Goal: Communication & Community: Answer question/provide support

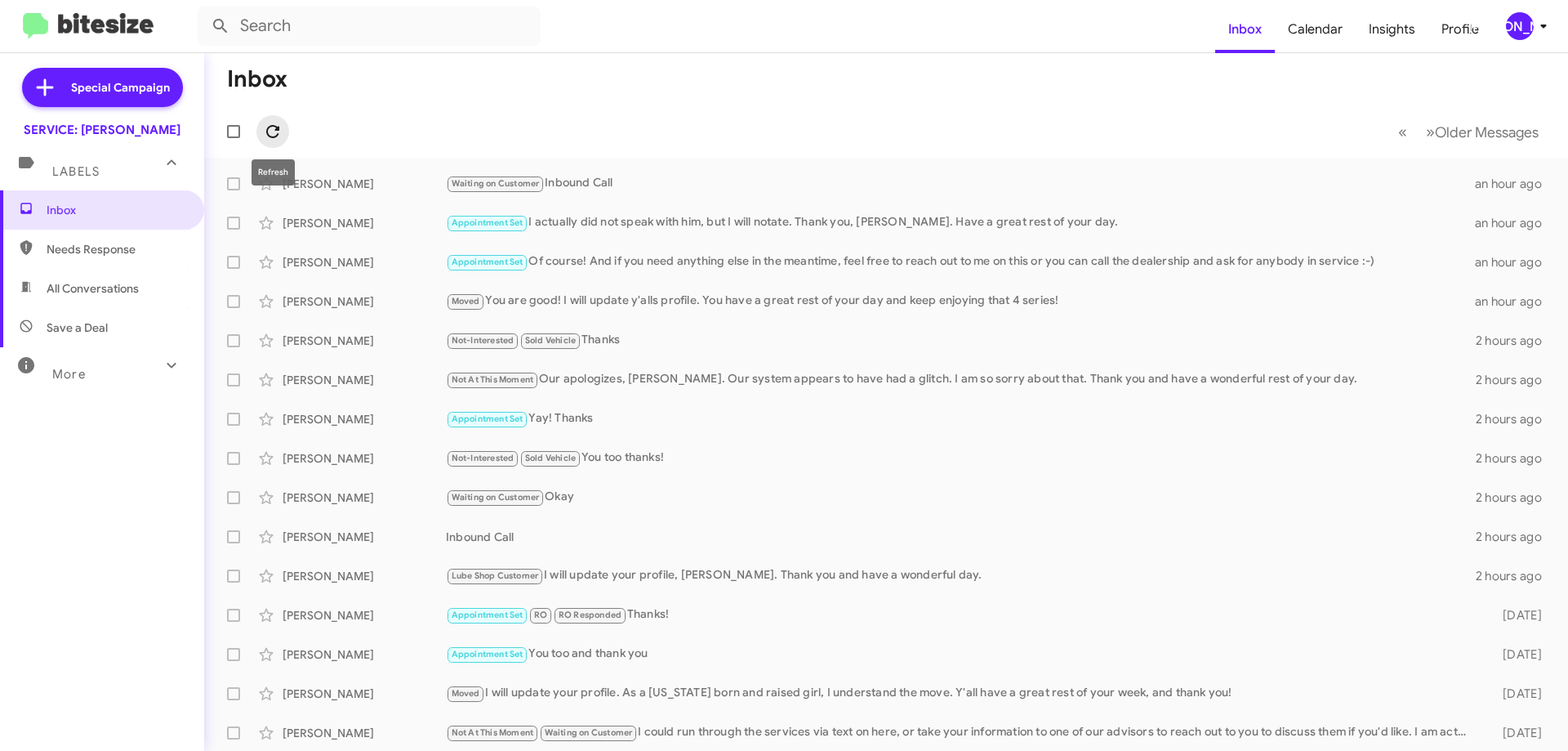
click at [275, 136] on icon at bounding box center [272, 131] width 19 height 19
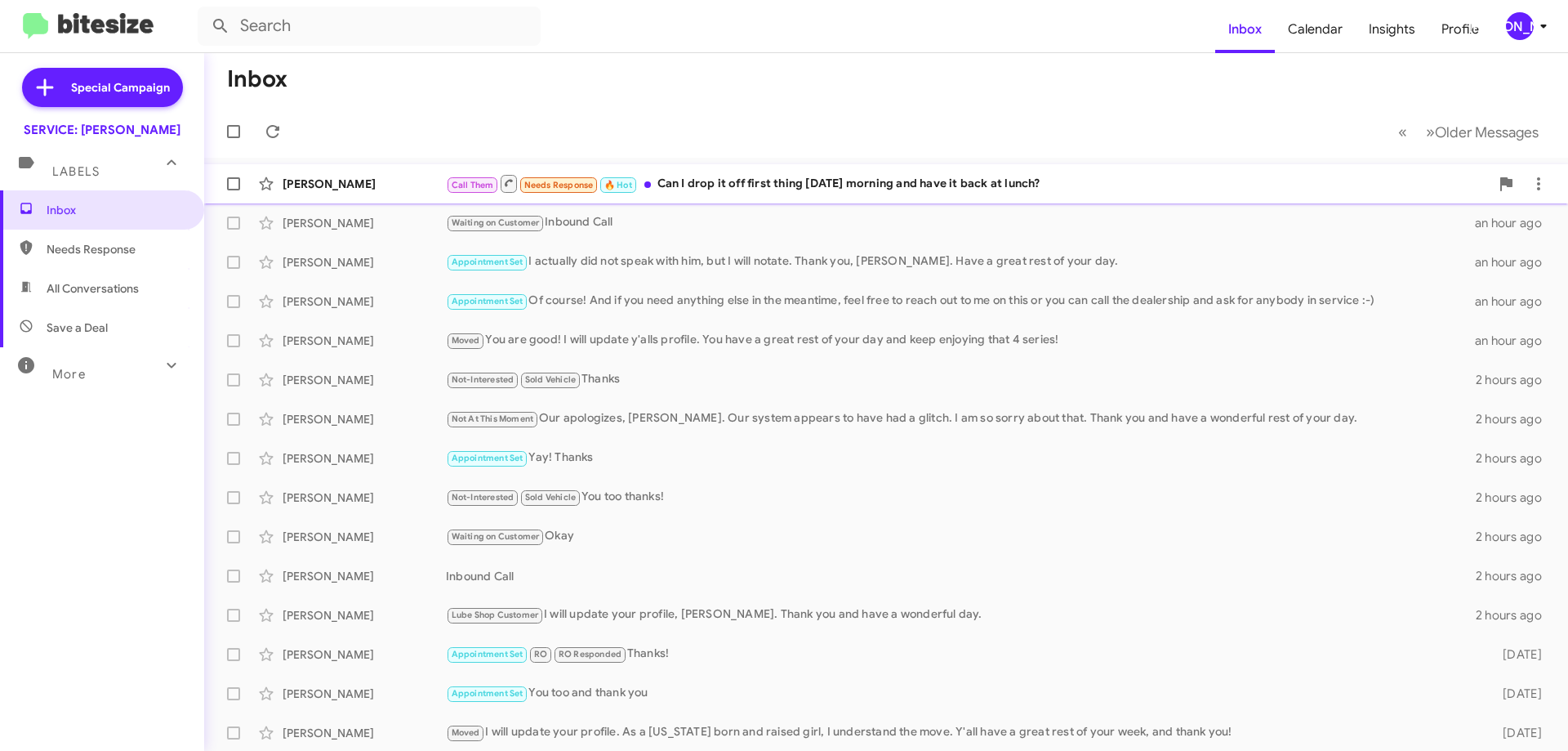
click at [873, 187] on div "Call Them Needs Response 🔥 Hot Can I drop it off first thing this Thursday morn…" at bounding box center [968, 183] width 1044 height 20
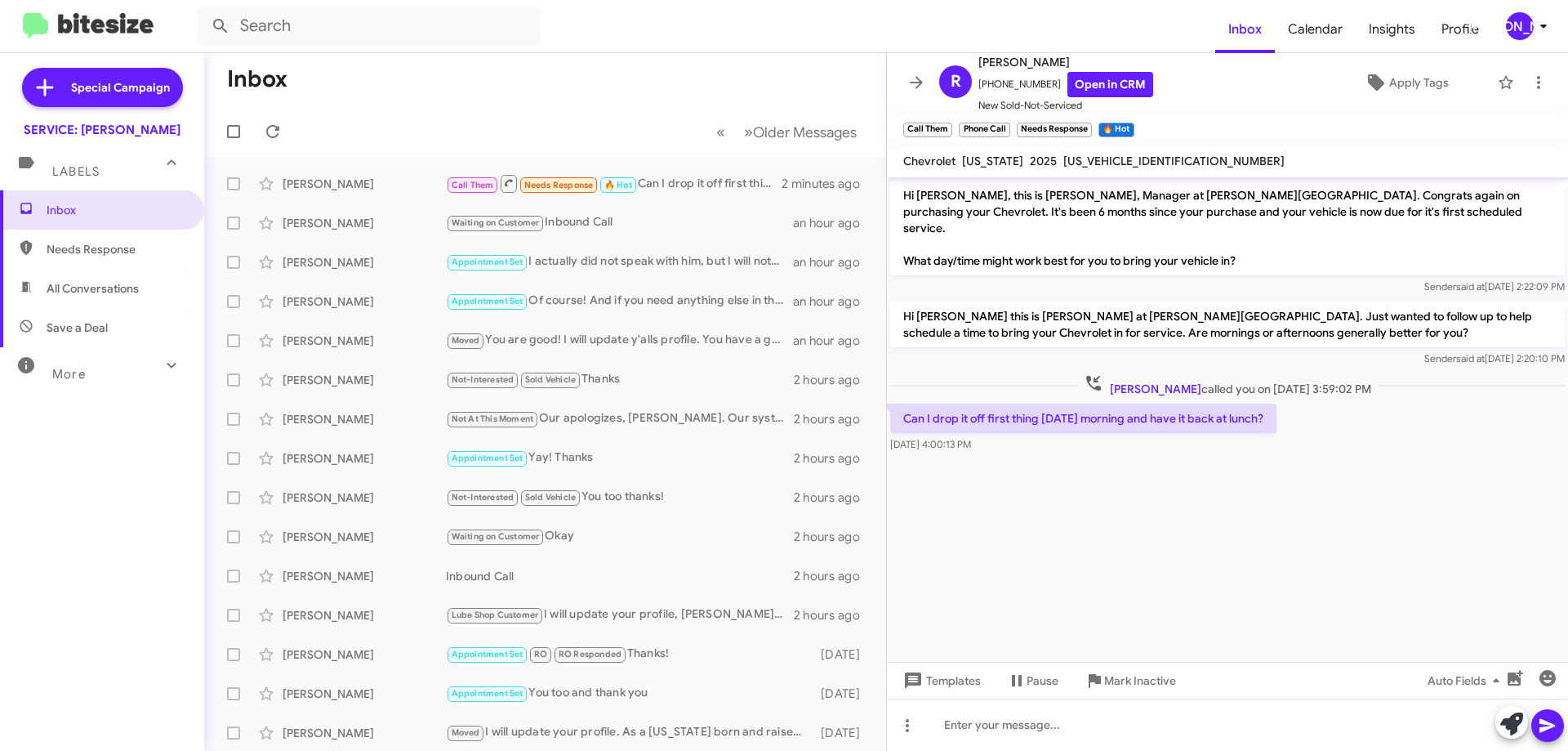
click at [1136, 164] on span "[US_VEHICLE_IDENTIFICATION_NUMBER]" at bounding box center [1174, 161] width 221 height 14
drag, startPoint x: 1139, startPoint y: 164, endPoint x: 1179, endPoint y: 172, distance: 40.8
click at [1179, 172] on mat-toolbar "Chevrolet Colorado 2025 1GCPTDEK5S1108702" at bounding box center [1228, 161] width 681 height 33
click at [1146, 160] on span "[US_VEHICLE_IDENTIFICATION_NUMBER]" at bounding box center [1174, 161] width 221 height 14
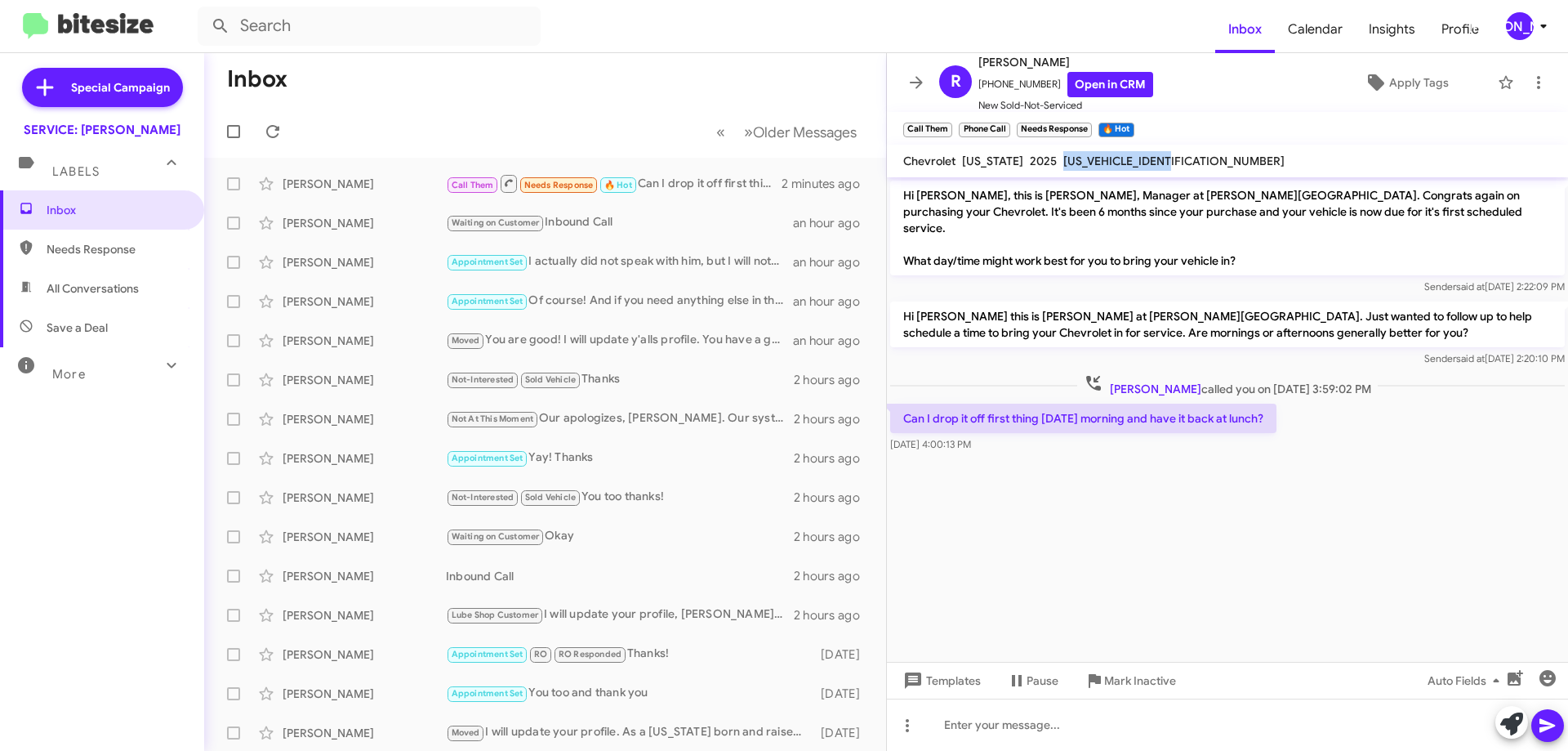
click at [1146, 160] on span "[US_VEHICLE_IDENTIFICATION_NUMBER]" at bounding box center [1174, 161] width 221 height 14
copy span "[US_VEHICLE_IDENTIFICATION_NUMBER]"
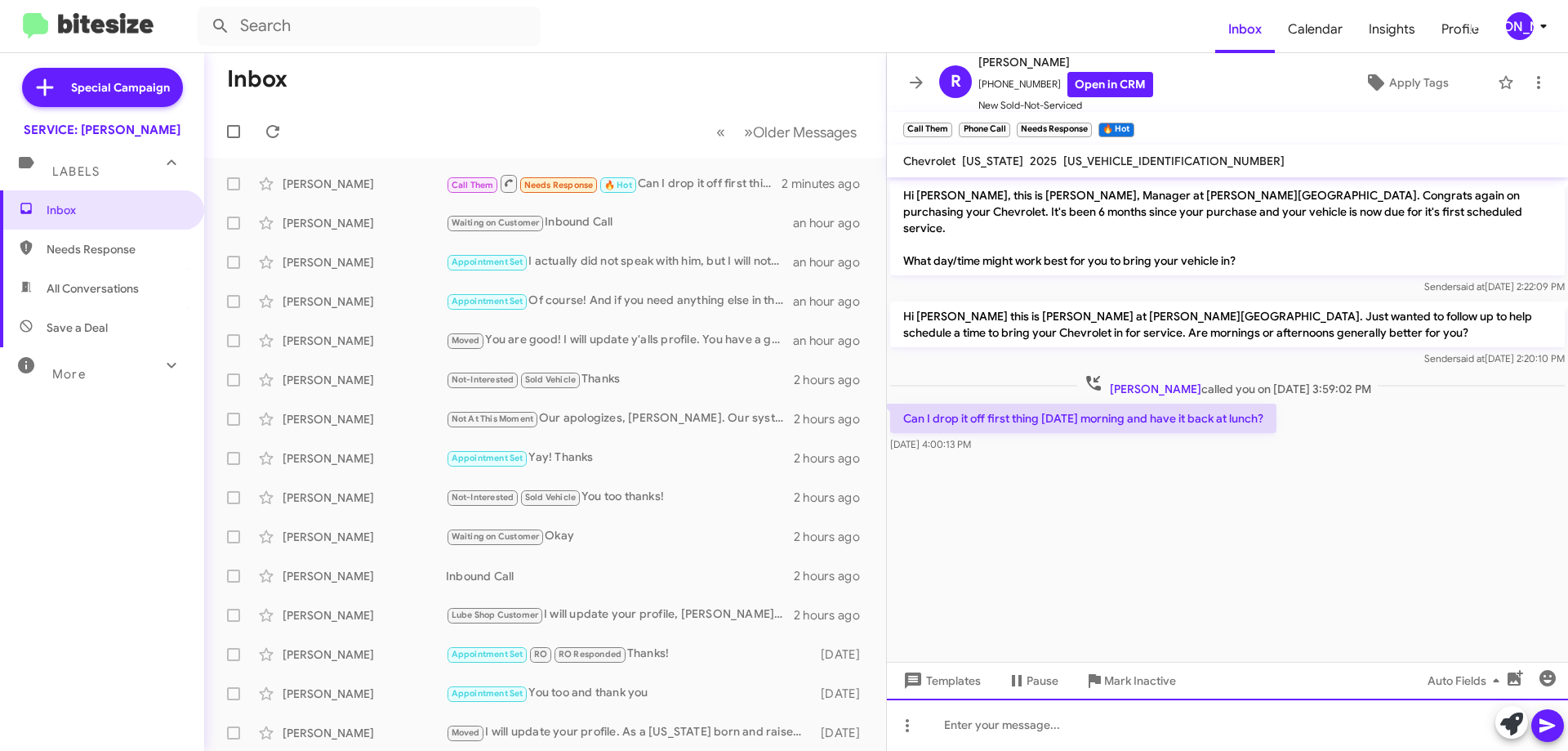
click at [1188, 737] on div at bounding box center [1228, 725] width 681 height 52
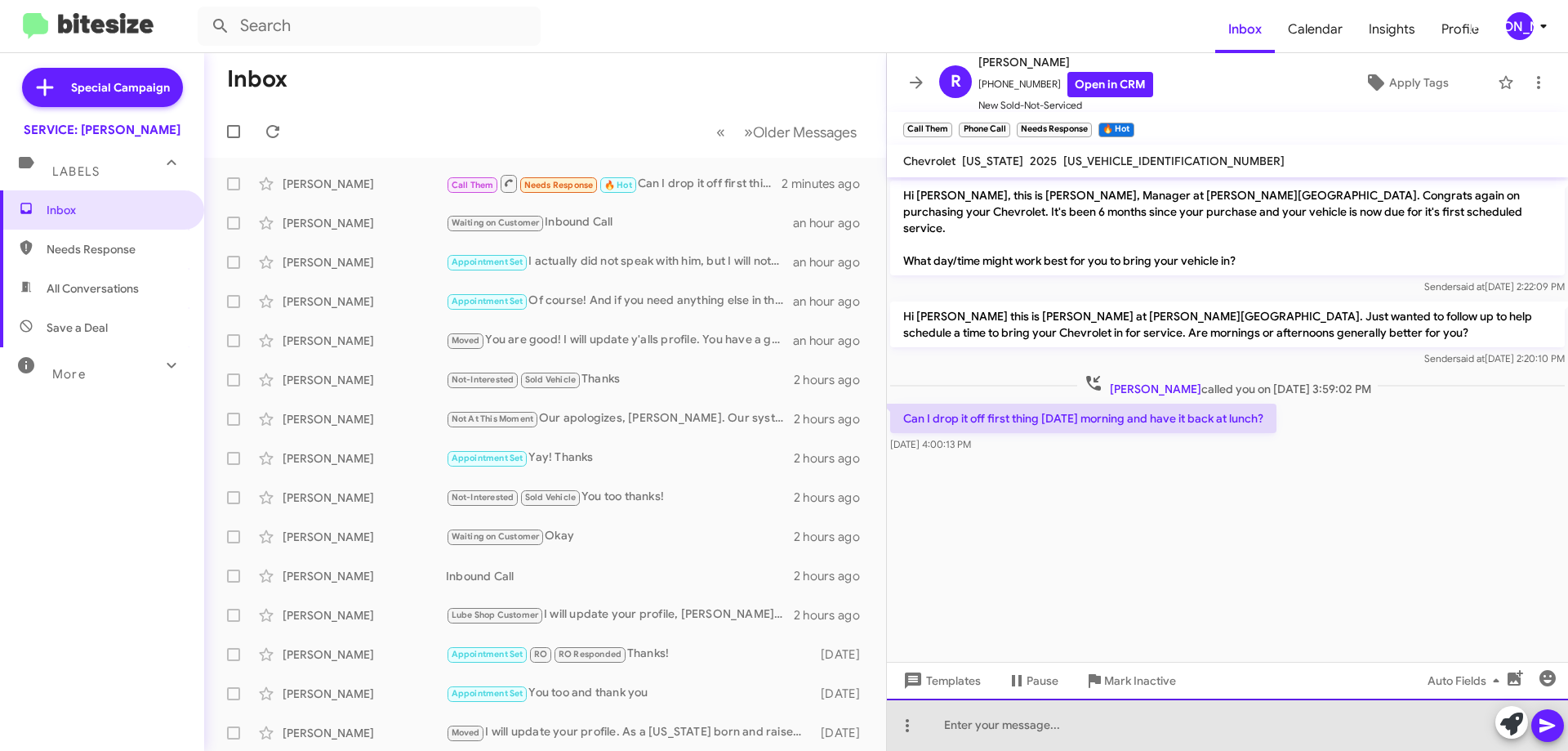
click at [1201, 729] on div at bounding box center [1228, 725] width 681 height 52
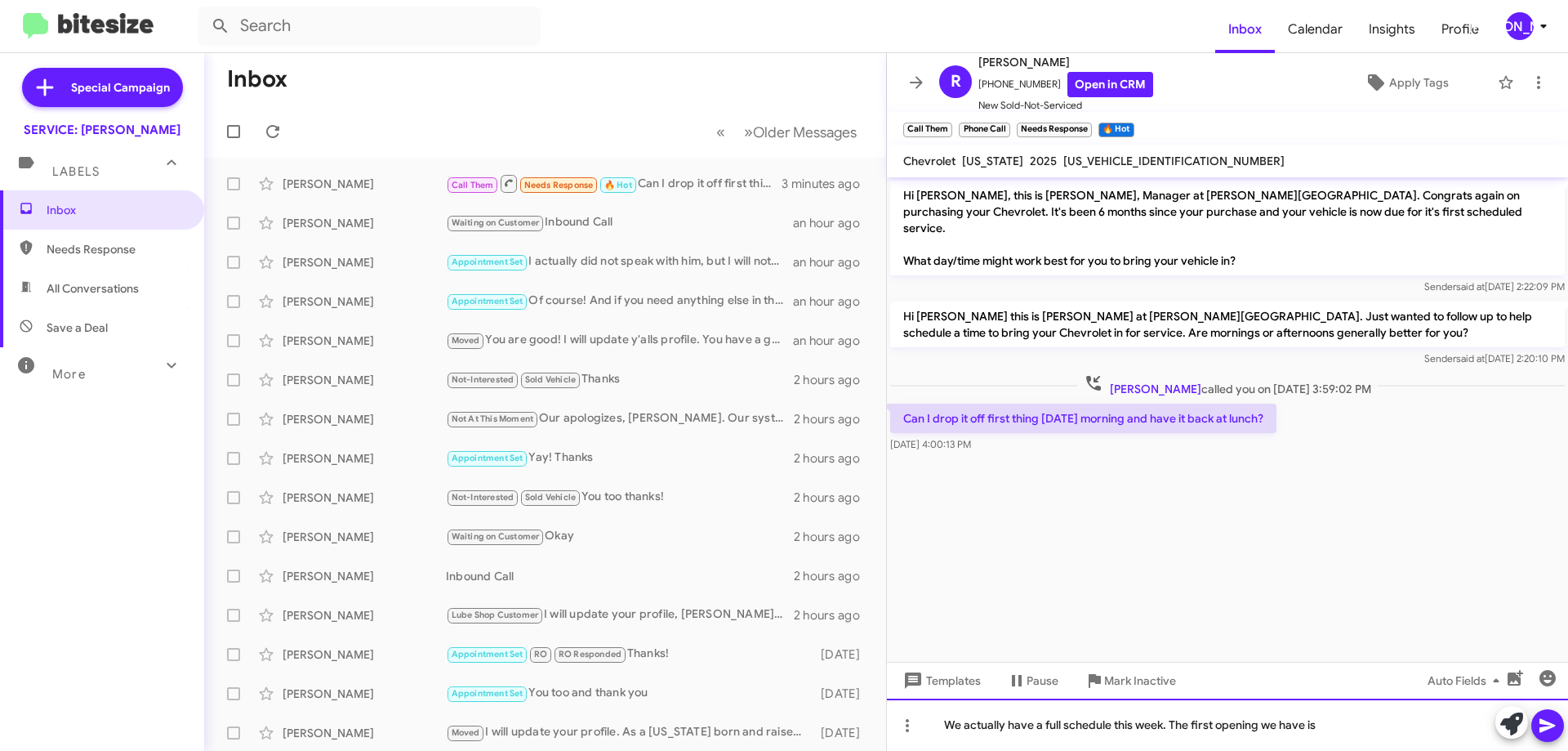
click at [1343, 744] on div "We actually have a full schedule this week. The first opening we have is" at bounding box center [1228, 725] width 681 height 52
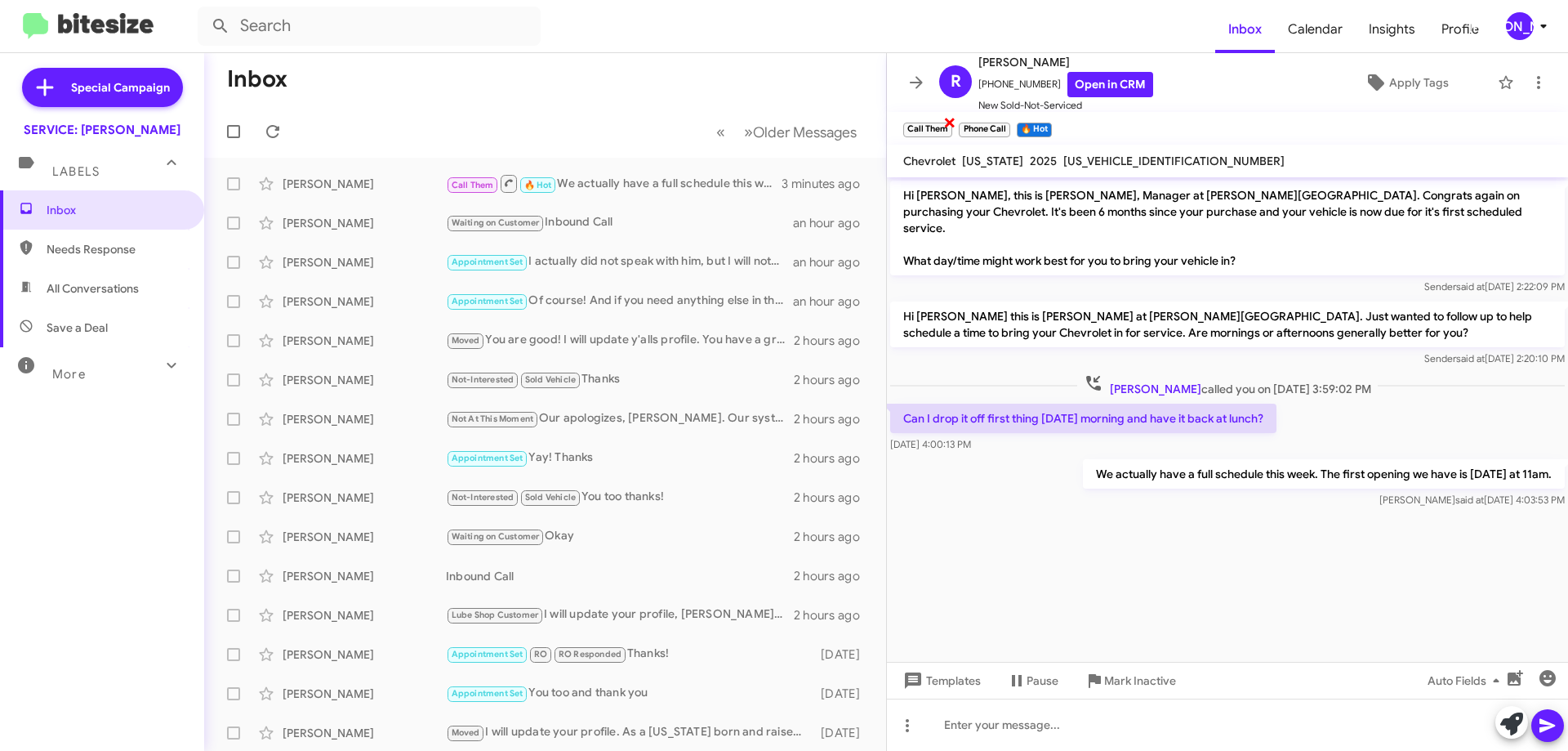
click at [946, 123] on span "×" at bounding box center [950, 121] width 13 height 19
click at [950, 127] on span "×" at bounding box center [951, 121] width 13 height 19
click at [937, 124] on span "×" at bounding box center [935, 121] width 13 height 19
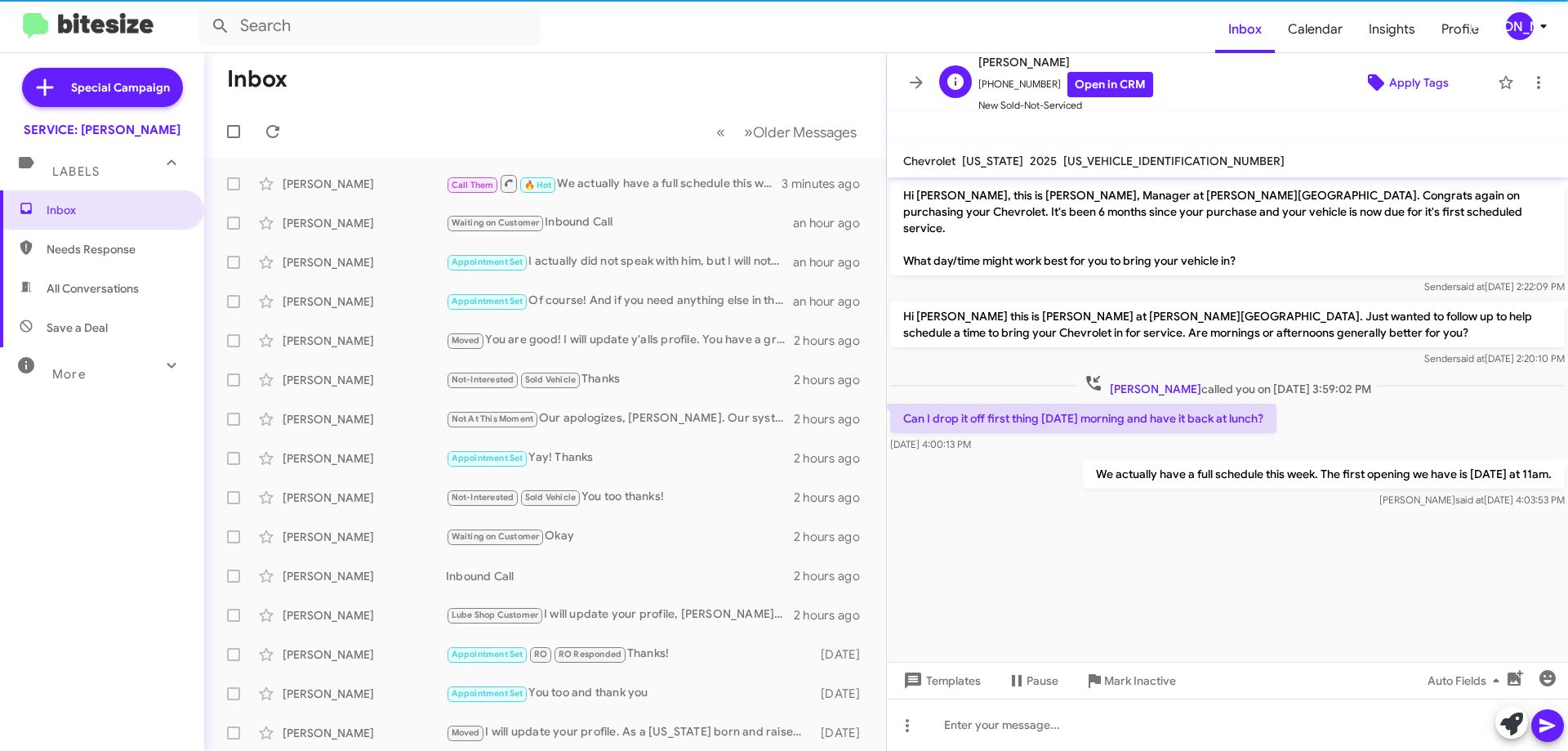
click at [1416, 87] on span "Apply Tags" at bounding box center [1419, 82] width 60 height 30
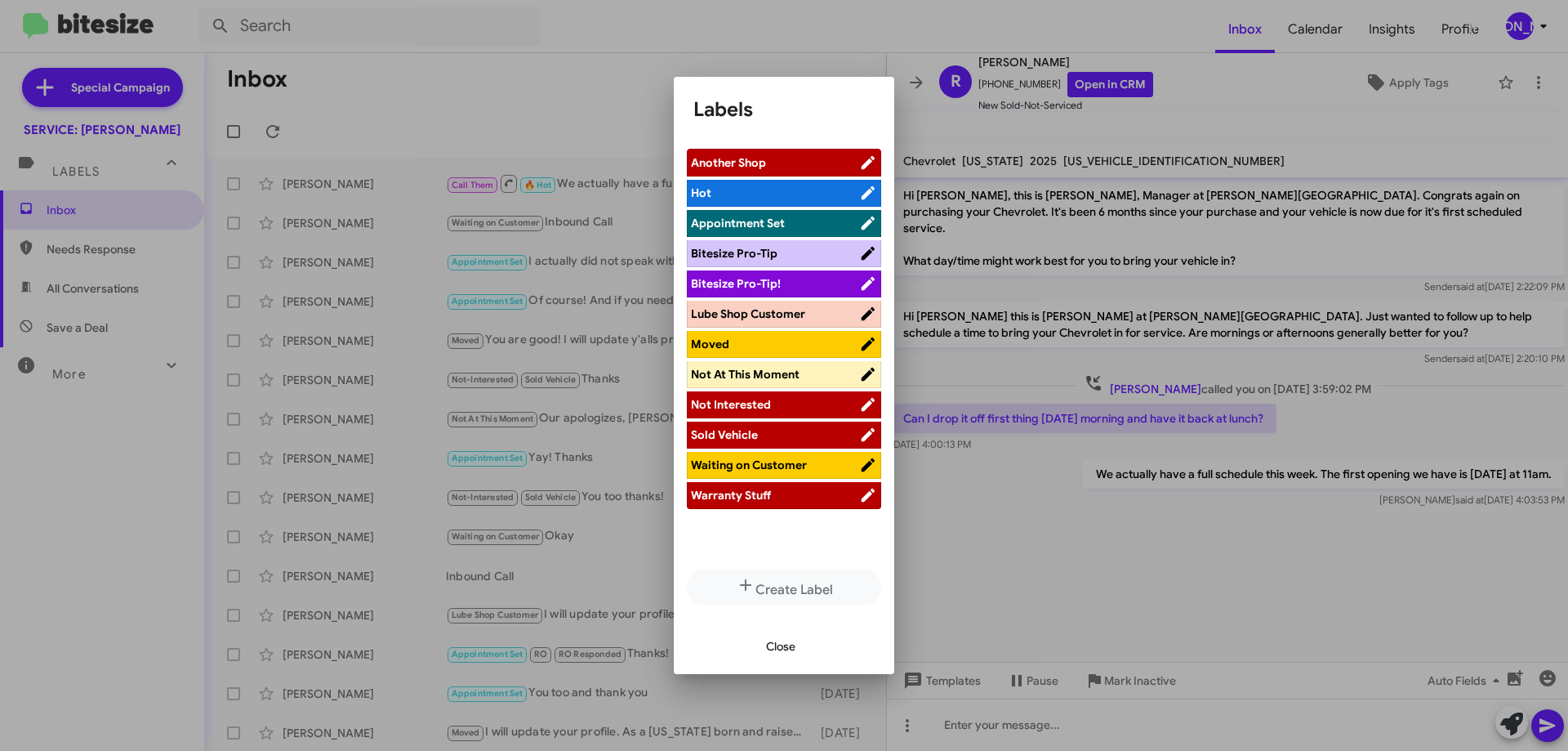
click at [761, 471] on span "Waiting on Customer" at bounding box center [749, 464] width 116 height 14
click at [786, 646] on span "Close" at bounding box center [781, 645] width 30 height 30
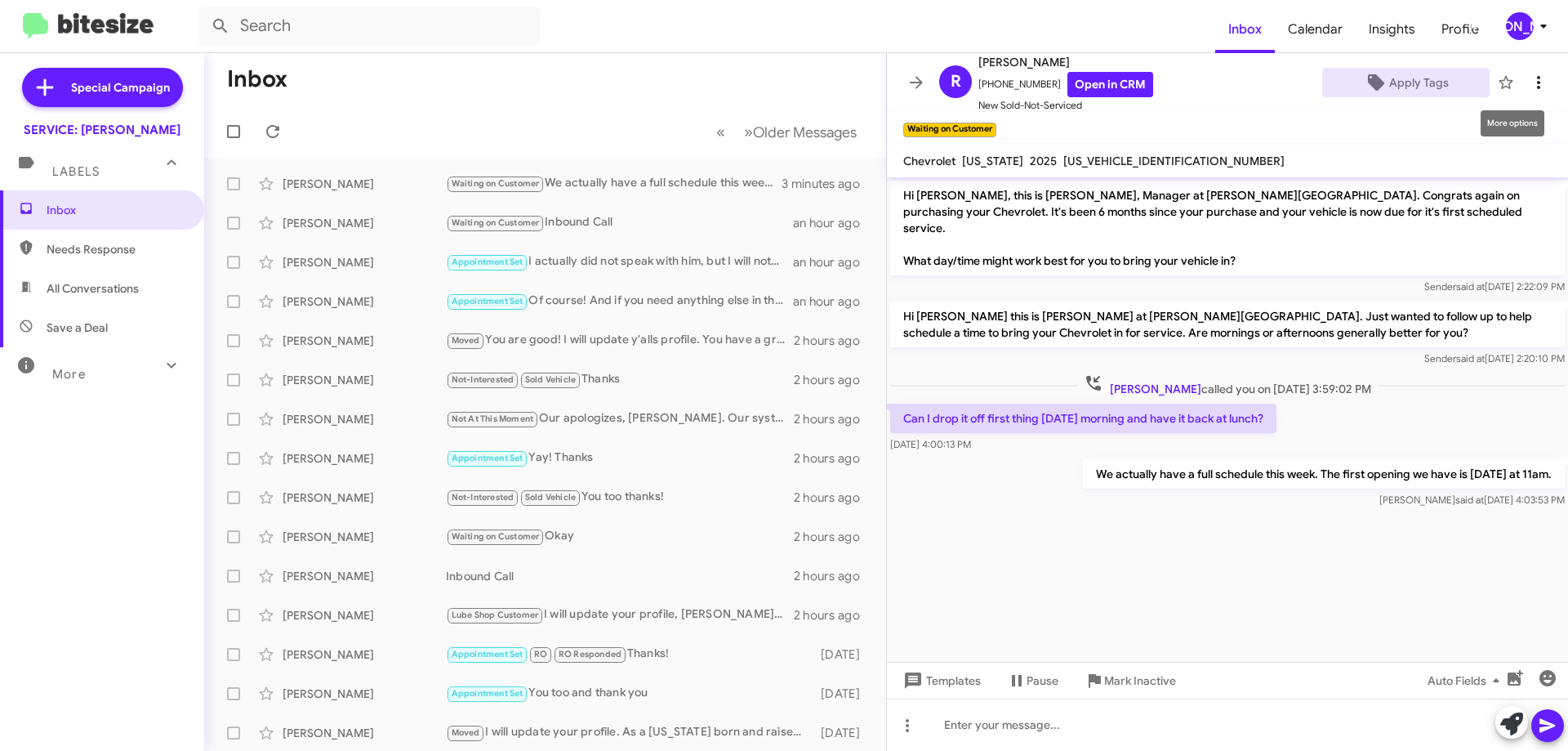
click at [1529, 79] on icon at bounding box center [1538, 82] width 19 height 19
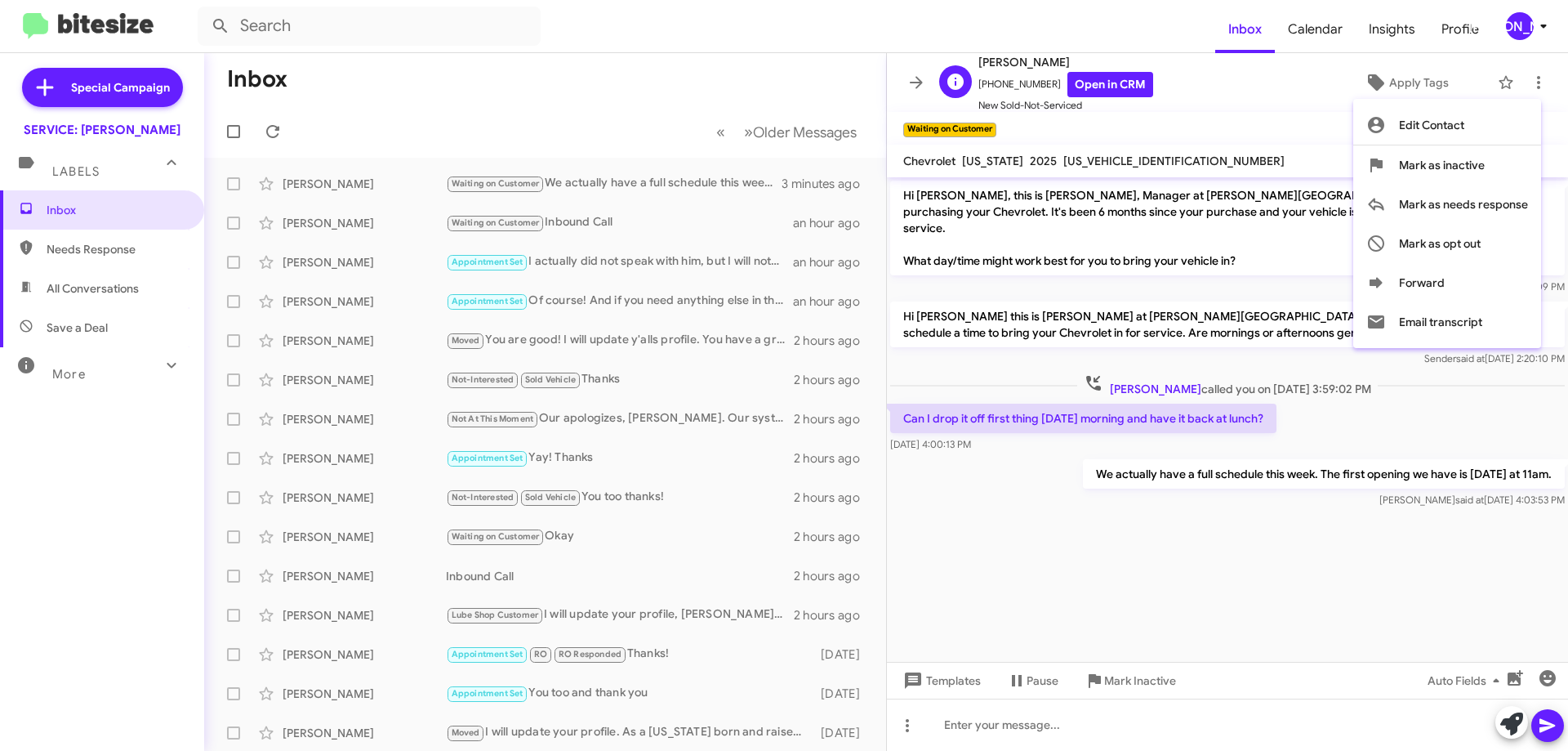
drag, startPoint x: 1253, startPoint y: 110, endPoint x: 1244, endPoint y: 110, distance: 9.0
click at [1251, 110] on div at bounding box center [784, 375] width 1568 height 751
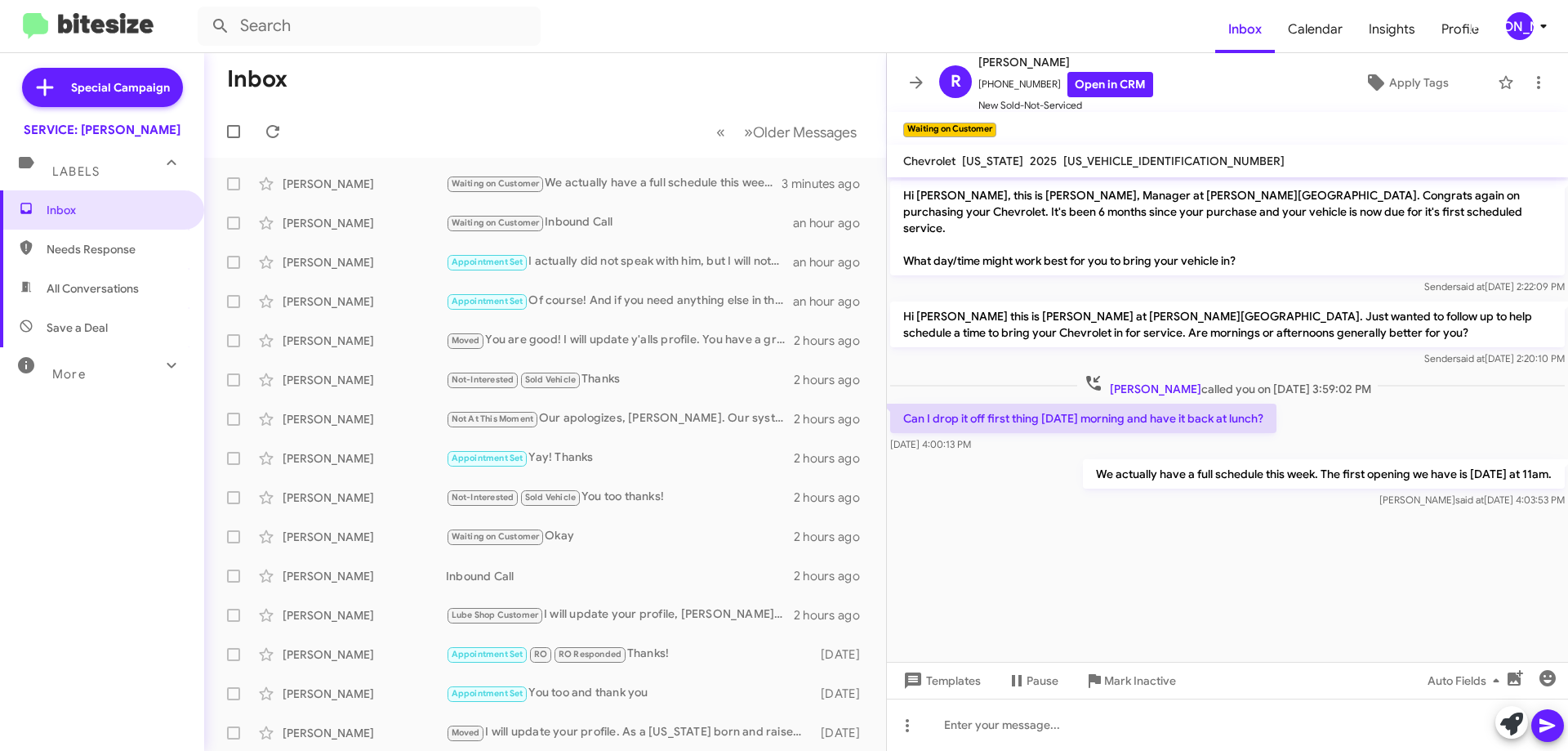
click at [82, 298] on span "All Conversations" at bounding box center [102, 288] width 204 height 39
type input "in:all-conversations"
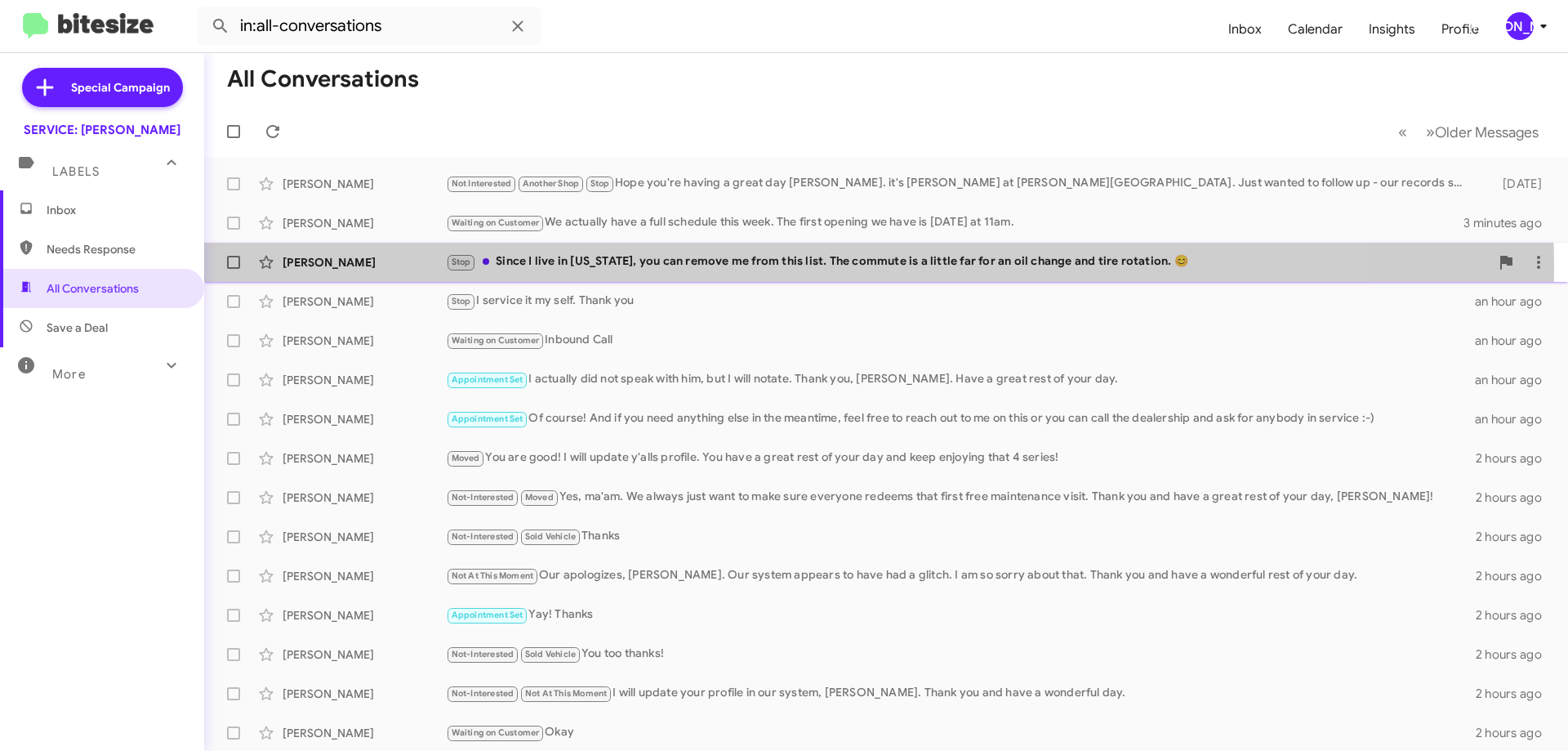
click at [736, 267] on div "Stop Since I live in Florida, you can remove me from this list. The commute is …" at bounding box center [968, 262] width 1044 height 19
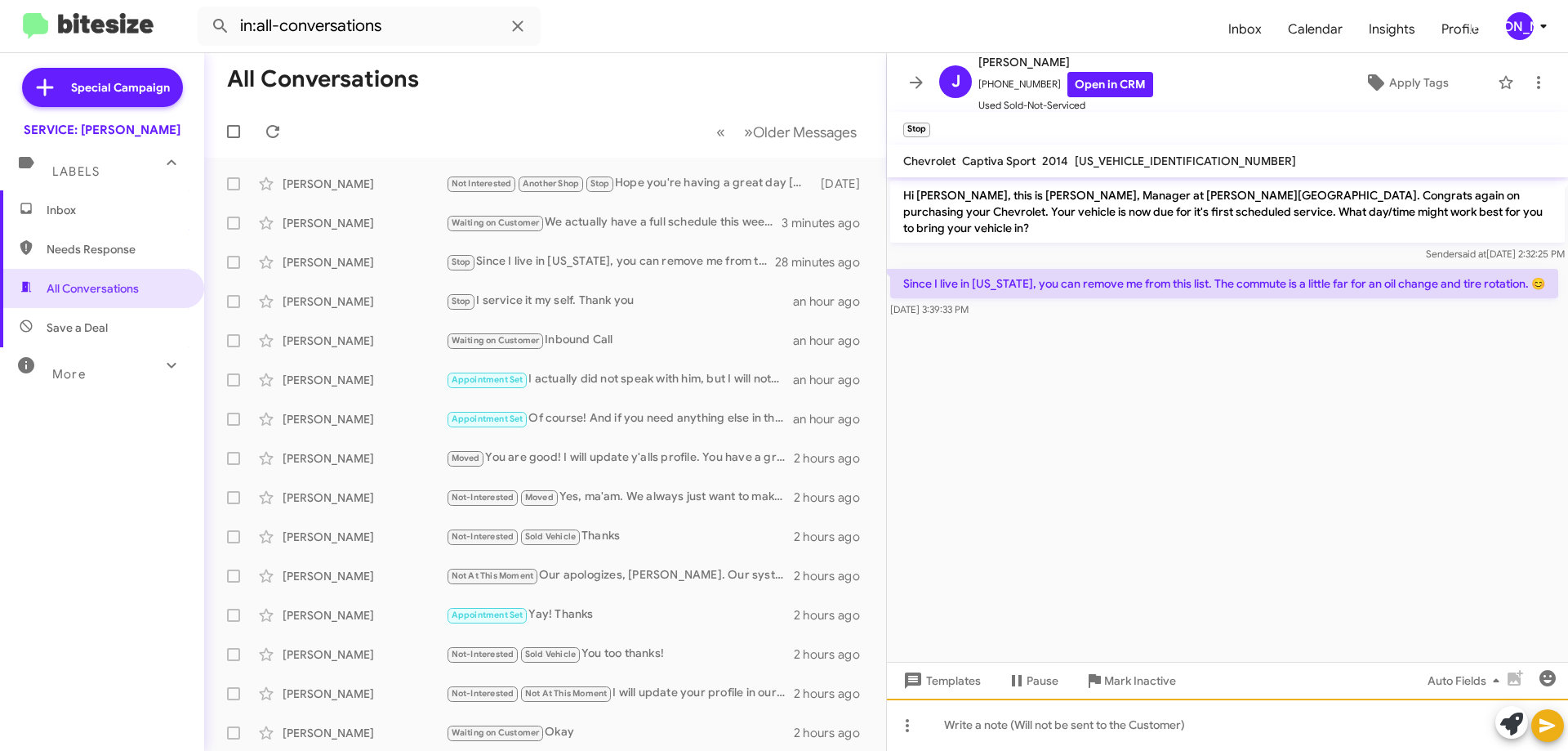
click at [1113, 729] on div at bounding box center [1228, 725] width 681 height 52
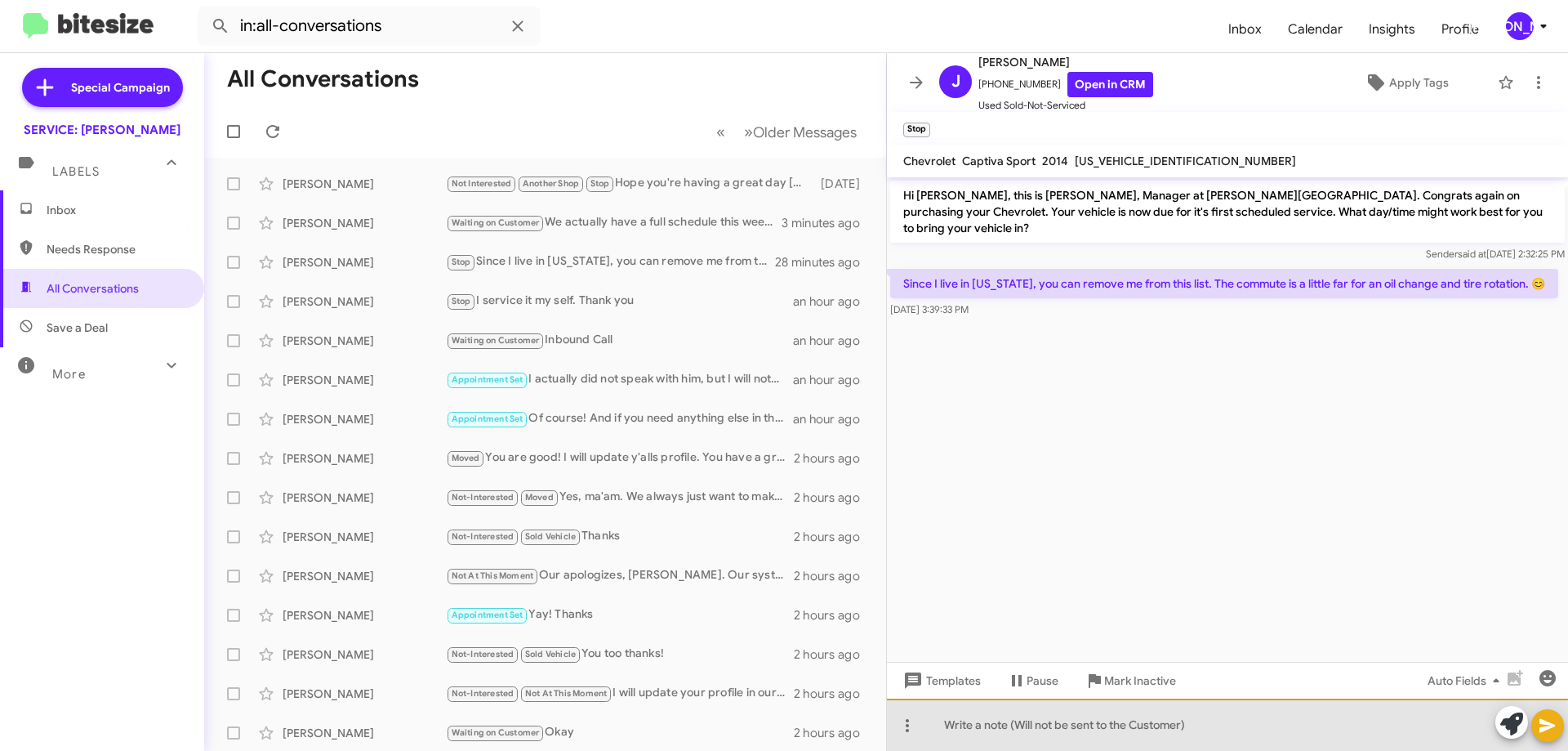
click at [1113, 729] on div at bounding box center [1228, 725] width 681 height 52
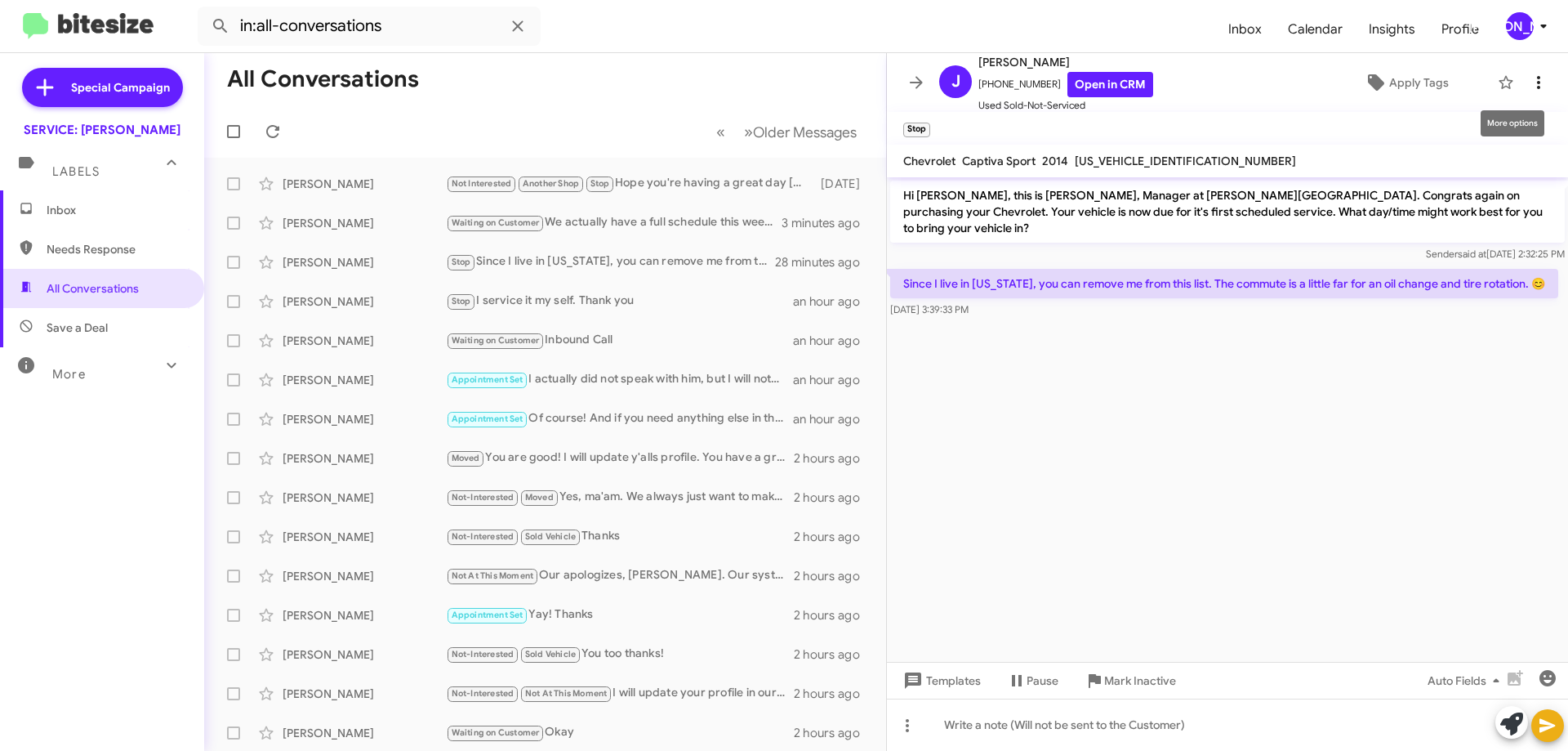
click at [1529, 79] on icon at bounding box center [1538, 82] width 19 height 19
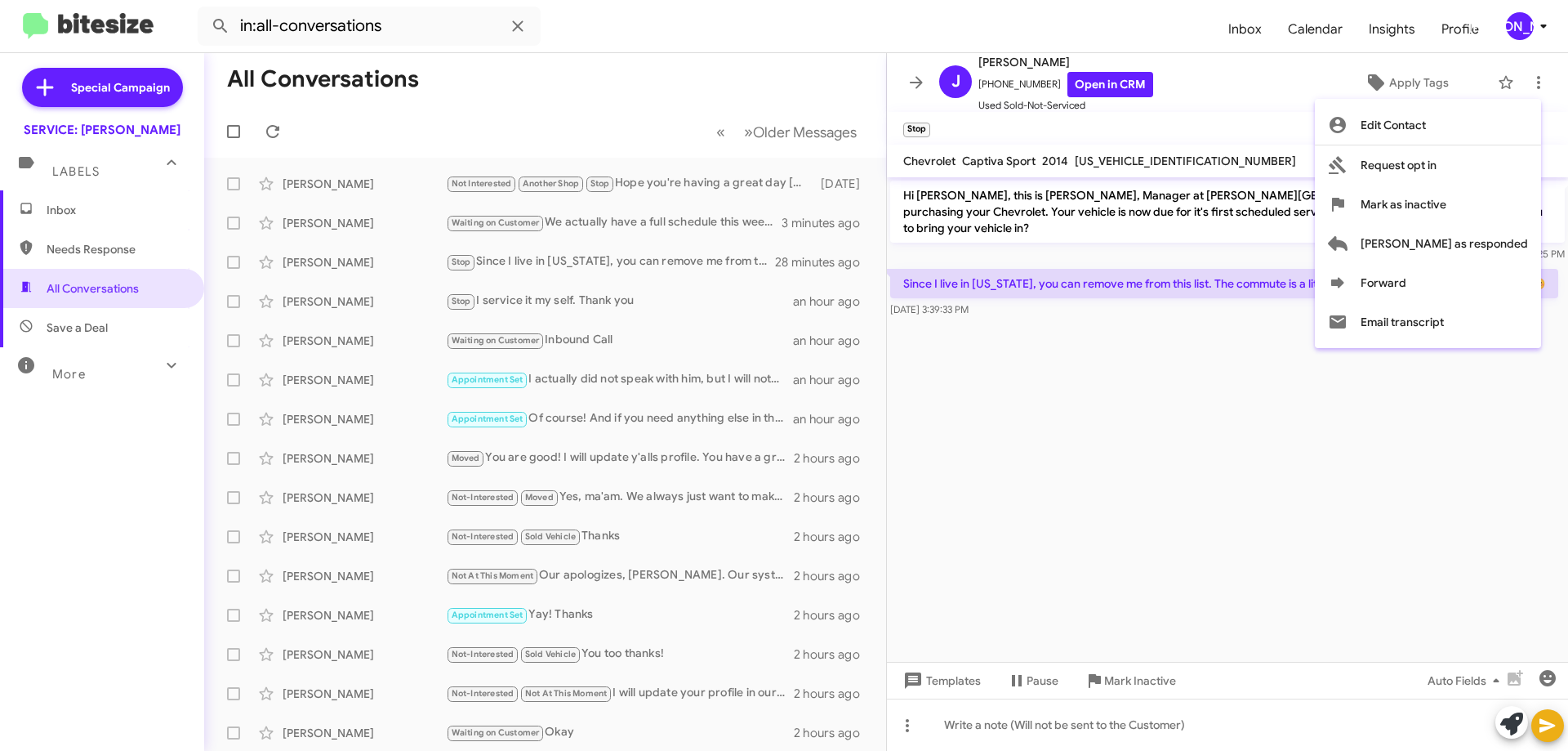
click at [1397, 68] on div at bounding box center [784, 375] width 1568 height 751
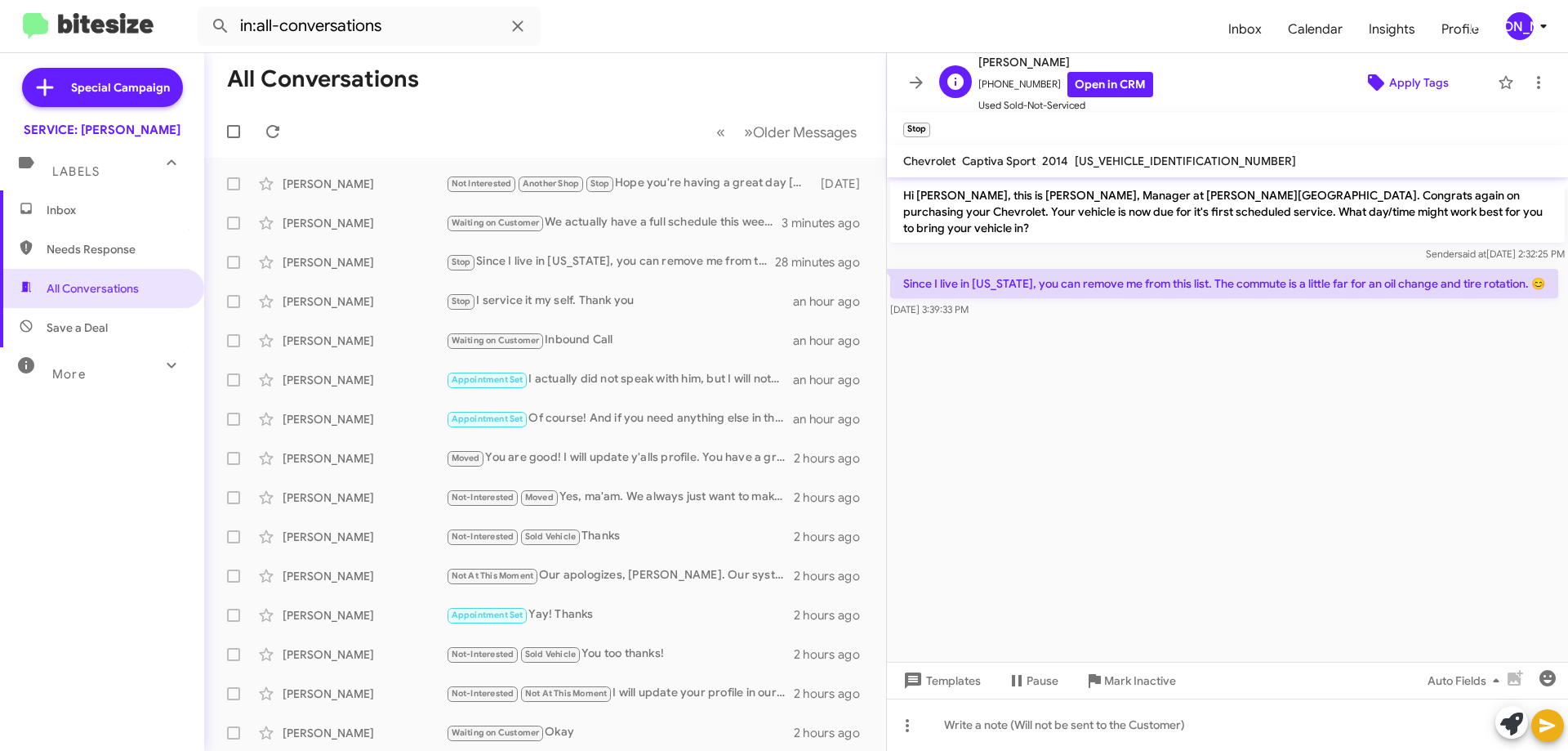
click at [1399, 77] on span "Apply Tags" at bounding box center [1419, 82] width 60 height 30
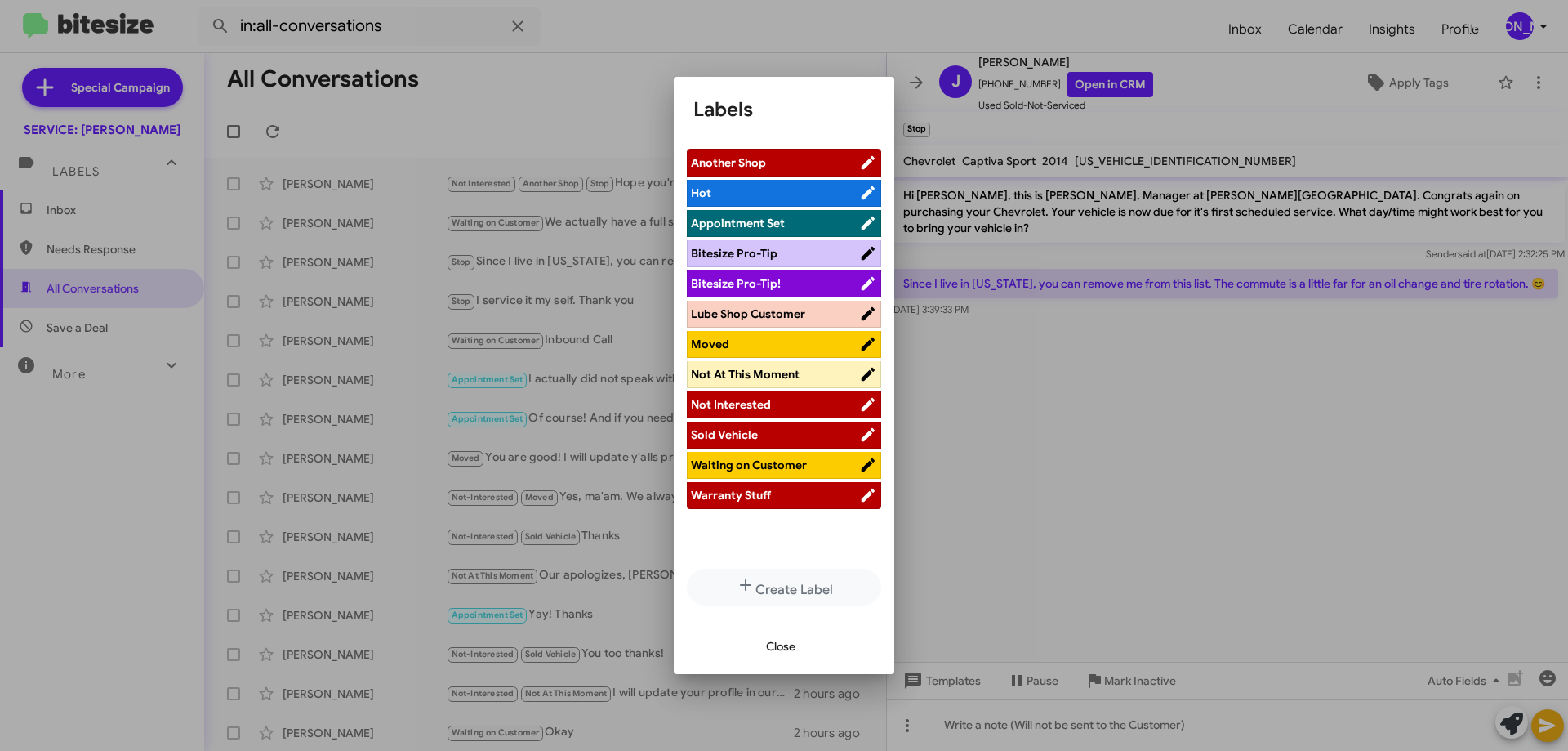
click at [751, 349] on span "Moved" at bounding box center [775, 343] width 168 height 16
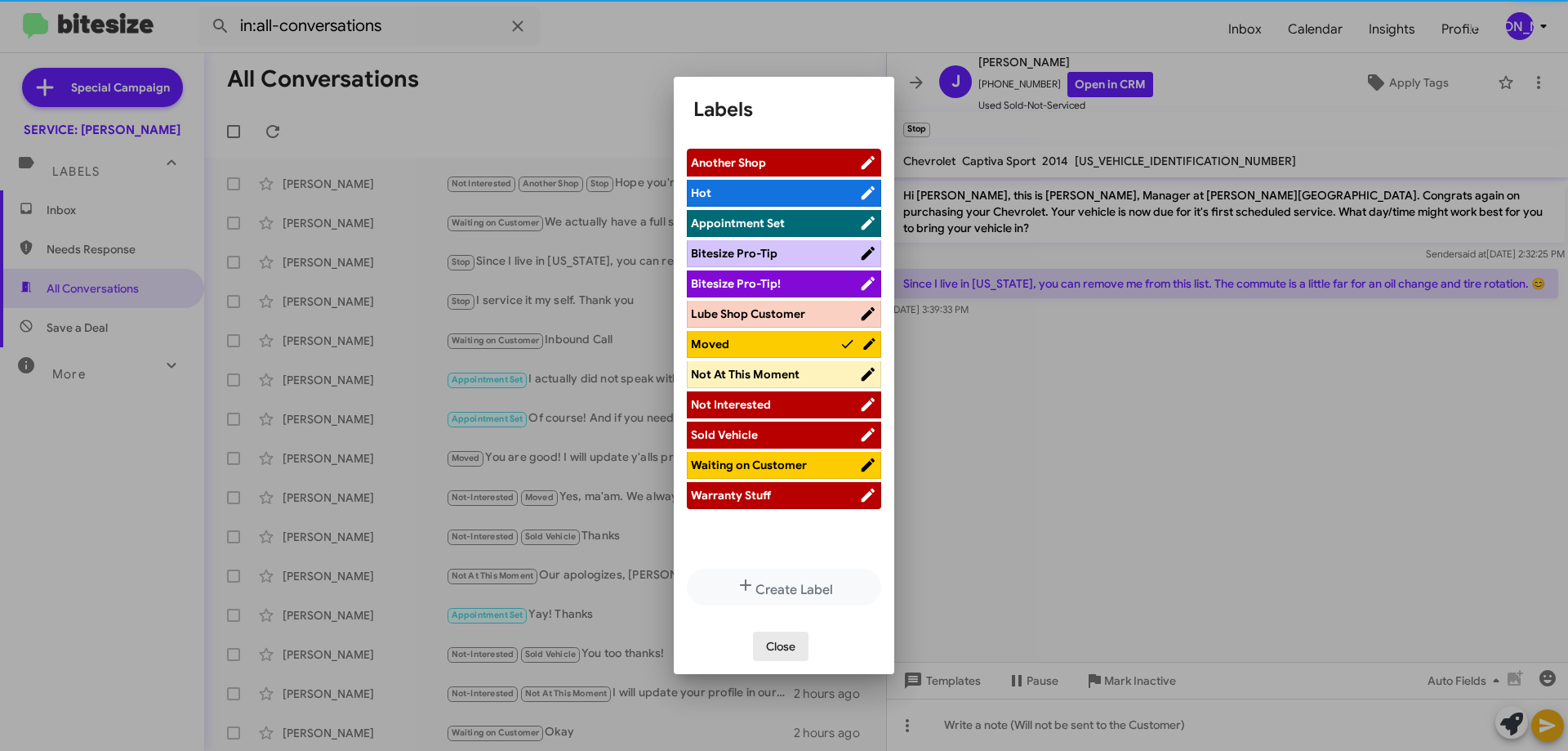
click at [792, 650] on span "Close" at bounding box center [781, 645] width 30 height 30
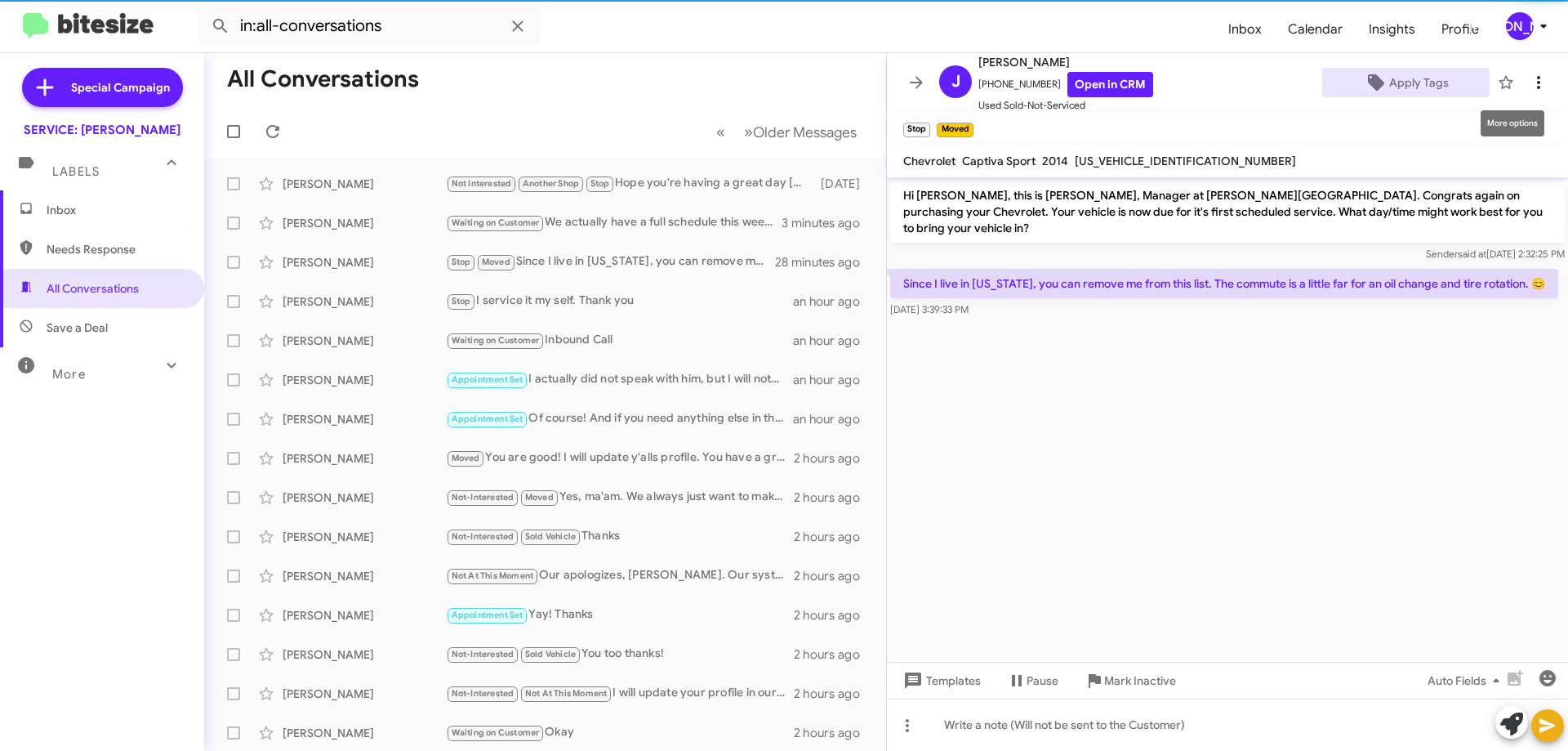
click at [1538, 82] on icon at bounding box center [1539, 82] width 3 height 13
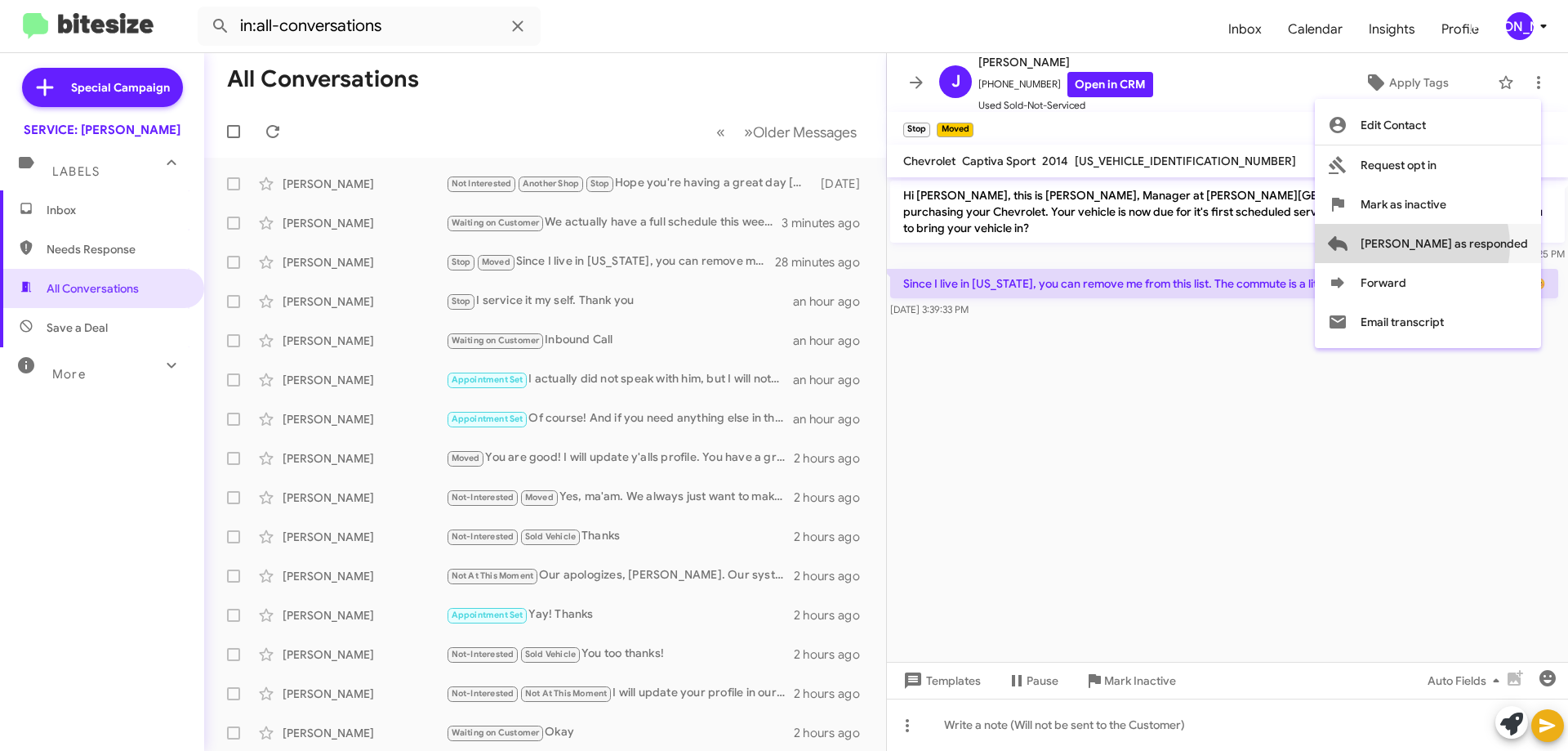
click at [1478, 245] on span "[PERSON_NAME] as responded" at bounding box center [1445, 243] width 167 height 39
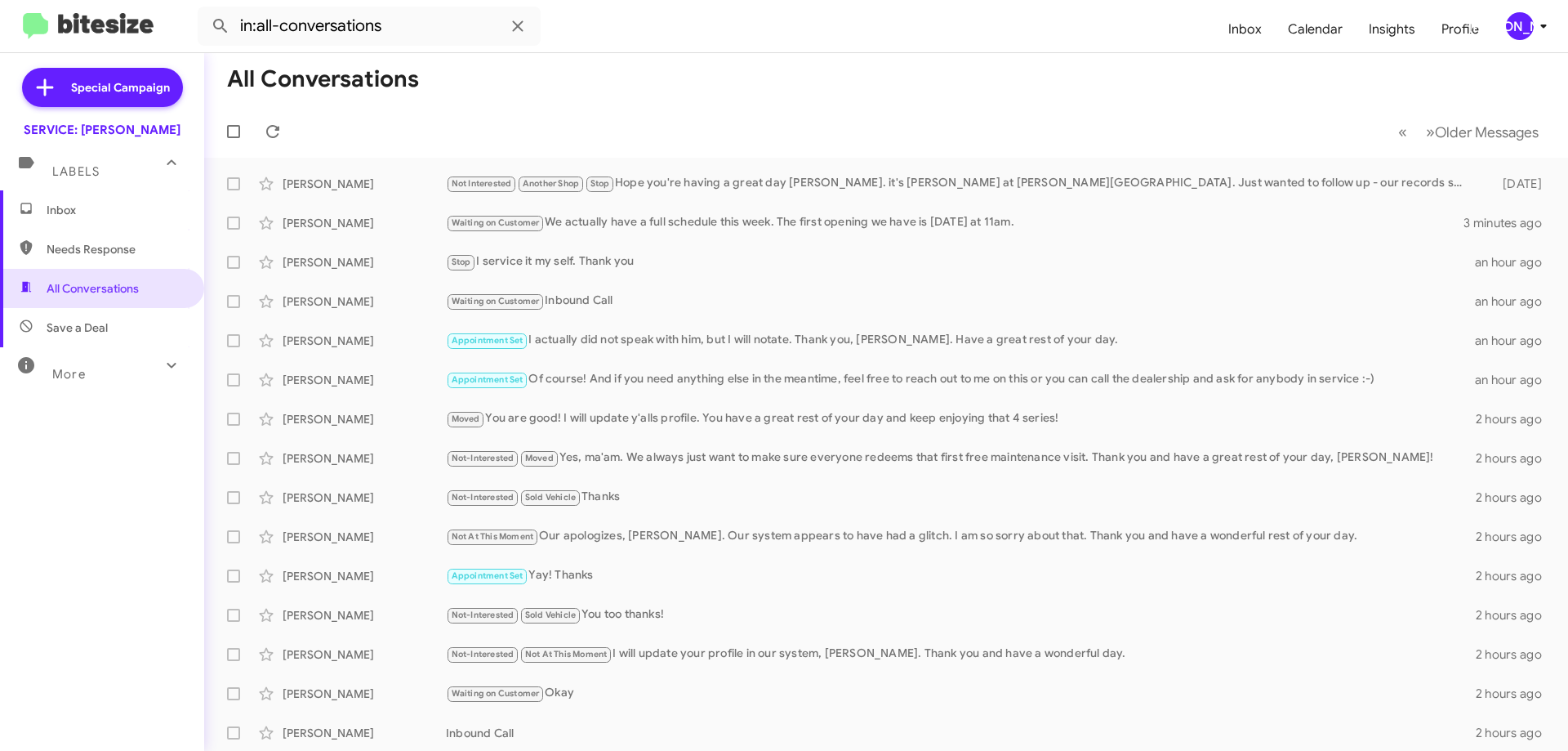
click at [107, 215] on span "Inbox" at bounding box center [116, 210] width 139 height 16
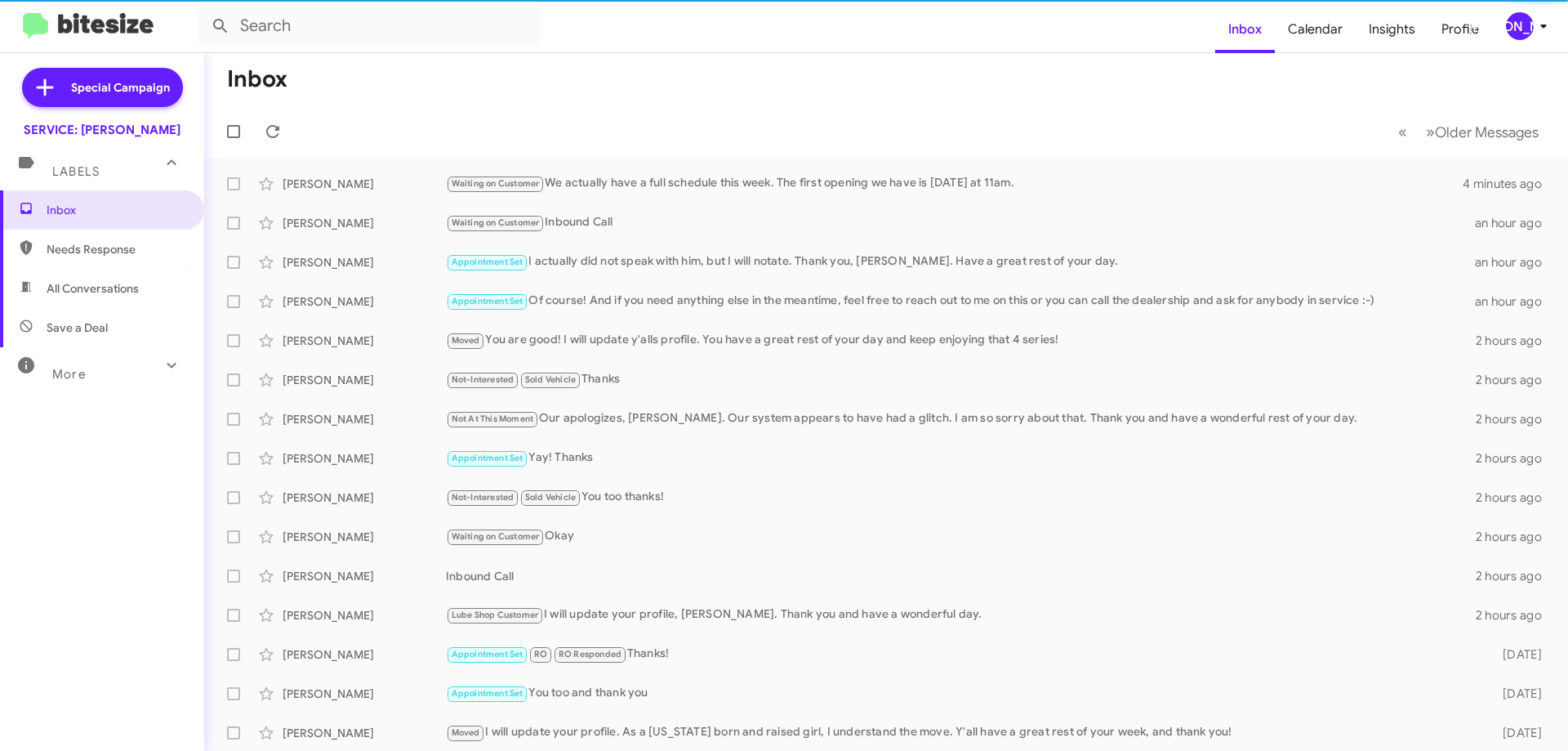
click at [103, 293] on span "All Conversations" at bounding box center [92, 288] width 92 height 16
type input "in:all-conversations"
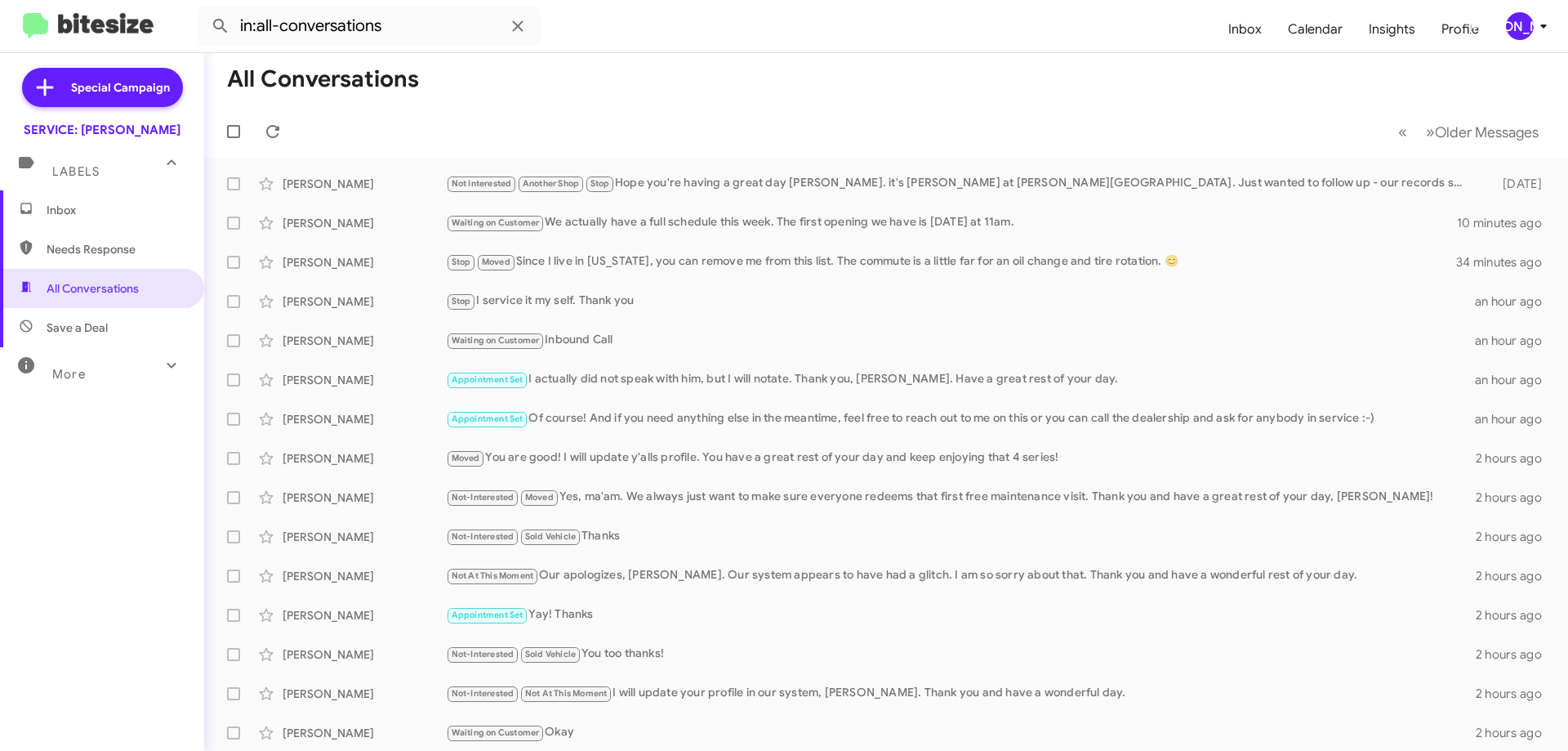
click at [116, 210] on span "Inbox" at bounding box center [116, 210] width 139 height 16
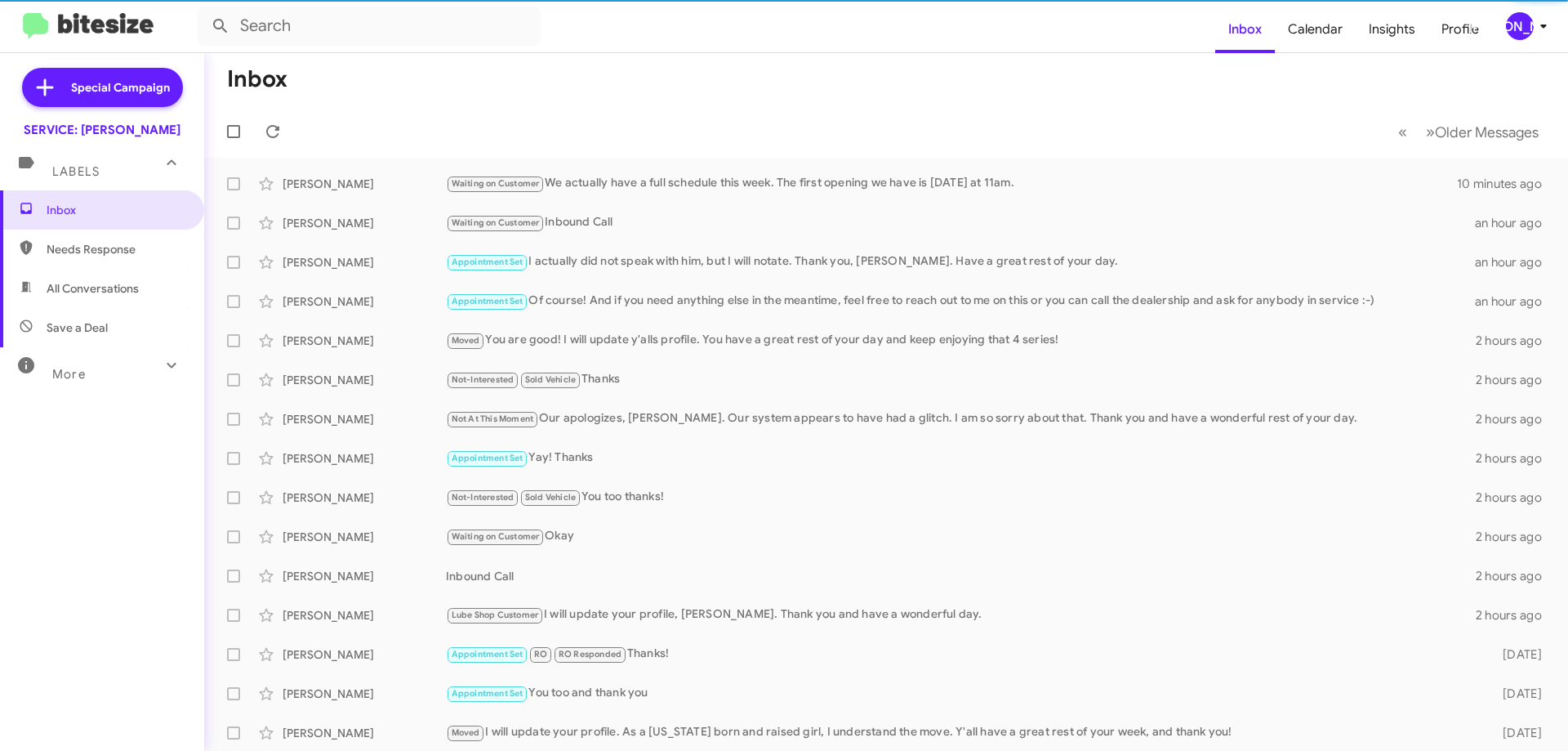
click at [83, 290] on span "All Conversations" at bounding box center [92, 288] width 92 height 16
type input "in:all-conversations"
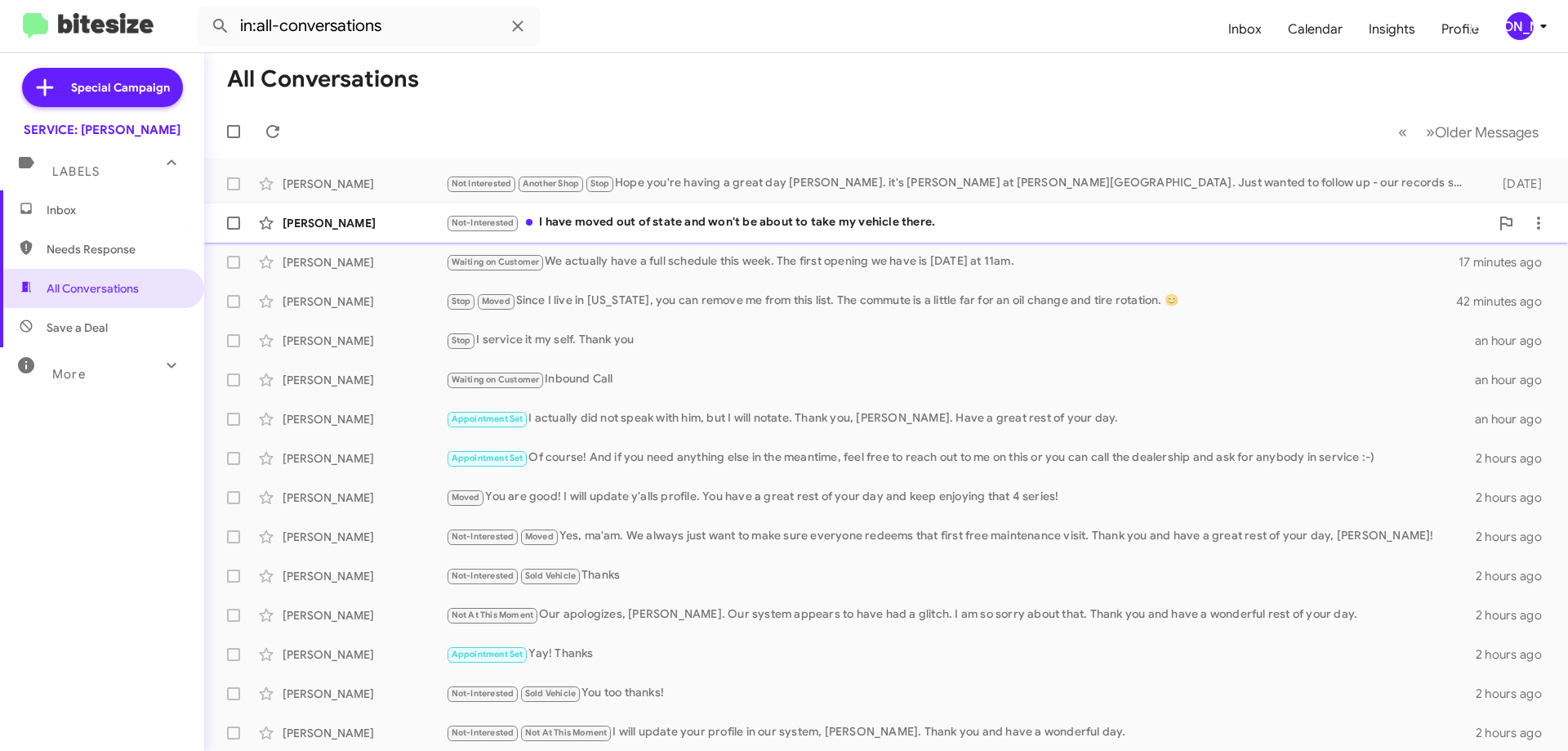
click at [690, 220] on div "Not-Interested I have moved out of state and won't be about to take my vehicle …" at bounding box center [968, 222] width 1044 height 19
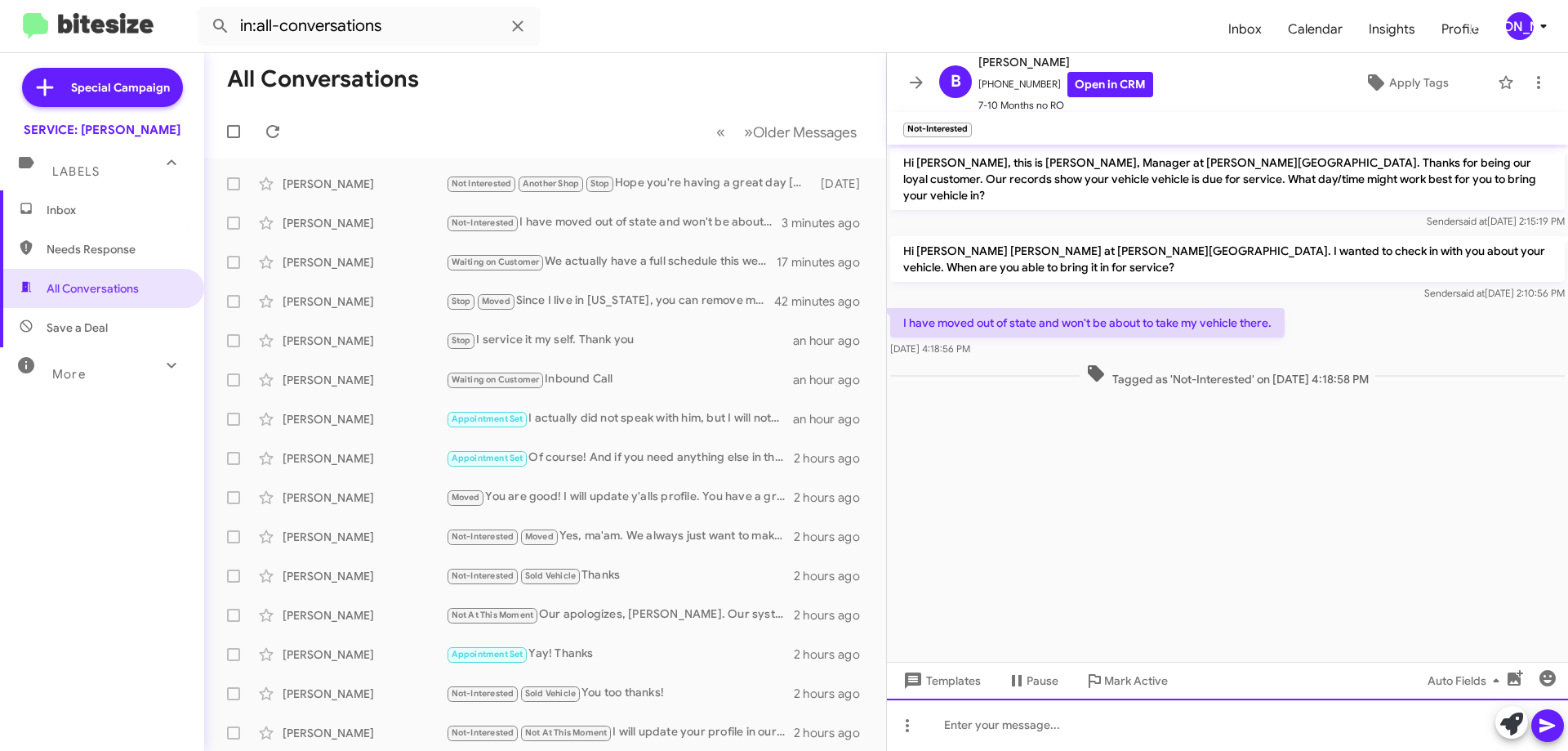
click at [1269, 738] on div at bounding box center [1228, 725] width 681 height 52
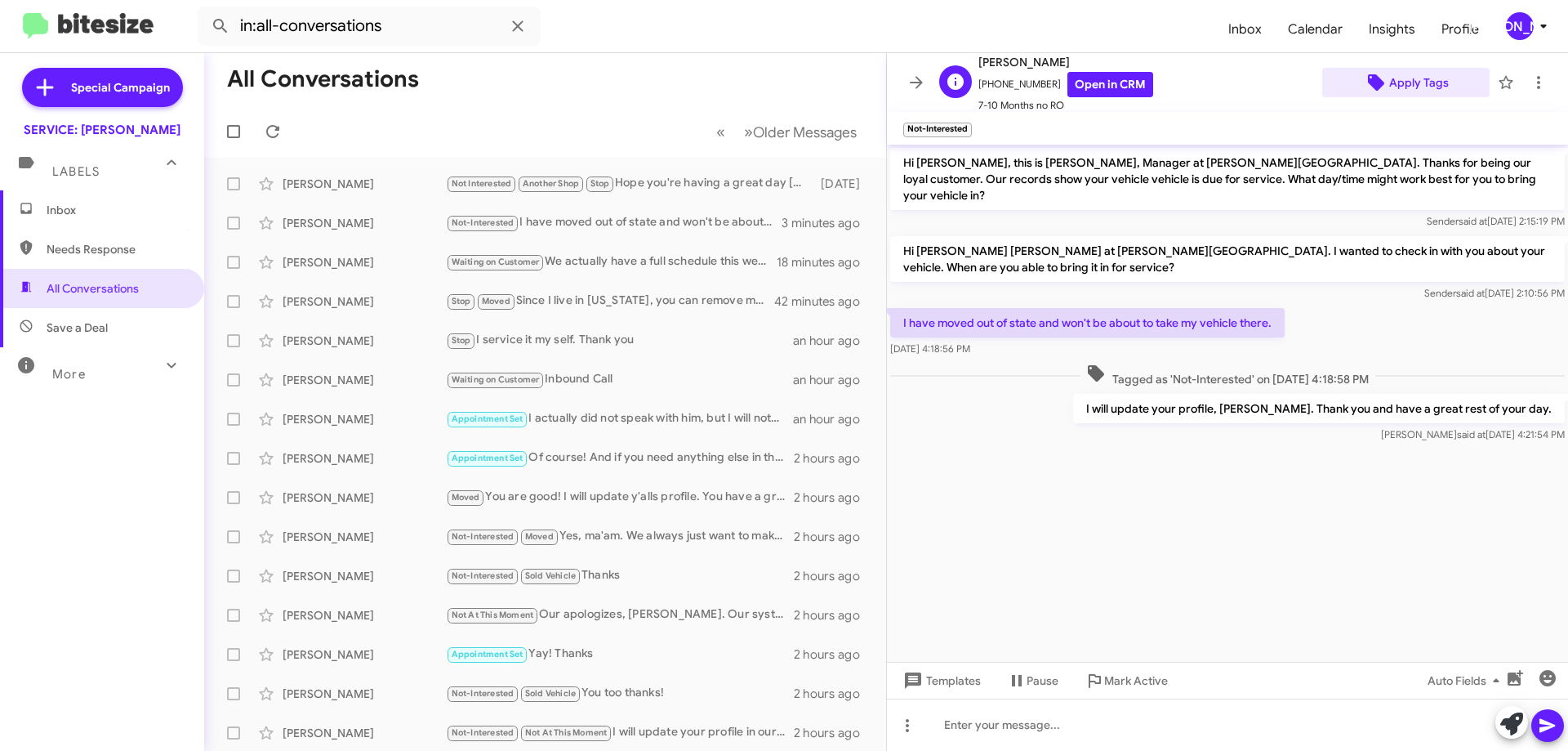
click at [1415, 82] on span "Apply Tags" at bounding box center [1419, 82] width 60 height 30
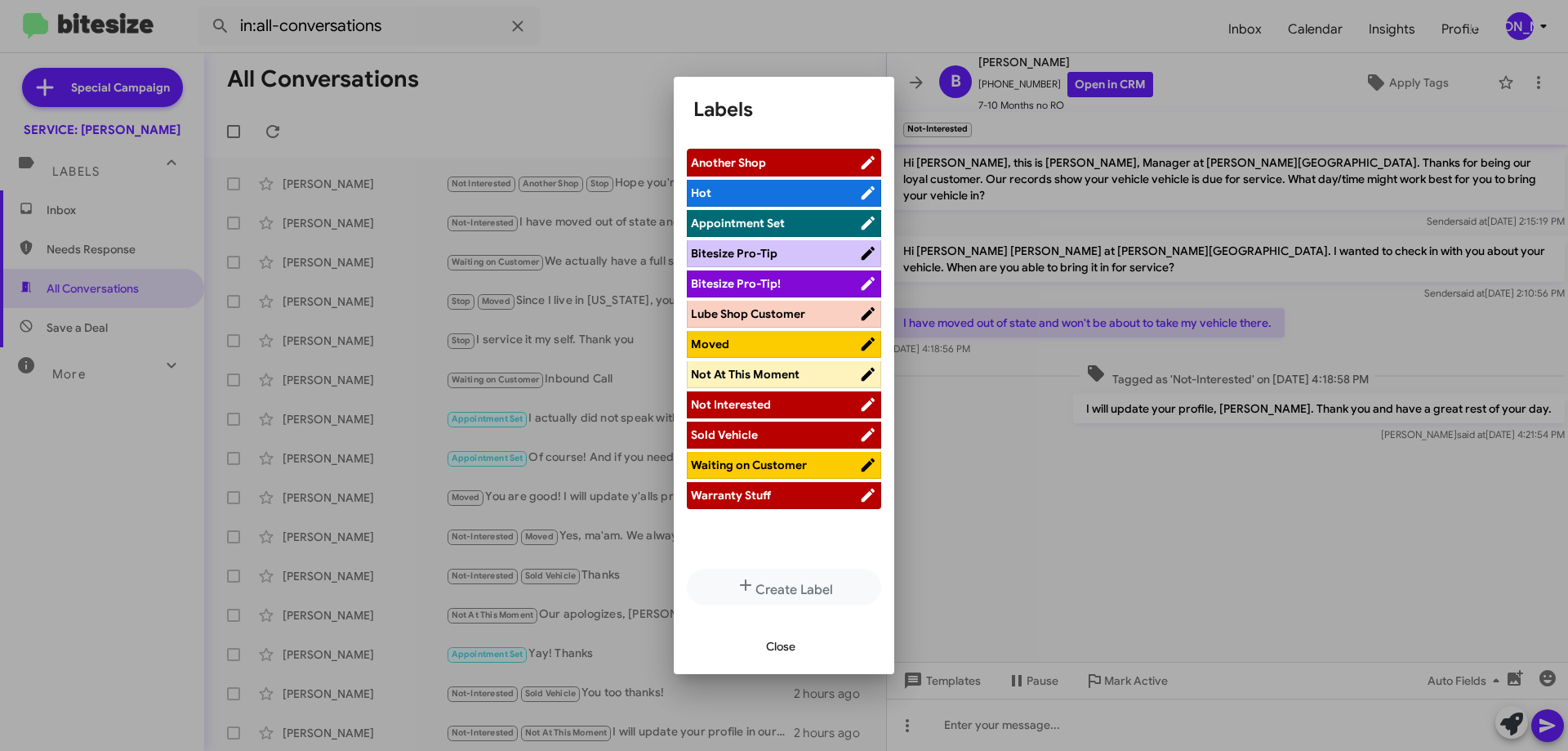
click at [765, 344] on span "Moved" at bounding box center [775, 343] width 168 height 16
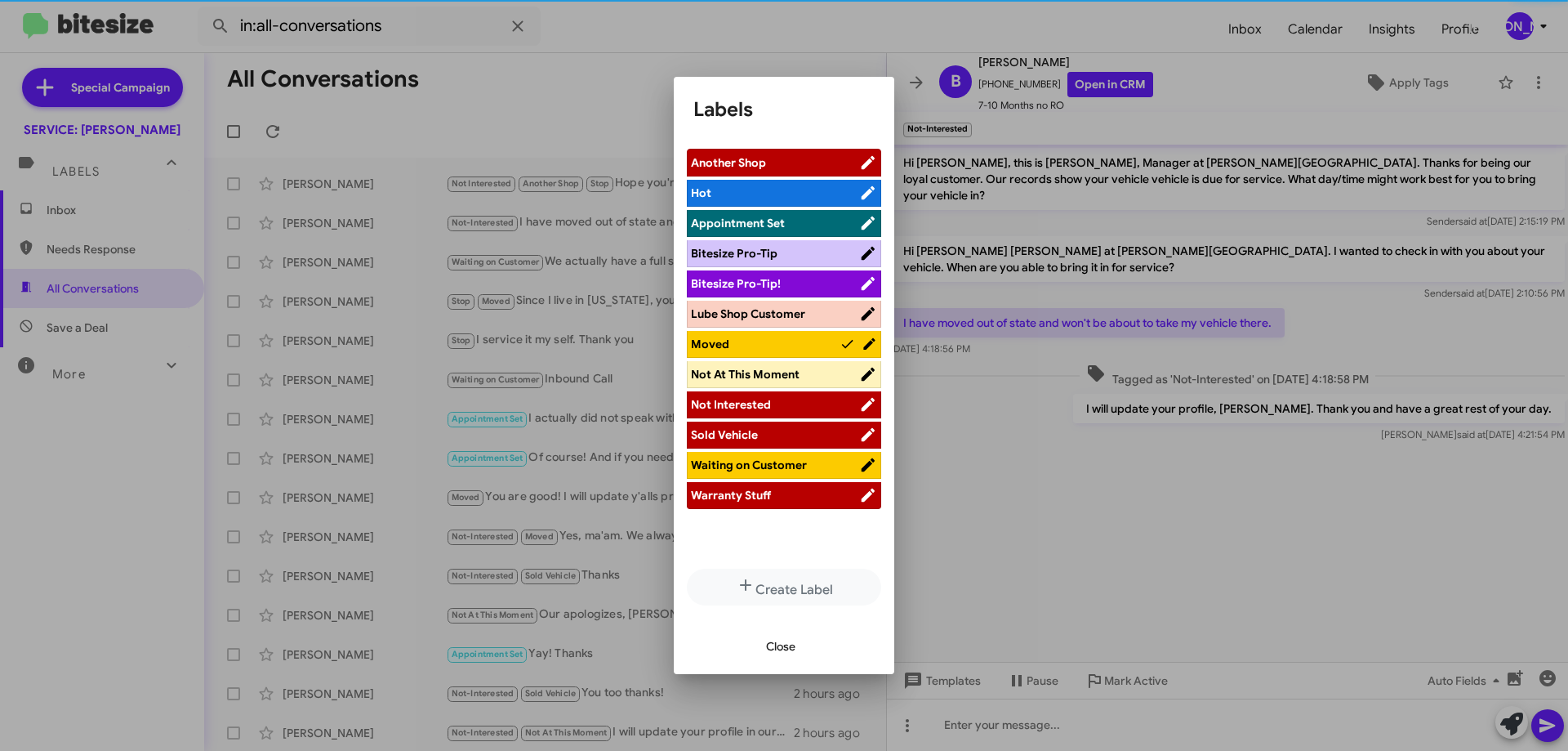
click at [779, 643] on span "Close" at bounding box center [781, 645] width 30 height 30
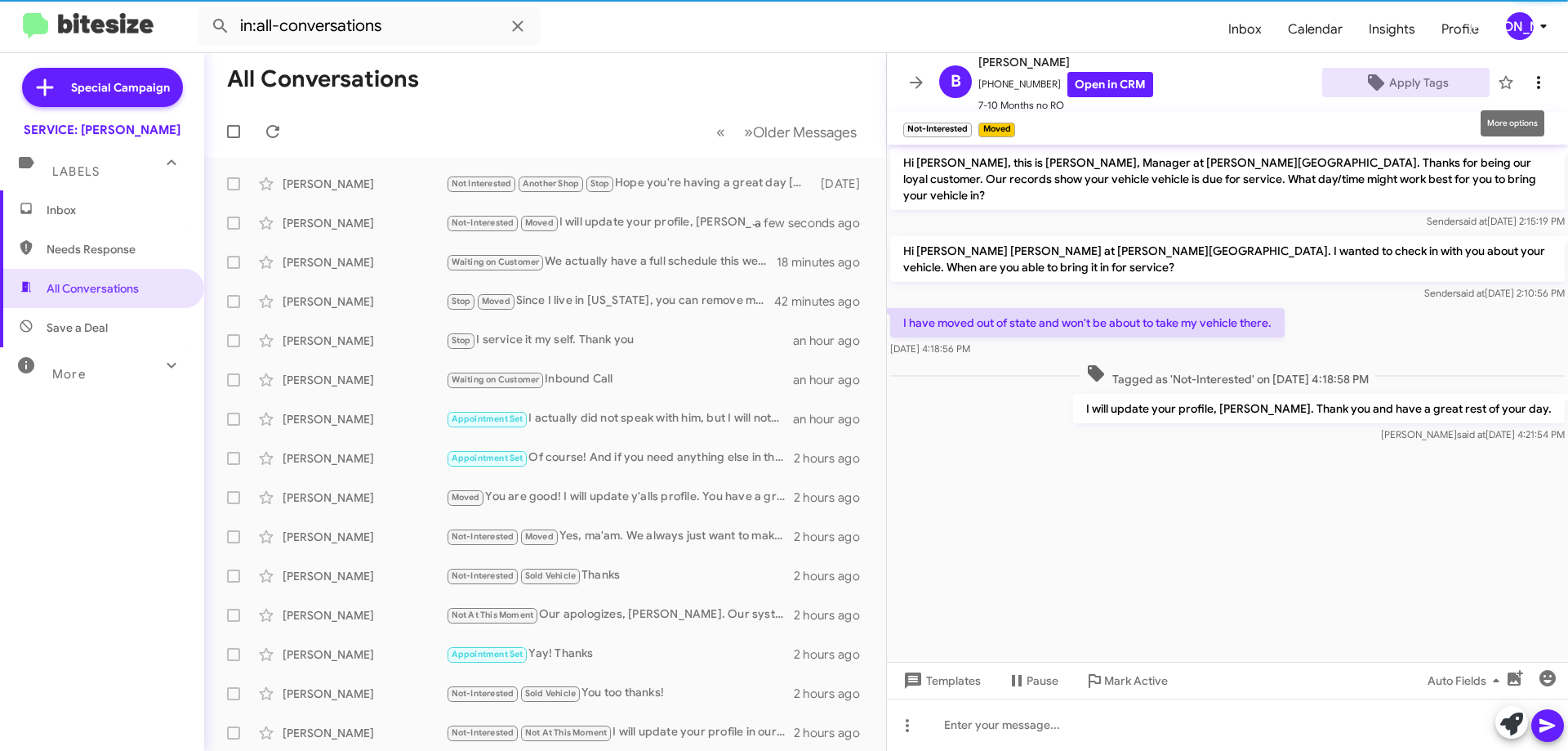
click at [1529, 84] on icon at bounding box center [1538, 82] width 19 height 19
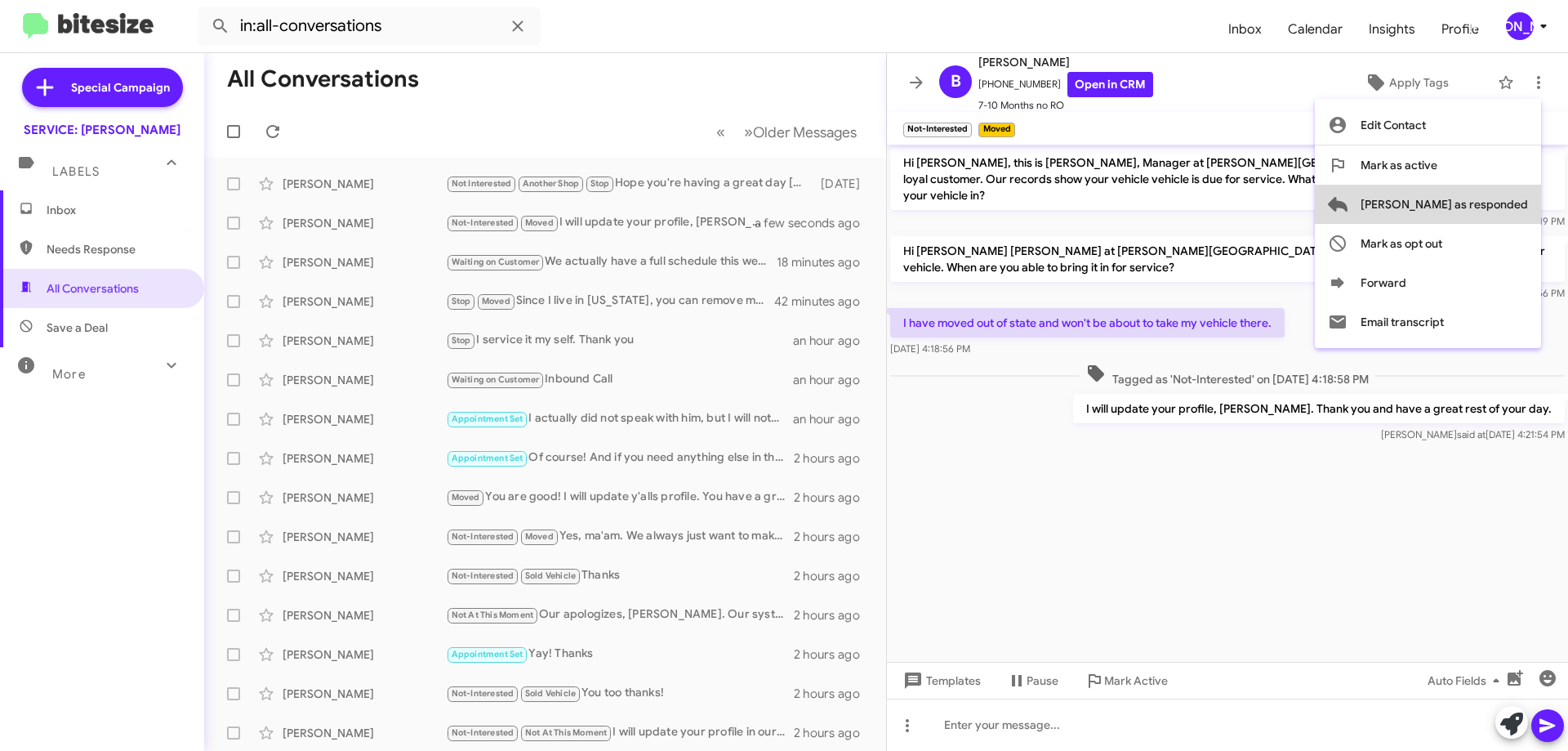
click at [1496, 207] on span "[PERSON_NAME] as responded" at bounding box center [1445, 204] width 167 height 39
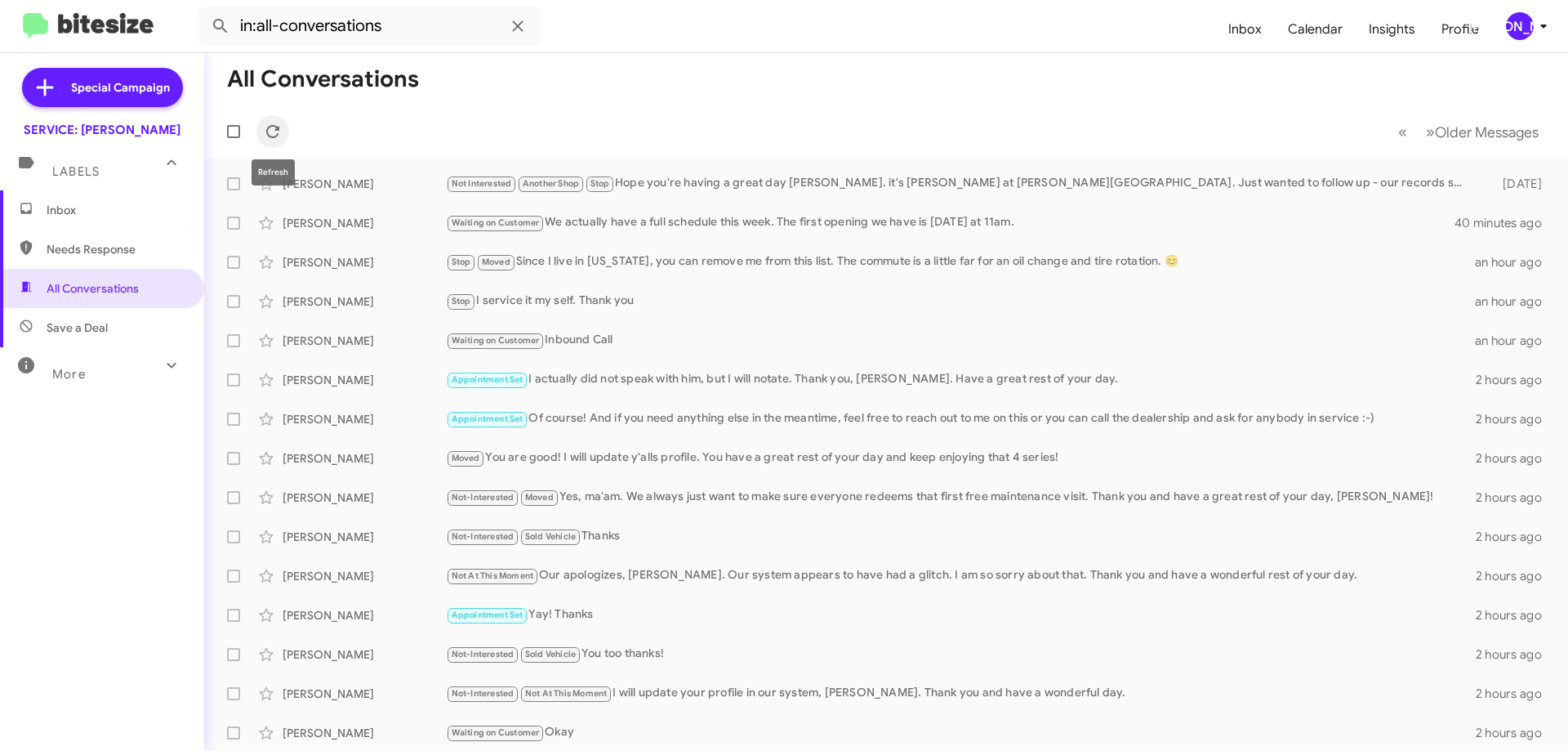
drag, startPoint x: 270, startPoint y: 136, endPoint x: 404, endPoint y: 13, distance: 181.9
click at [270, 135] on icon at bounding box center [272, 131] width 19 height 19
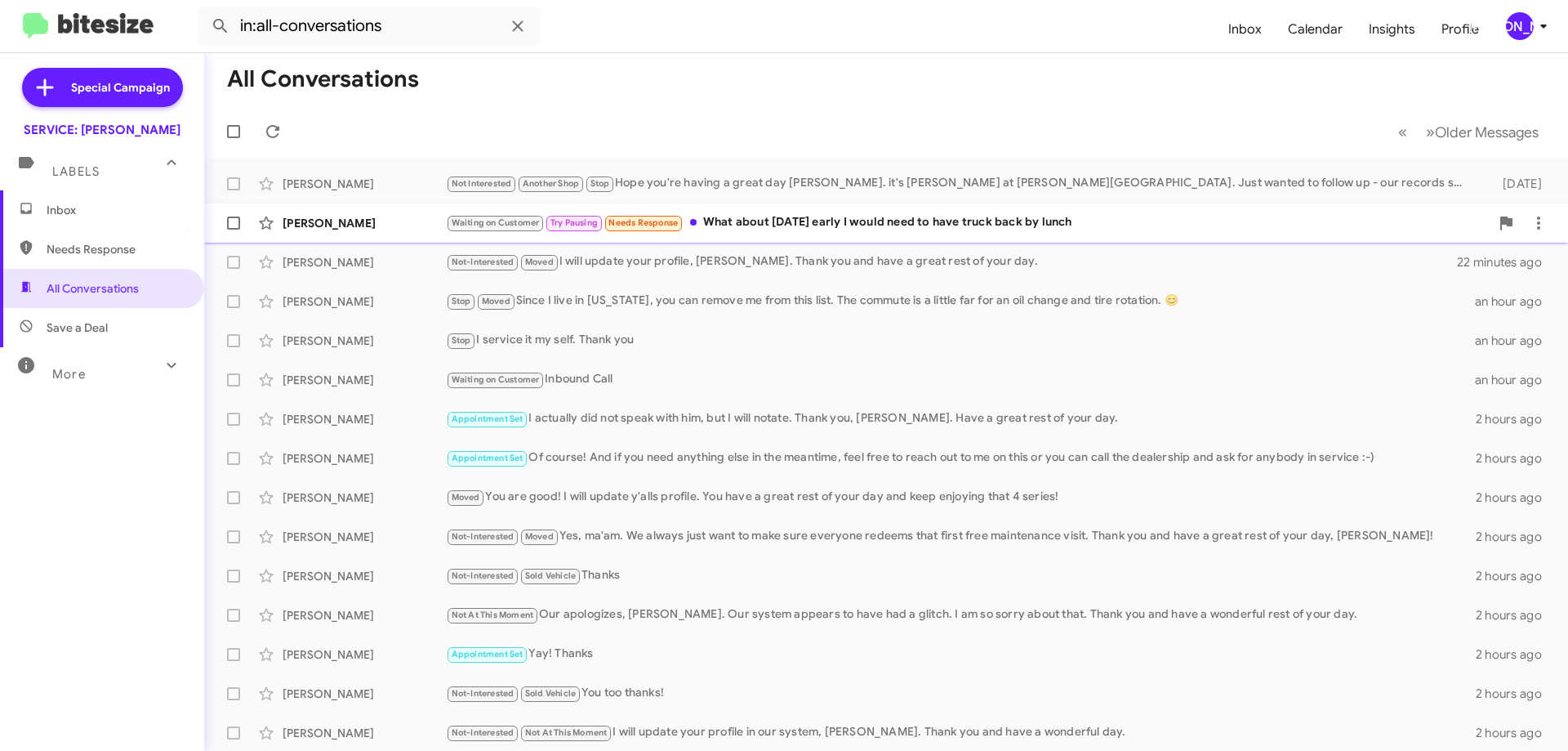
click at [1095, 211] on div "Ricky Hughes Waiting on Customer Try Pausing Needs Response What about next Wed…" at bounding box center [886, 223] width 1338 height 33
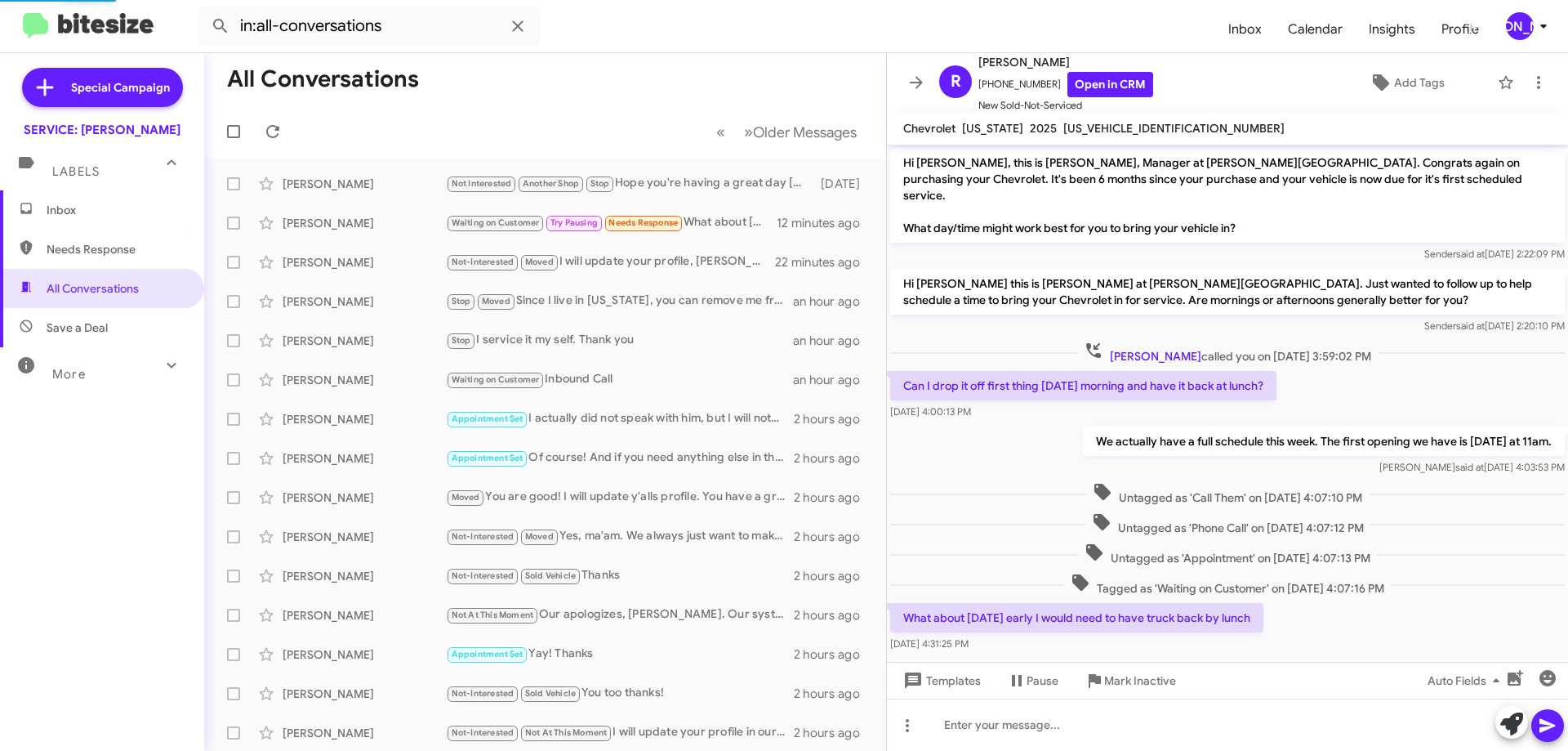
scroll to position [18, 0]
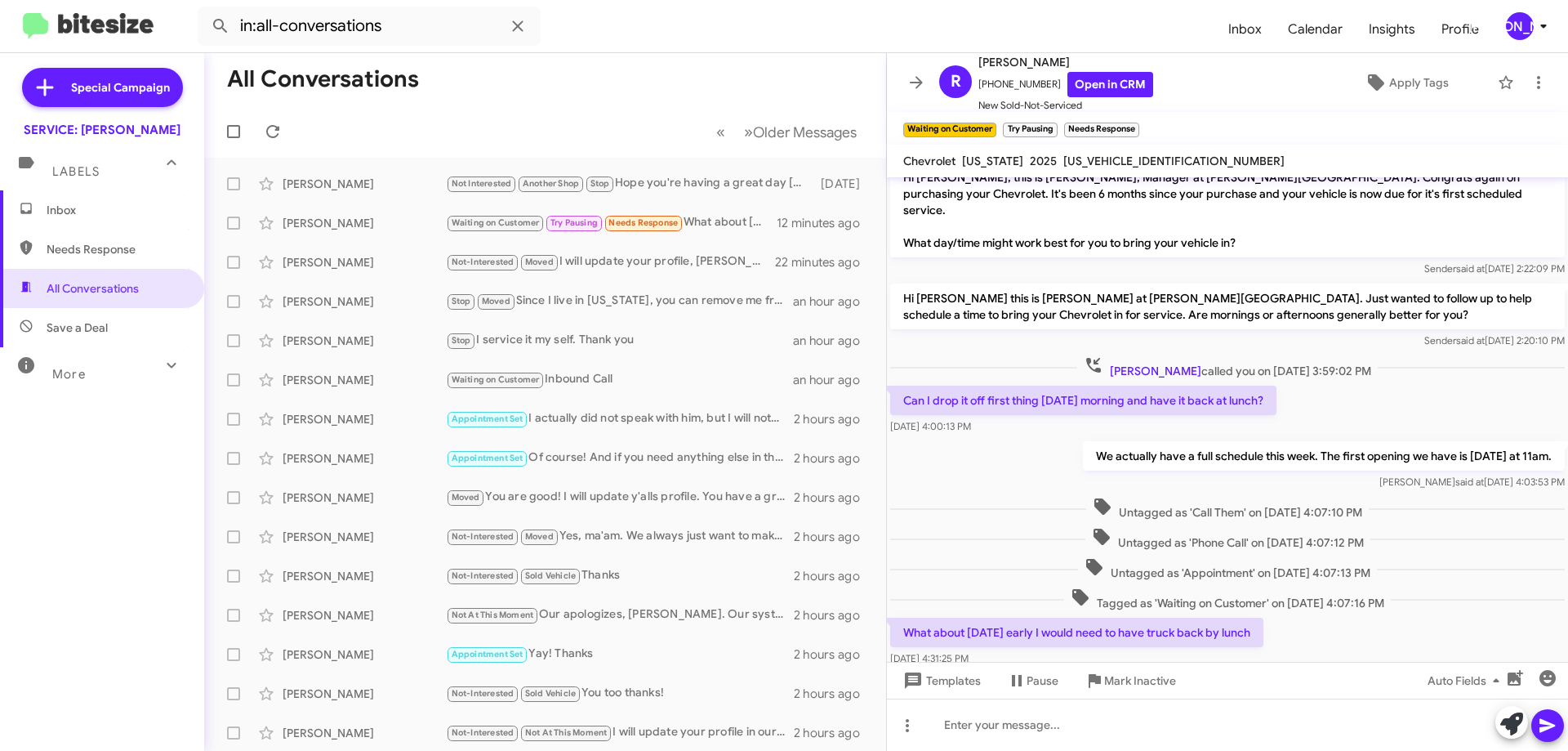
click at [1119, 155] on span "[US_VEHICLE_IDENTIFICATION_NUMBER]" at bounding box center [1174, 161] width 221 height 14
copy span "[US_VEHICLE_IDENTIFICATION_NUMBER]"
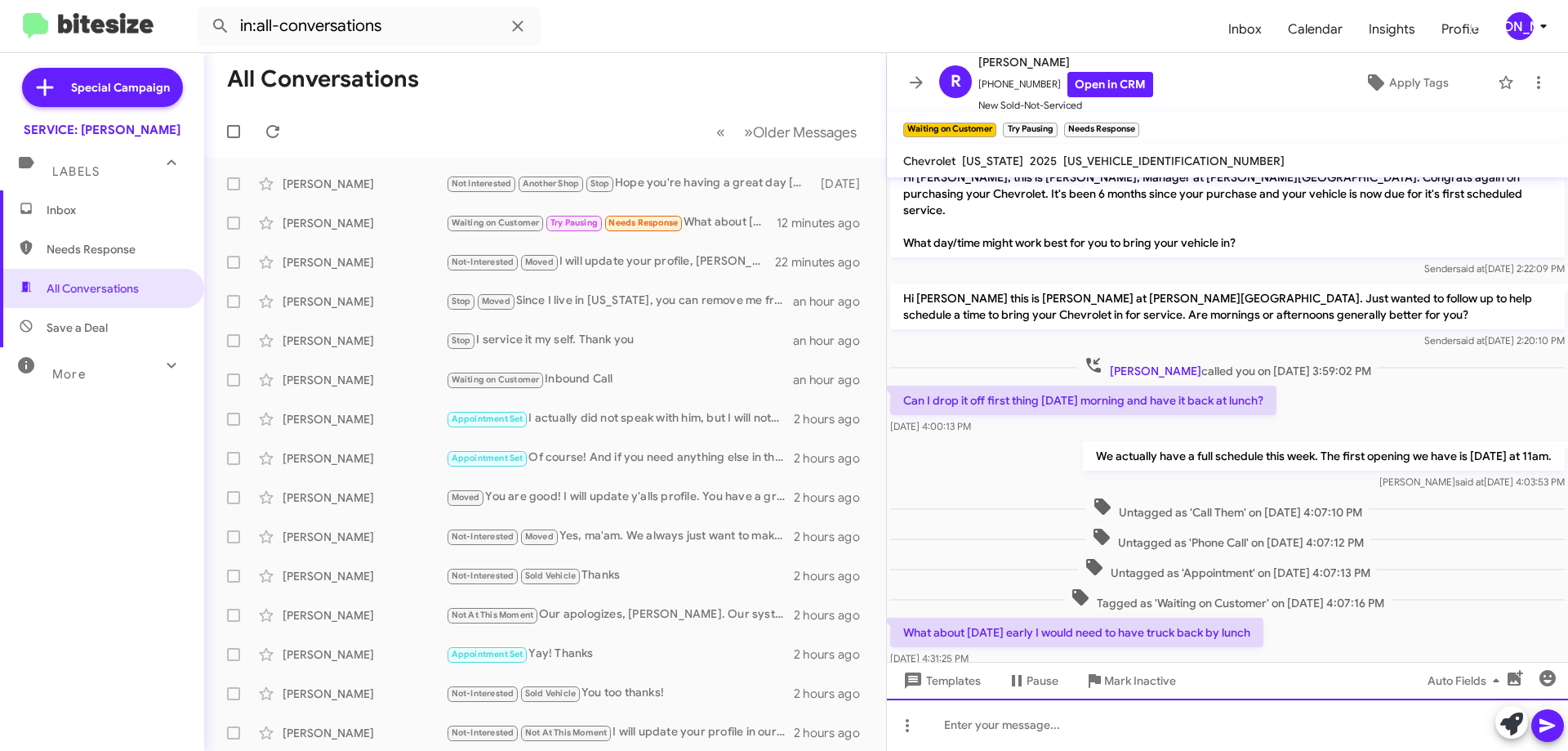
click at [1124, 750] on div at bounding box center [1228, 725] width 681 height 52
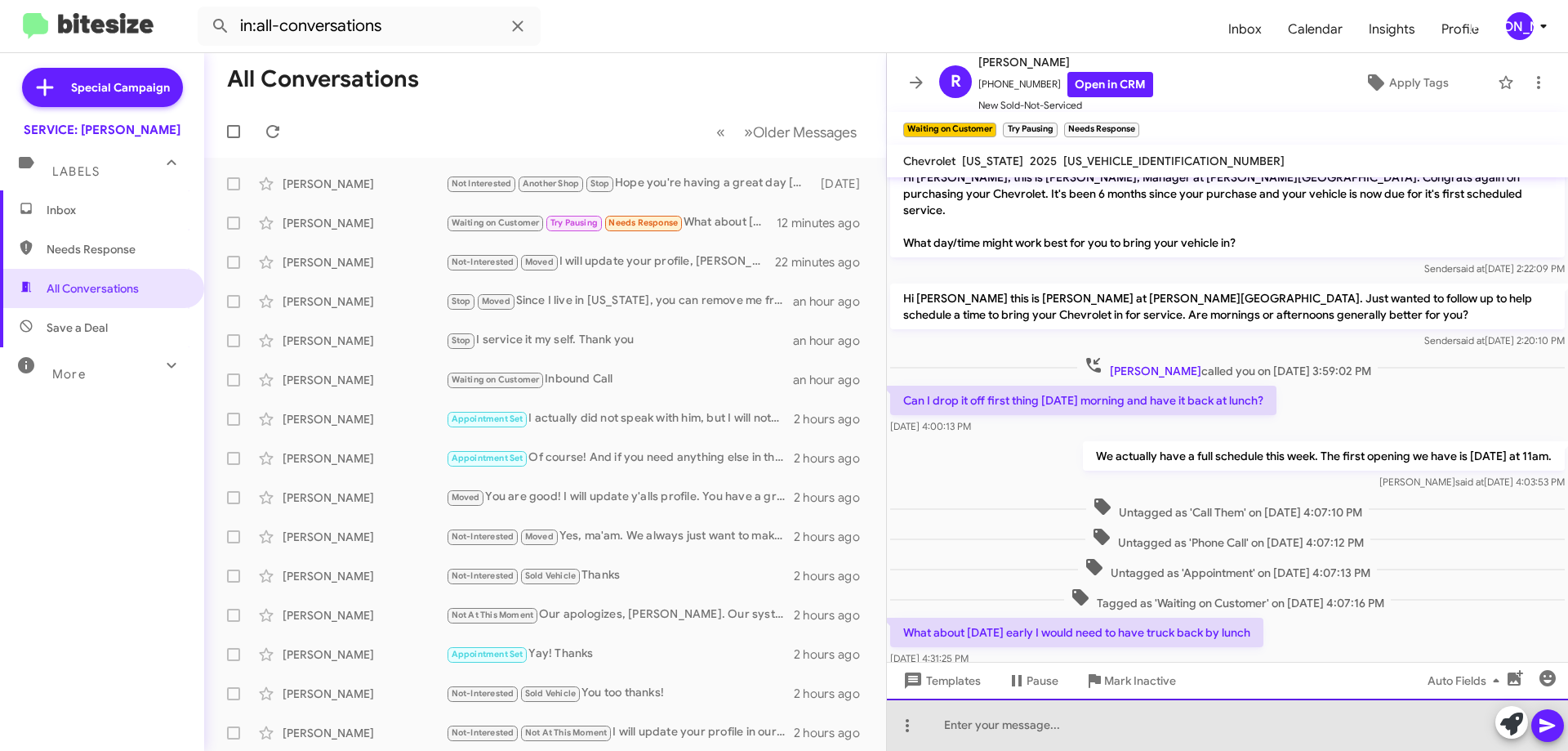
click at [1124, 750] on div at bounding box center [1228, 725] width 681 height 52
click at [1184, 737] on div at bounding box center [1228, 725] width 681 height 52
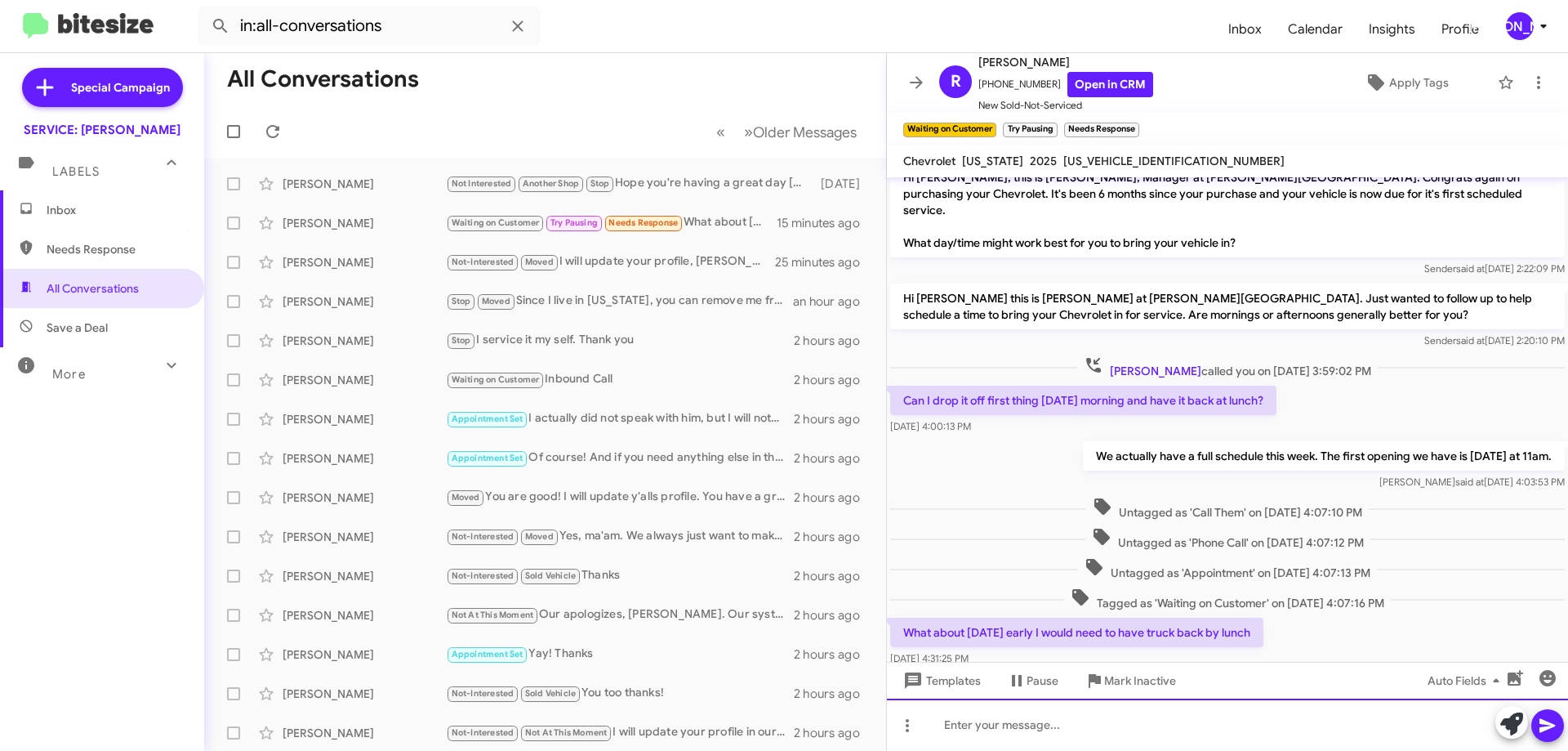
click at [1061, 718] on div at bounding box center [1228, 725] width 681 height 52
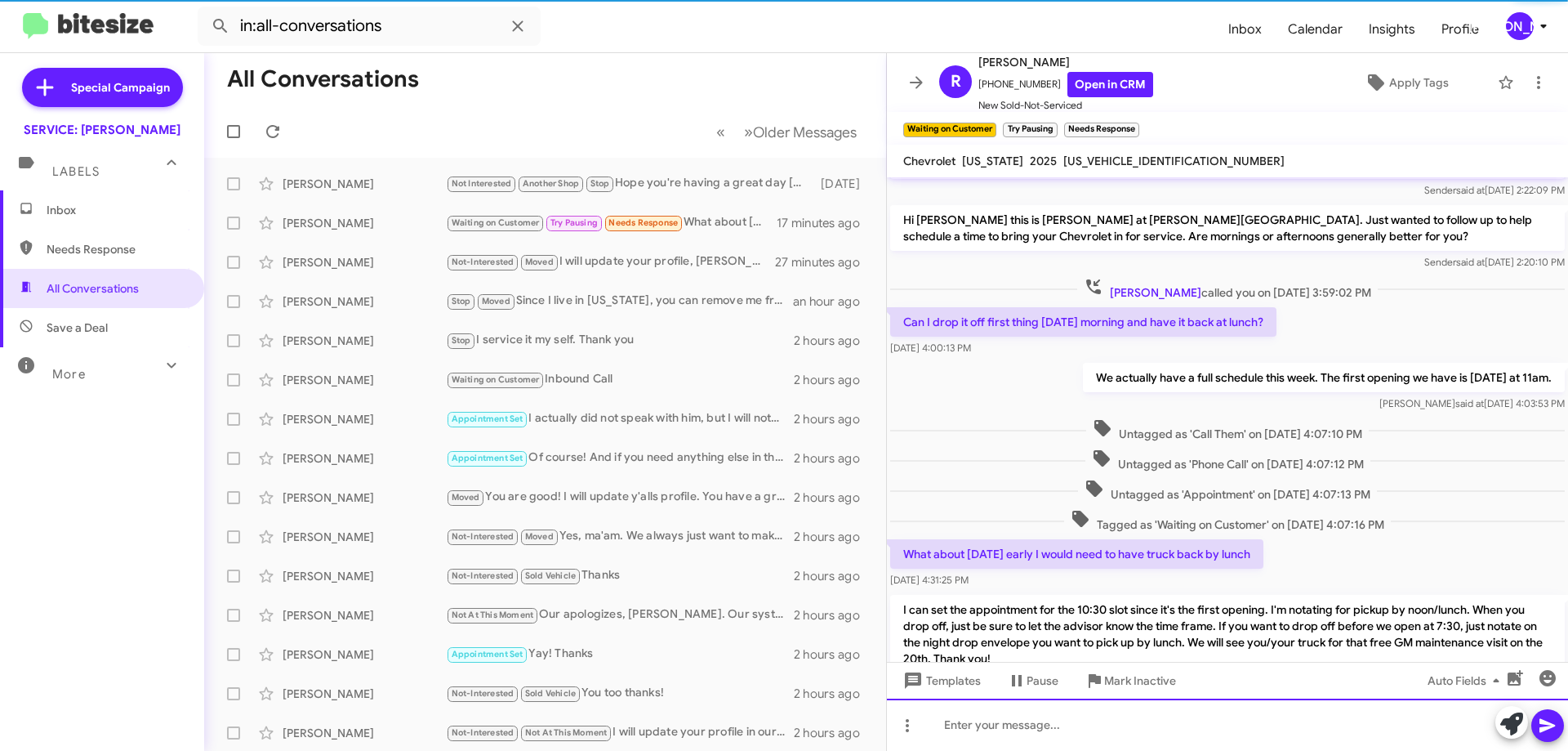
scroll to position [160, 0]
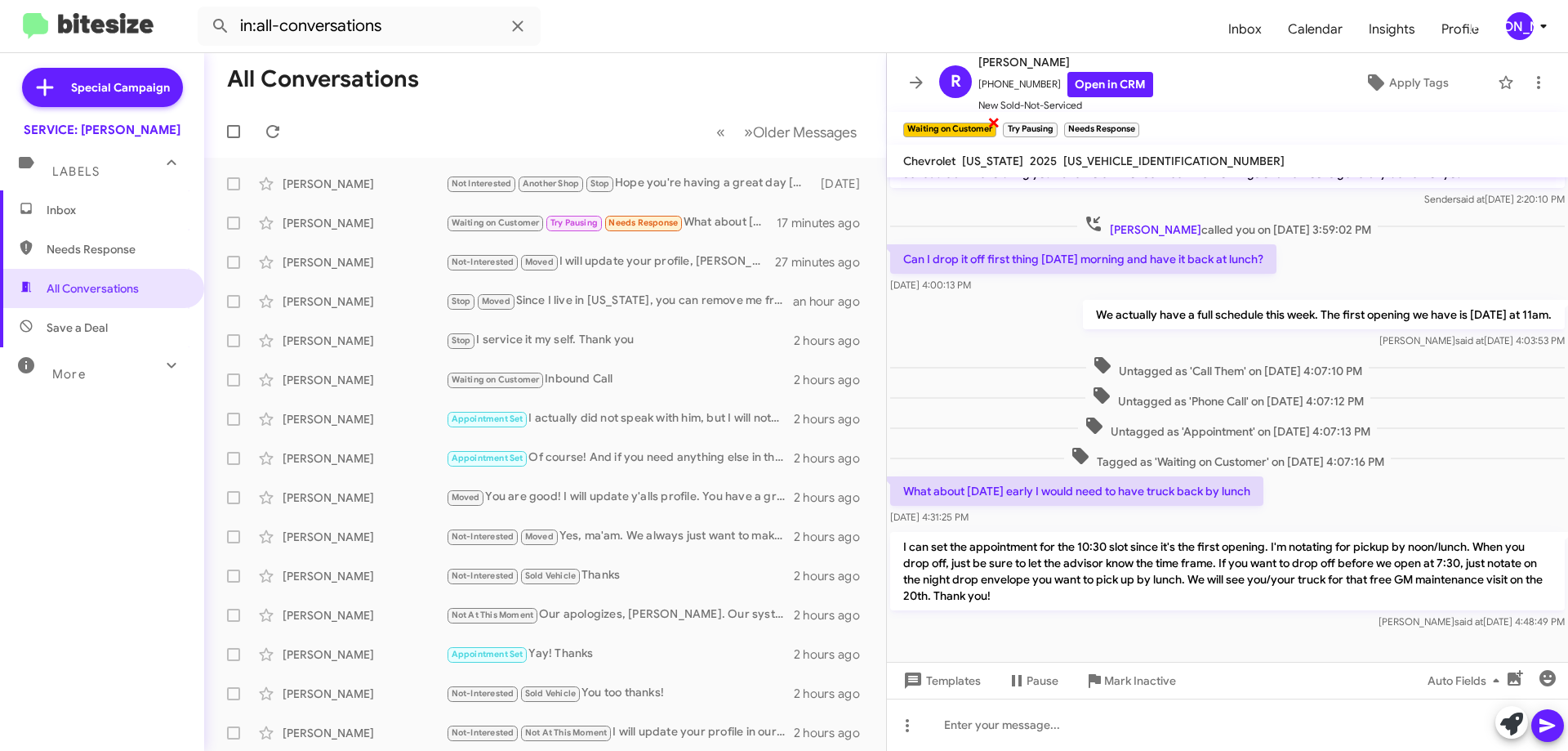
click at [994, 118] on span "×" at bounding box center [994, 121] width 13 height 19
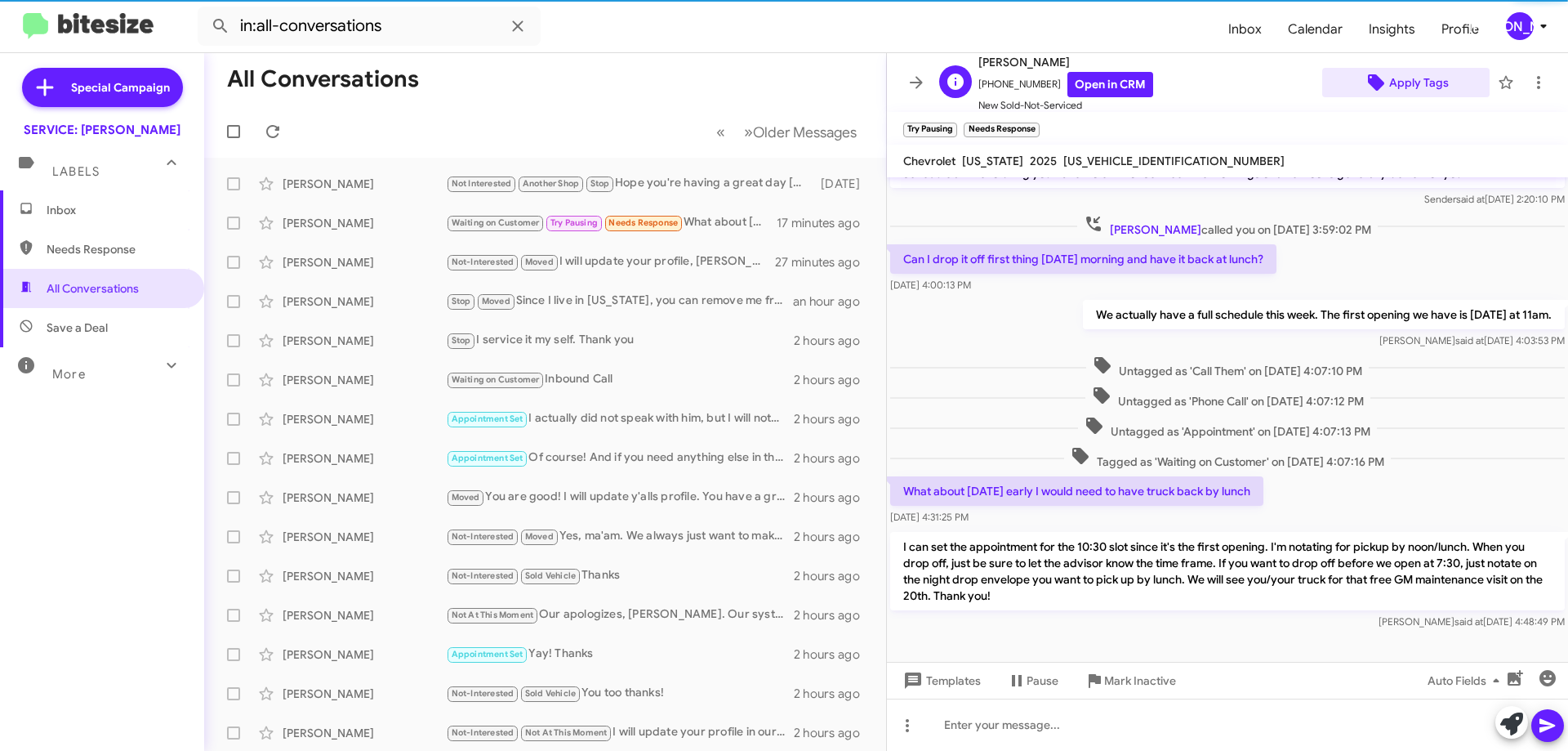
click at [1429, 84] on span "Apply Tags" at bounding box center [1419, 82] width 60 height 30
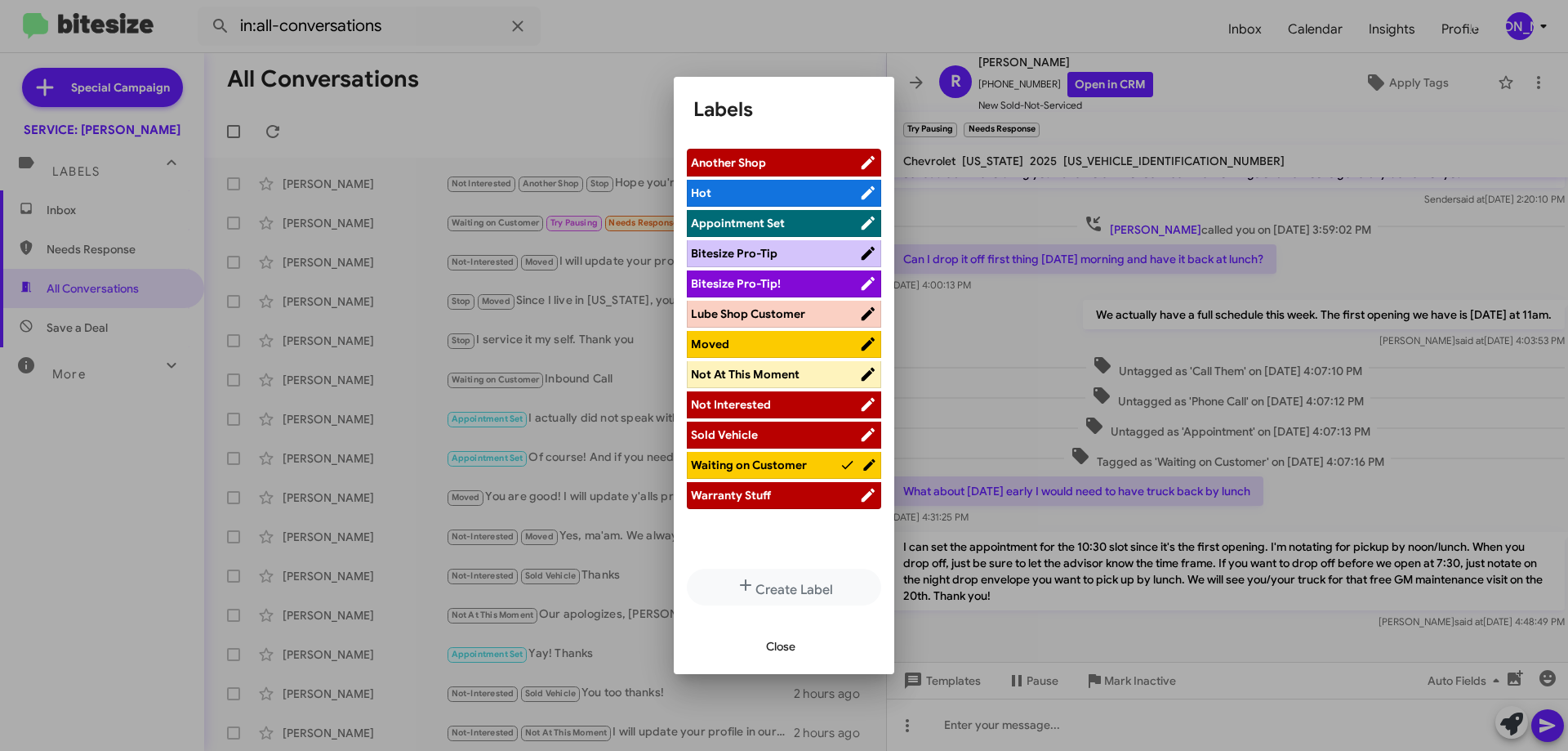
click at [764, 225] on span "Appointment Set" at bounding box center [738, 222] width 94 height 14
click at [778, 655] on span "Close" at bounding box center [781, 645] width 30 height 30
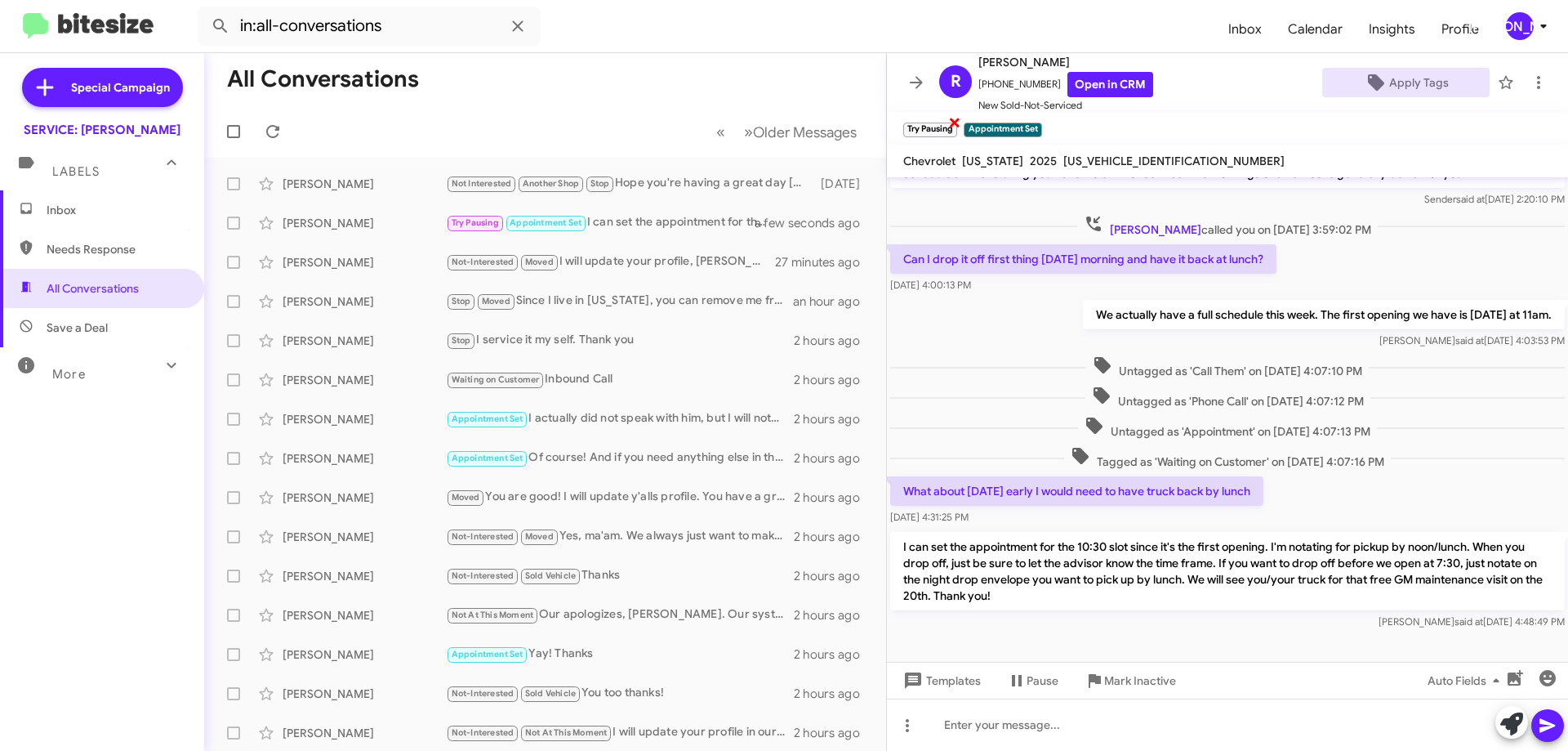
drag, startPoint x: 951, startPoint y: 123, endPoint x: 966, endPoint y: 118, distance: 15.8
click at [953, 123] on span "×" at bounding box center [954, 121] width 10 height 19
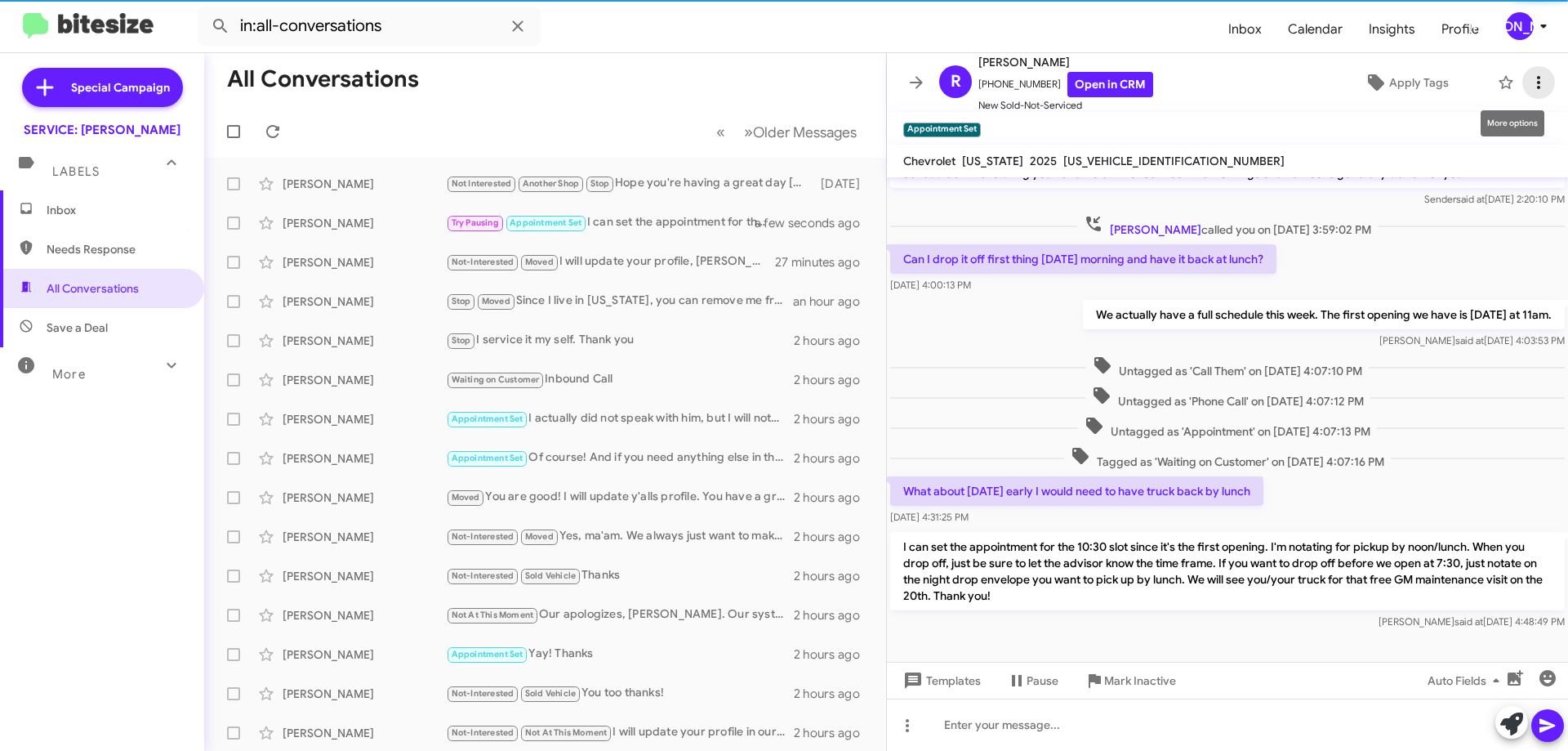
click at [1538, 88] on icon at bounding box center [1539, 82] width 3 height 13
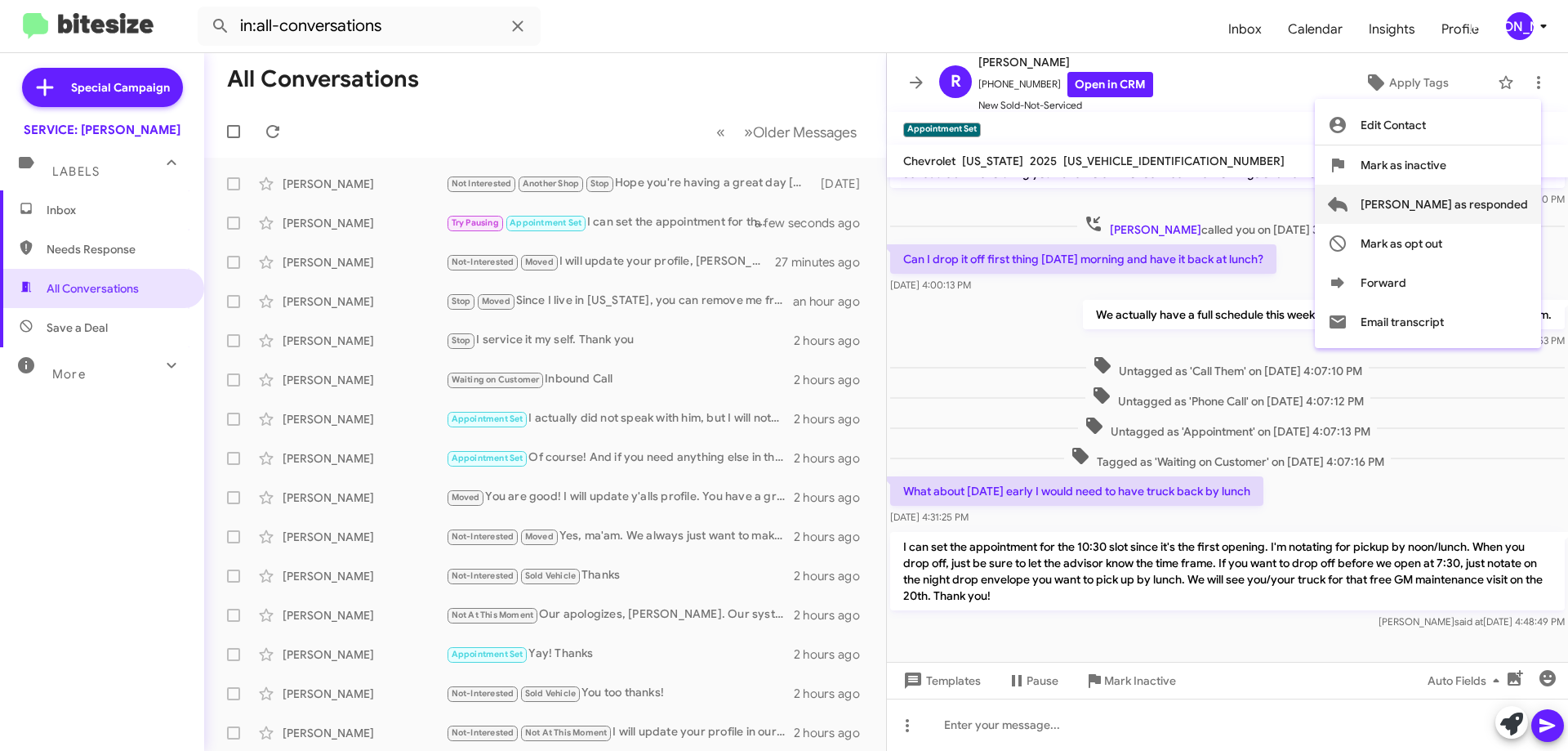
click at [1494, 204] on span "[PERSON_NAME] as responded" at bounding box center [1445, 204] width 167 height 39
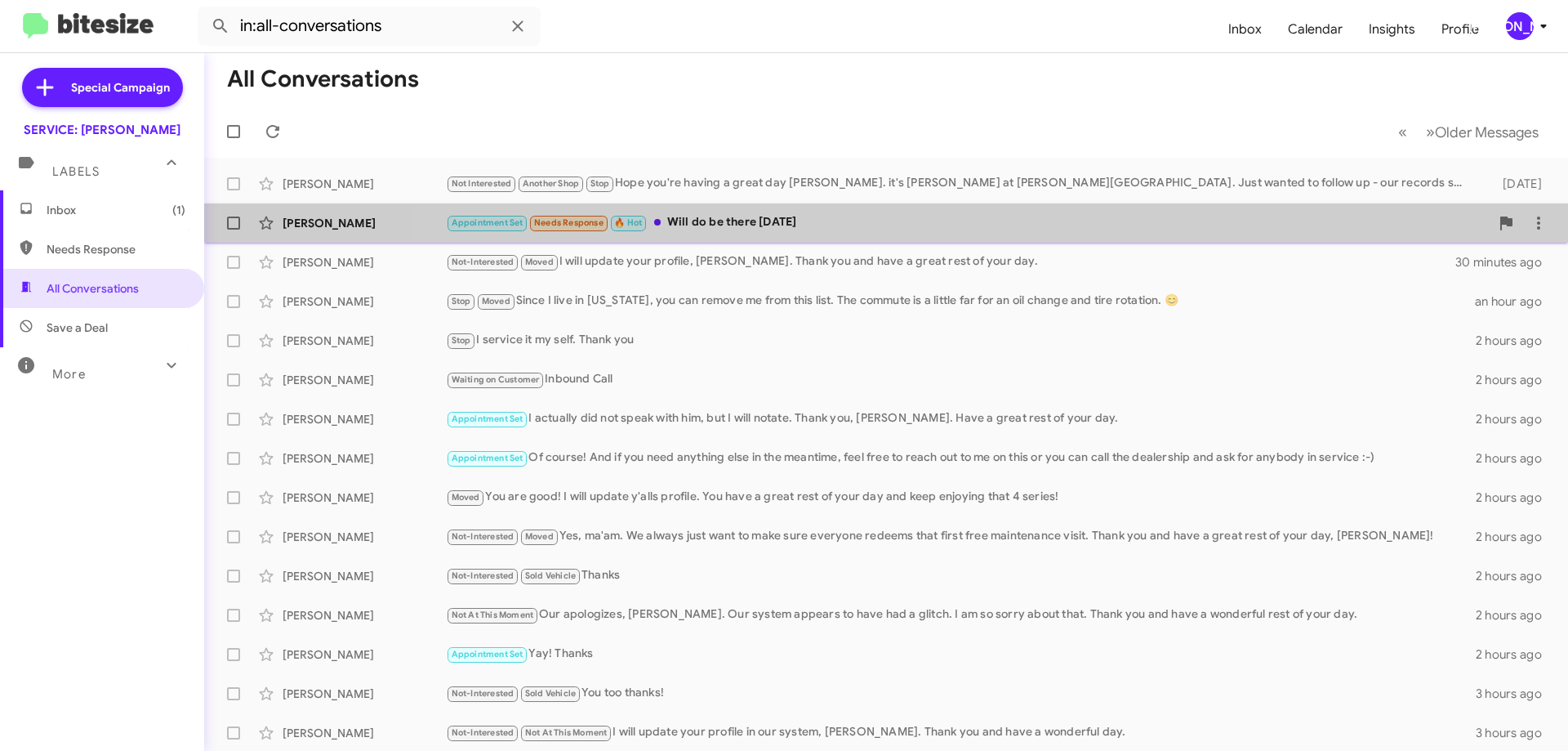
click at [943, 216] on div "Appointment Set Needs Response 🔥 Hot Will do be there [DATE]" at bounding box center [968, 222] width 1044 height 19
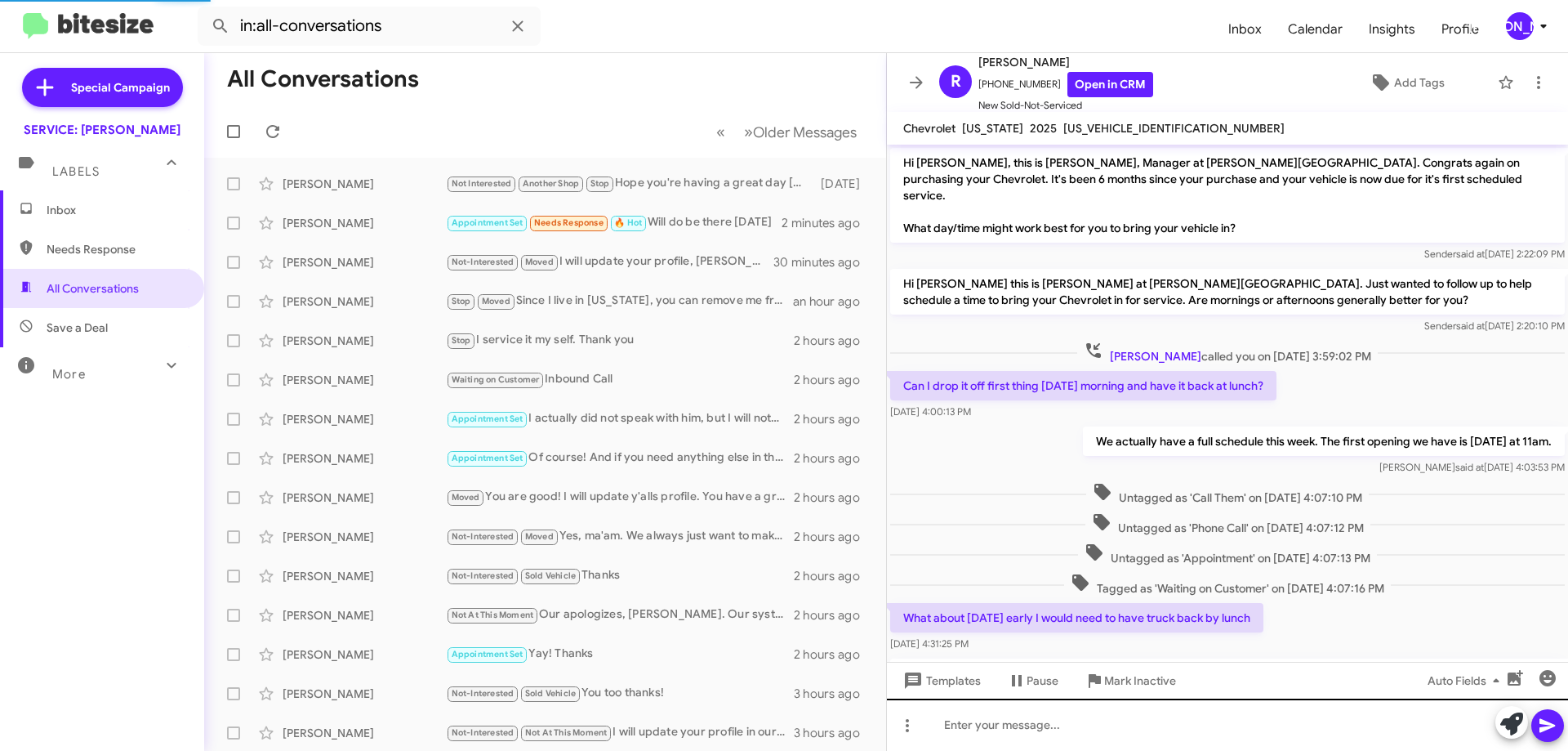
scroll to position [289, 0]
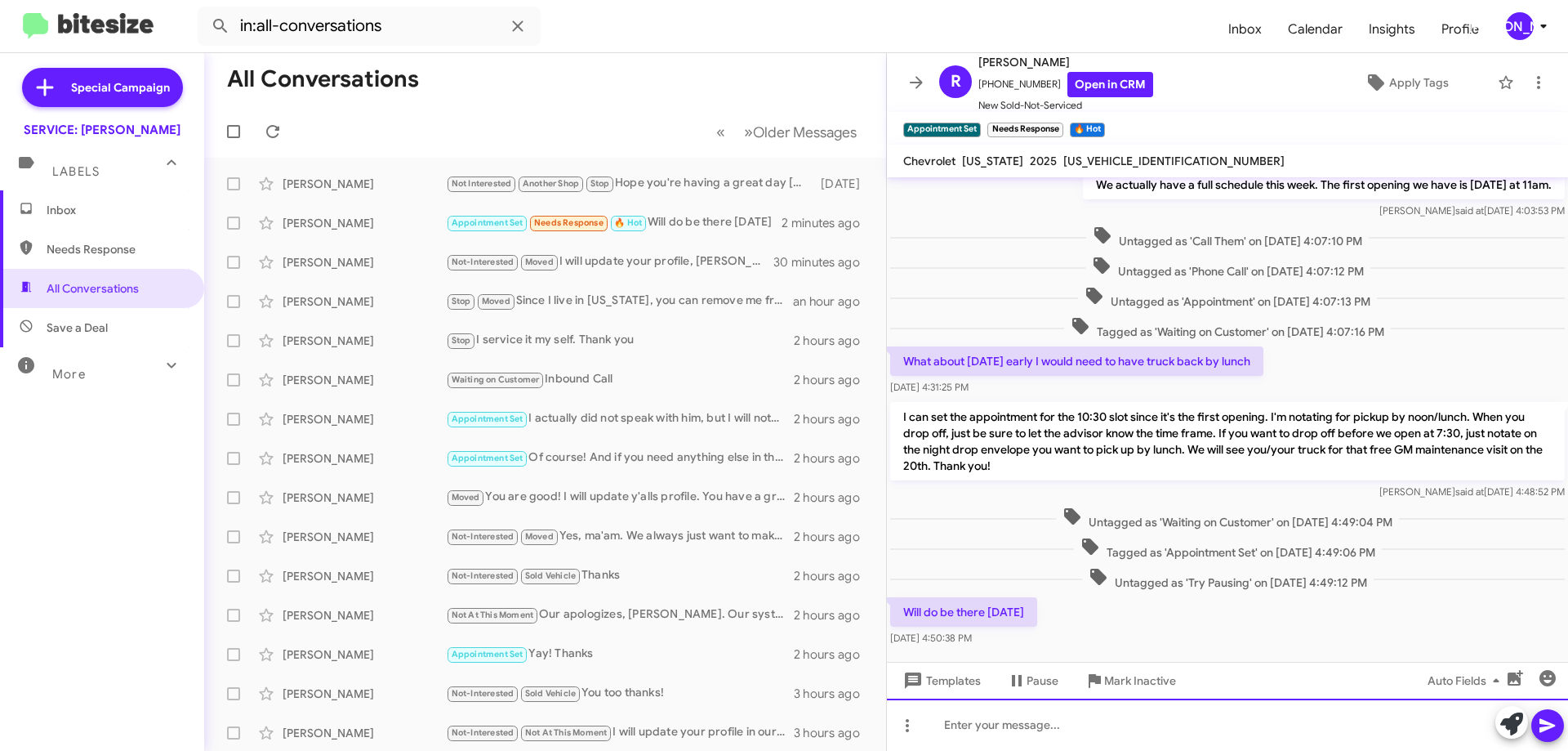
click at [1213, 748] on div at bounding box center [1228, 725] width 681 height 52
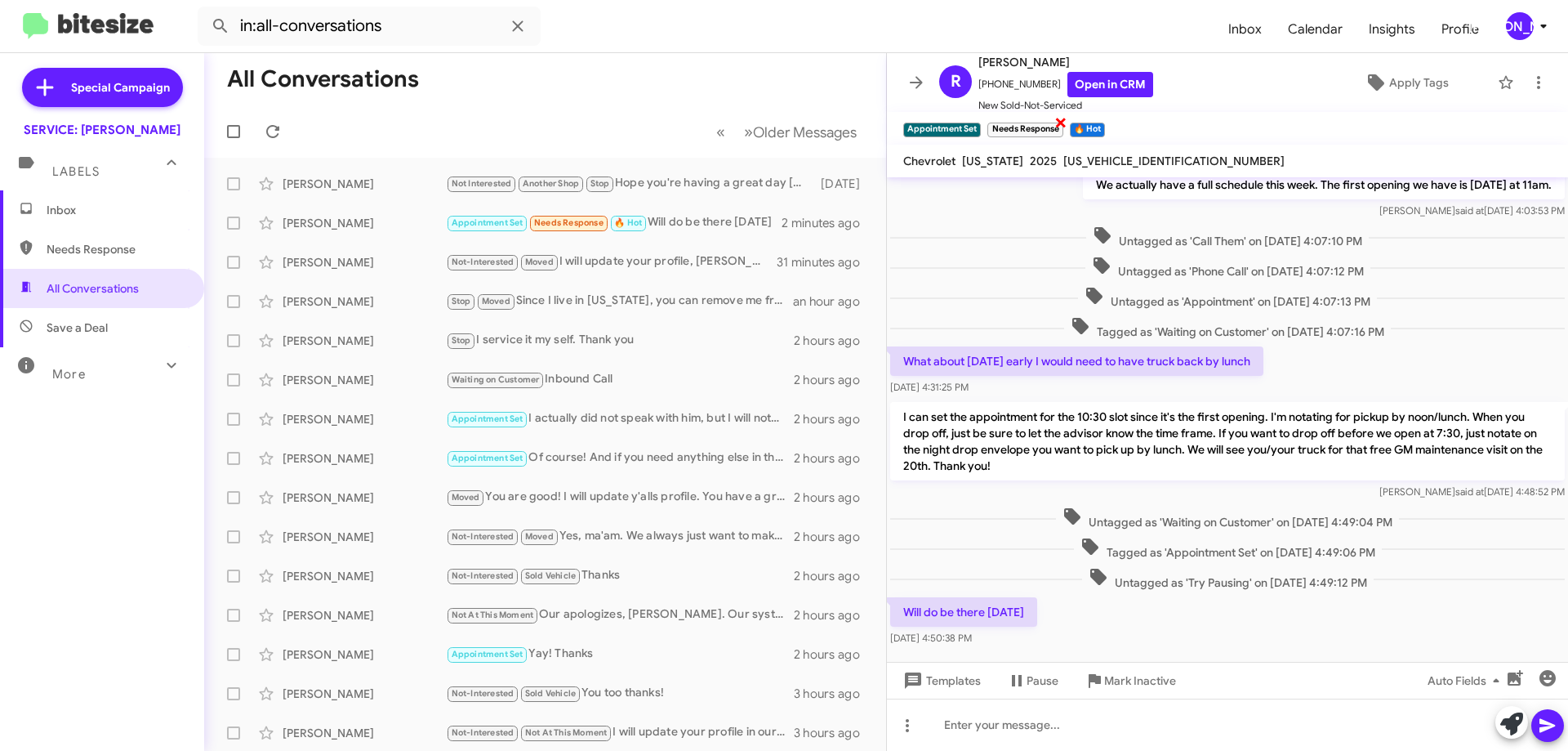
click at [1062, 128] on span "×" at bounding box center [1060, 121] width 13 height 19
click at [1017, 122] on span "×" at bounding box center [1021, 121] width 13 height 19
click at [1529, 80] on icon at bounding box center [1538, 82] width 19 height 19
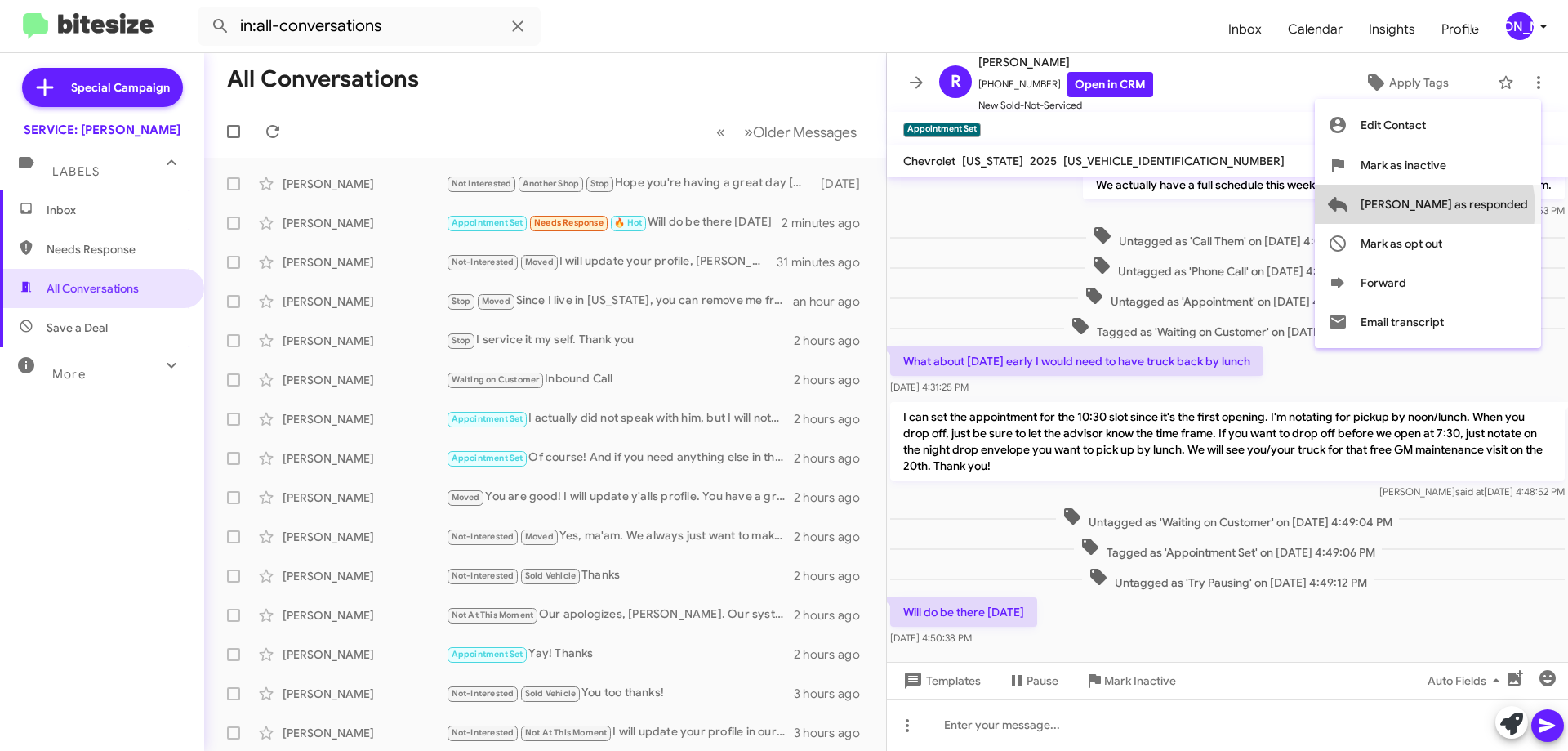
click at [1490, 209] on span "[PERSON_NAME] as responded" at bounding box center [1445, 204] width 167 height 39
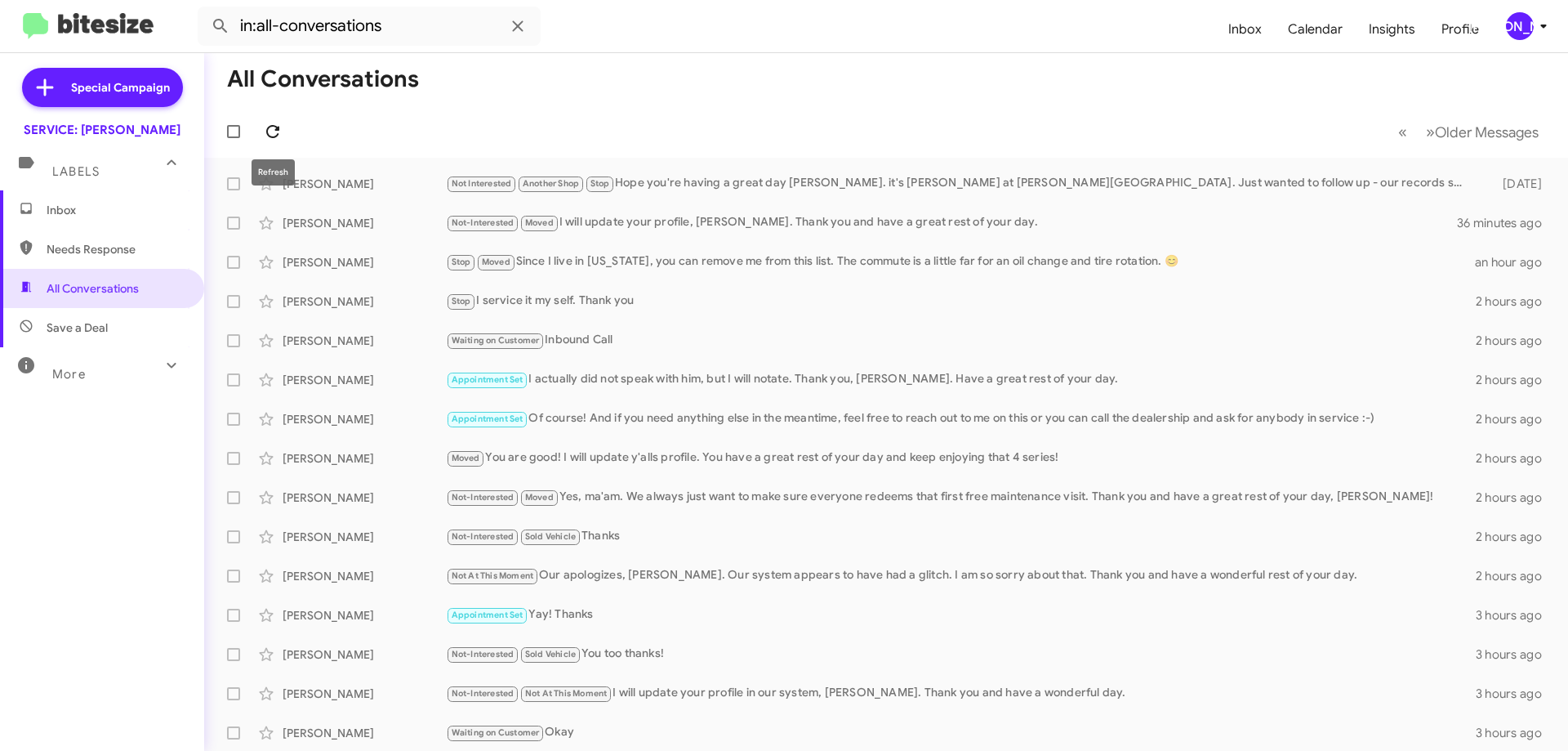
click at [281, 132] on icon at bounding box center [272, 131] width 19 height 19
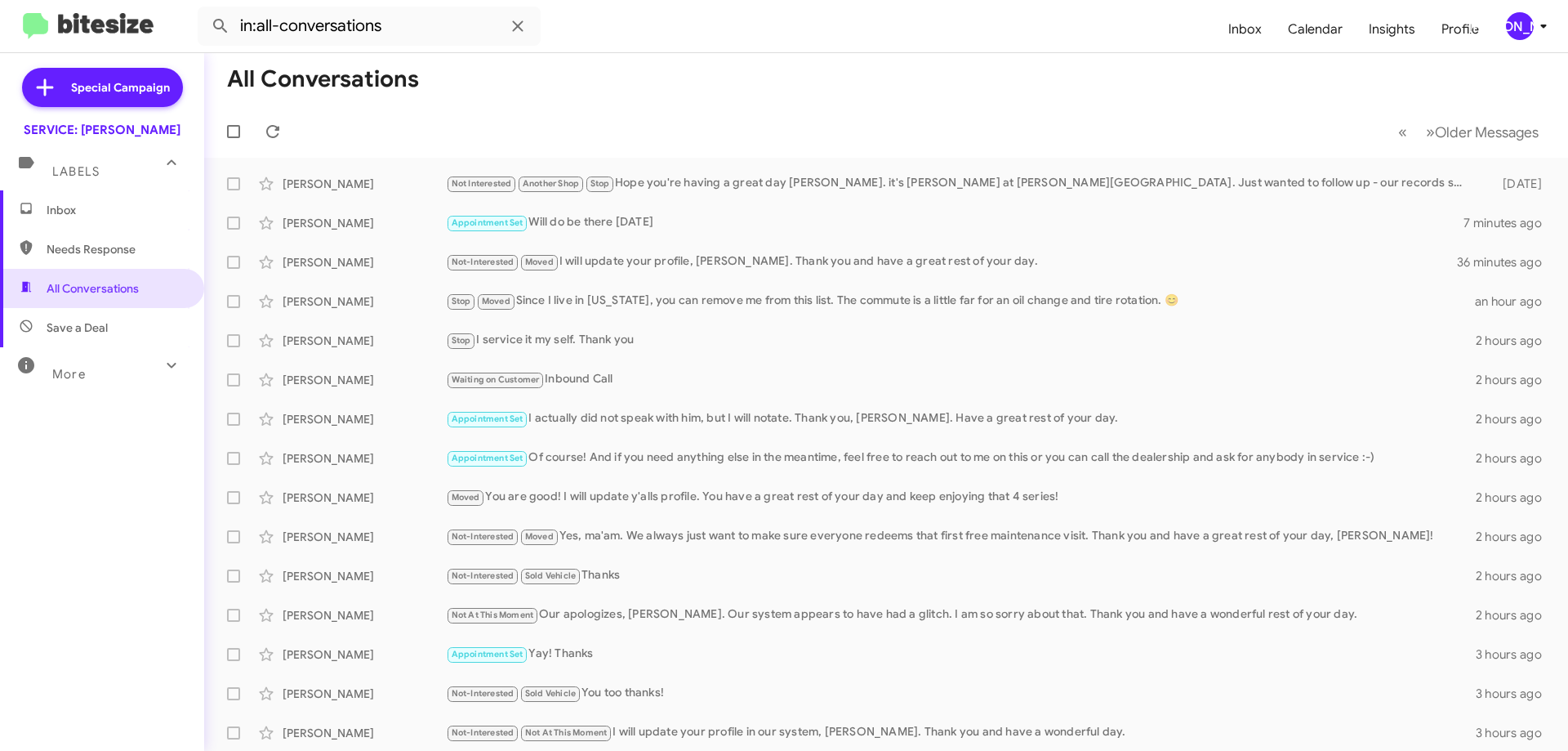
click at [159, 198] on span "Inbox" at bounding box center [102, 210] width 204 height 39
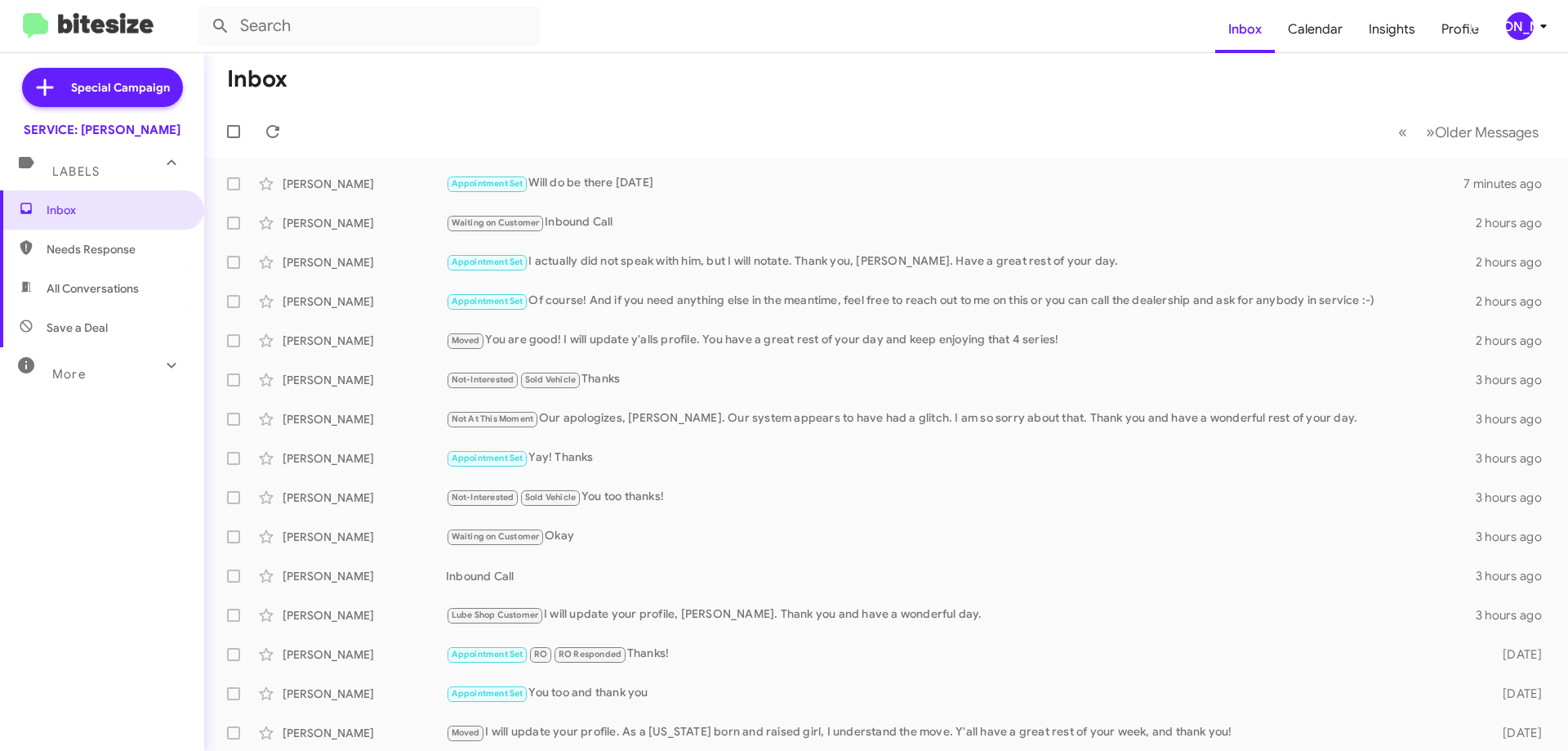
click at [99, 291] on span "All Conversations" at bounding box center [92, 288] width 92 height 16
type input "in:all-conversations"
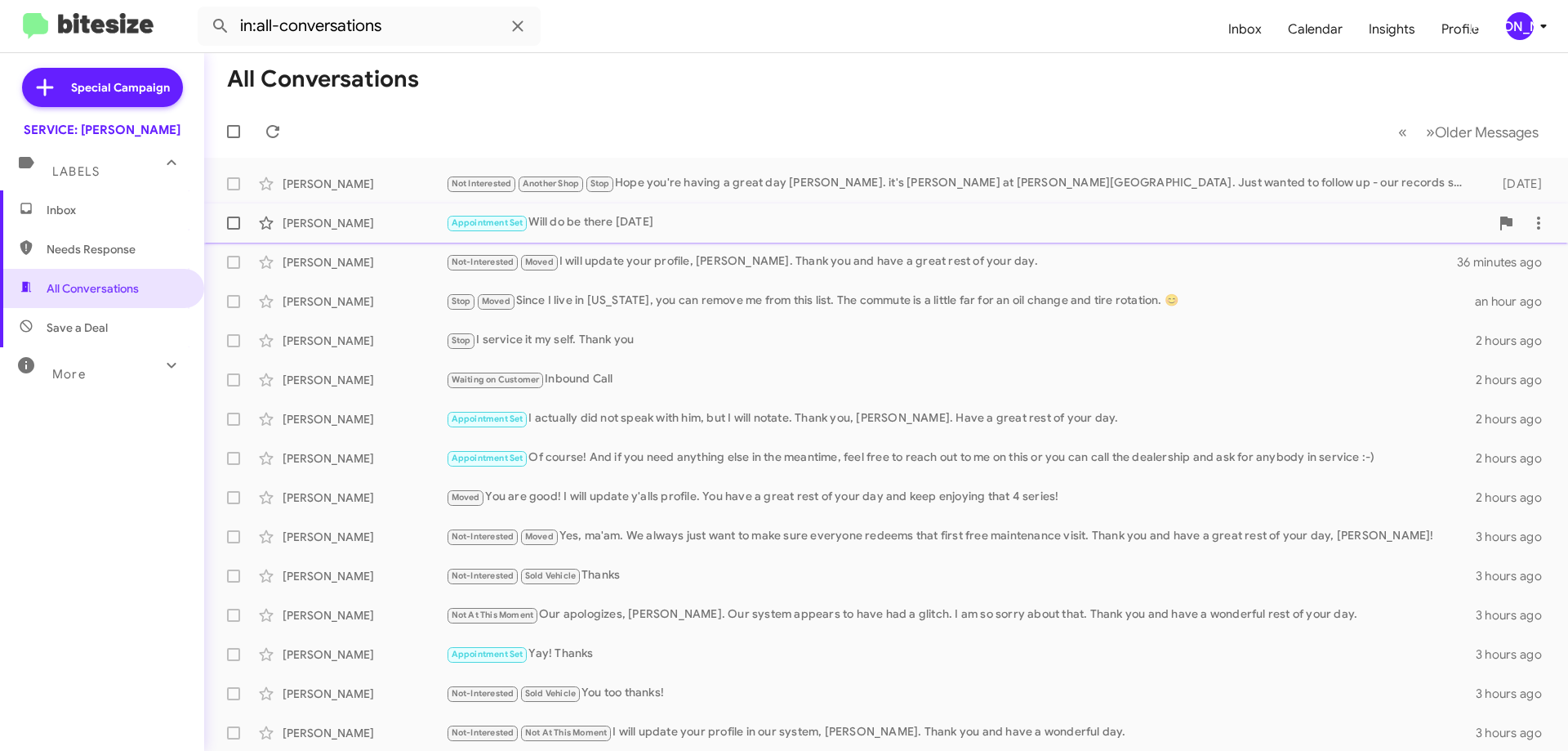
click at [1000, 215] on div "Appointment Set Will do be there [DATE]" at bounding box center [968, 222] width 1044 height 19
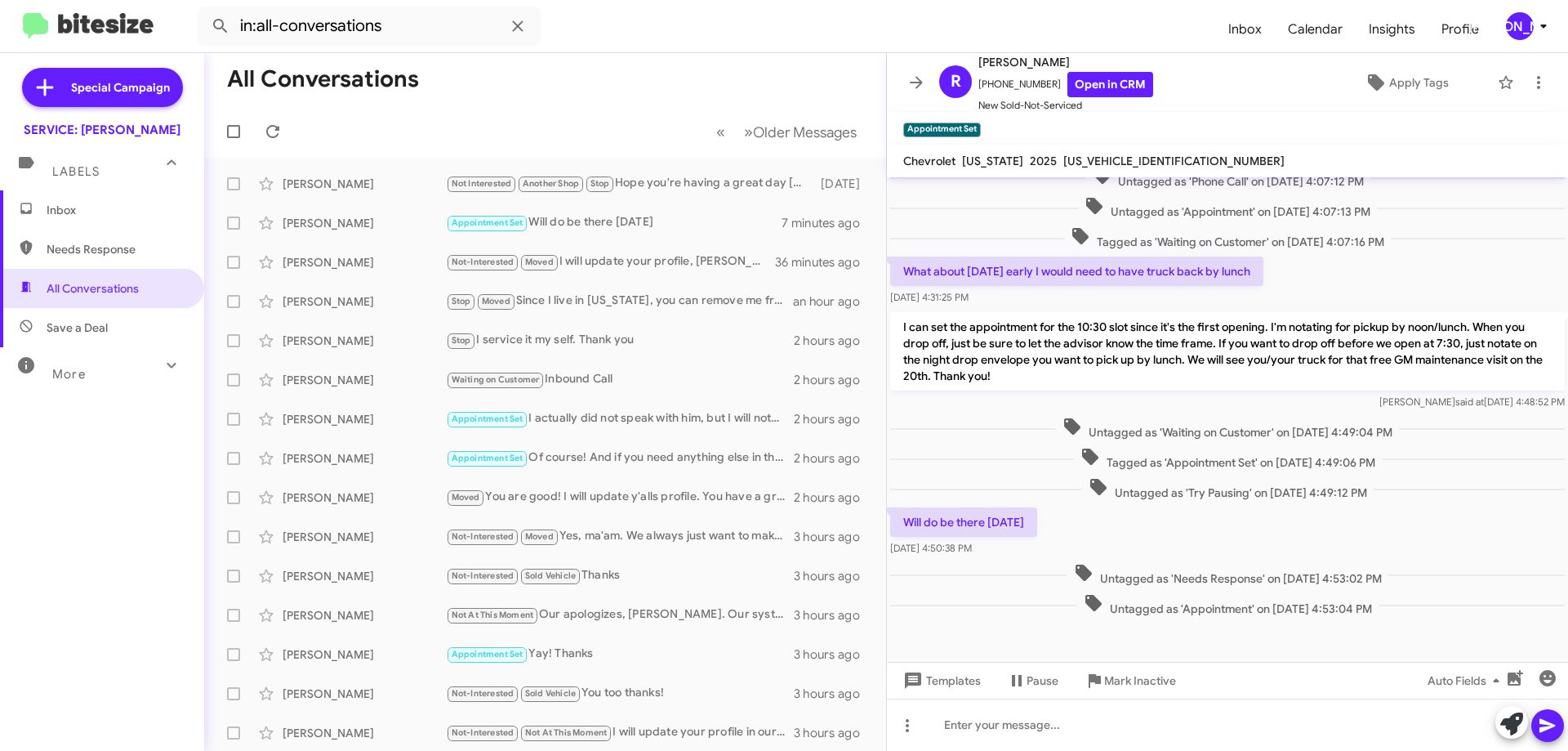
scroll to position [390, 0]
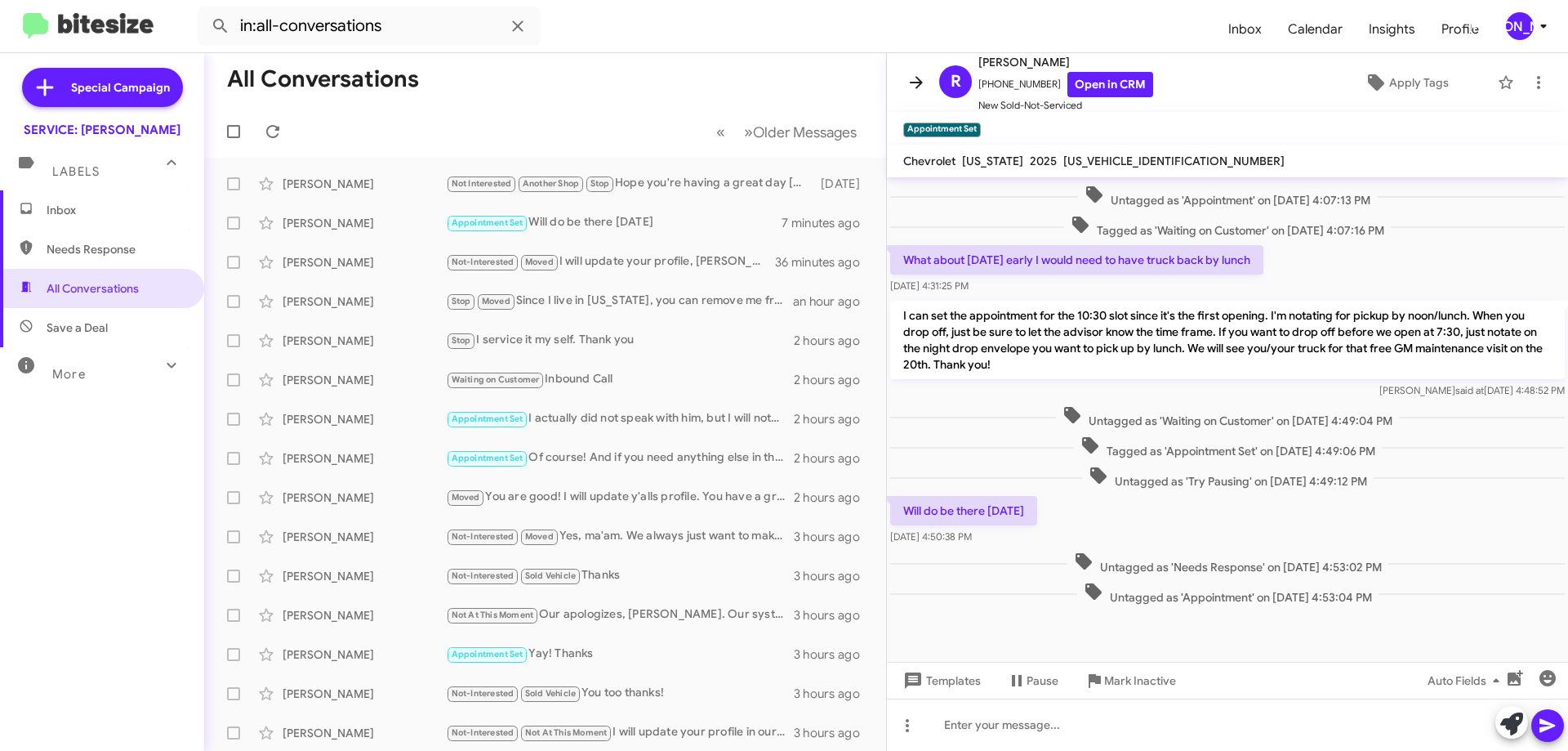
click at [912, 84] on icon at bounding box center [916, 82] width 13 height 13
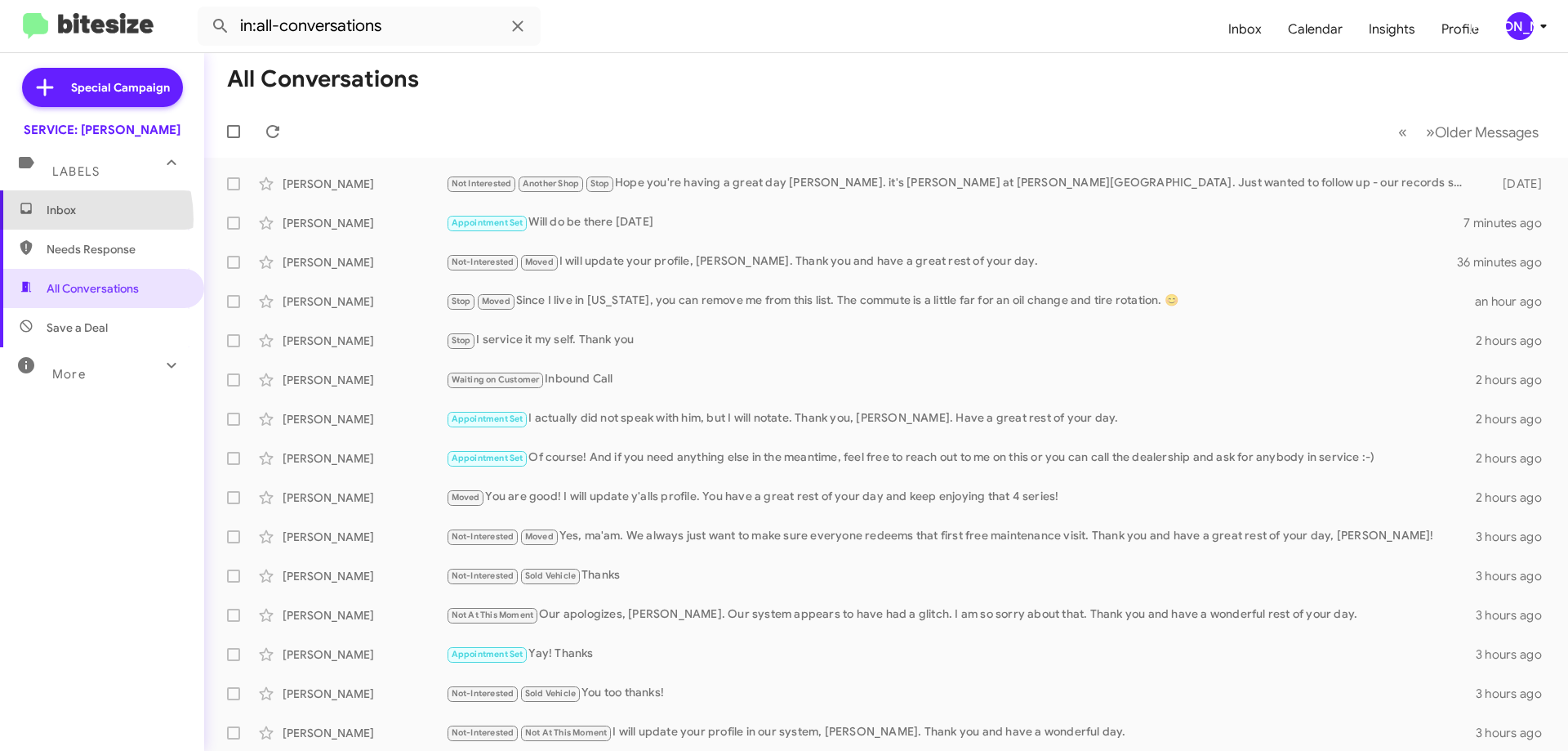
click at [59, 219] on span "Inbox" at bounding box center [102, 210] width 204 height 39
